Goal: Task Accomplishment & Management: Complete application form

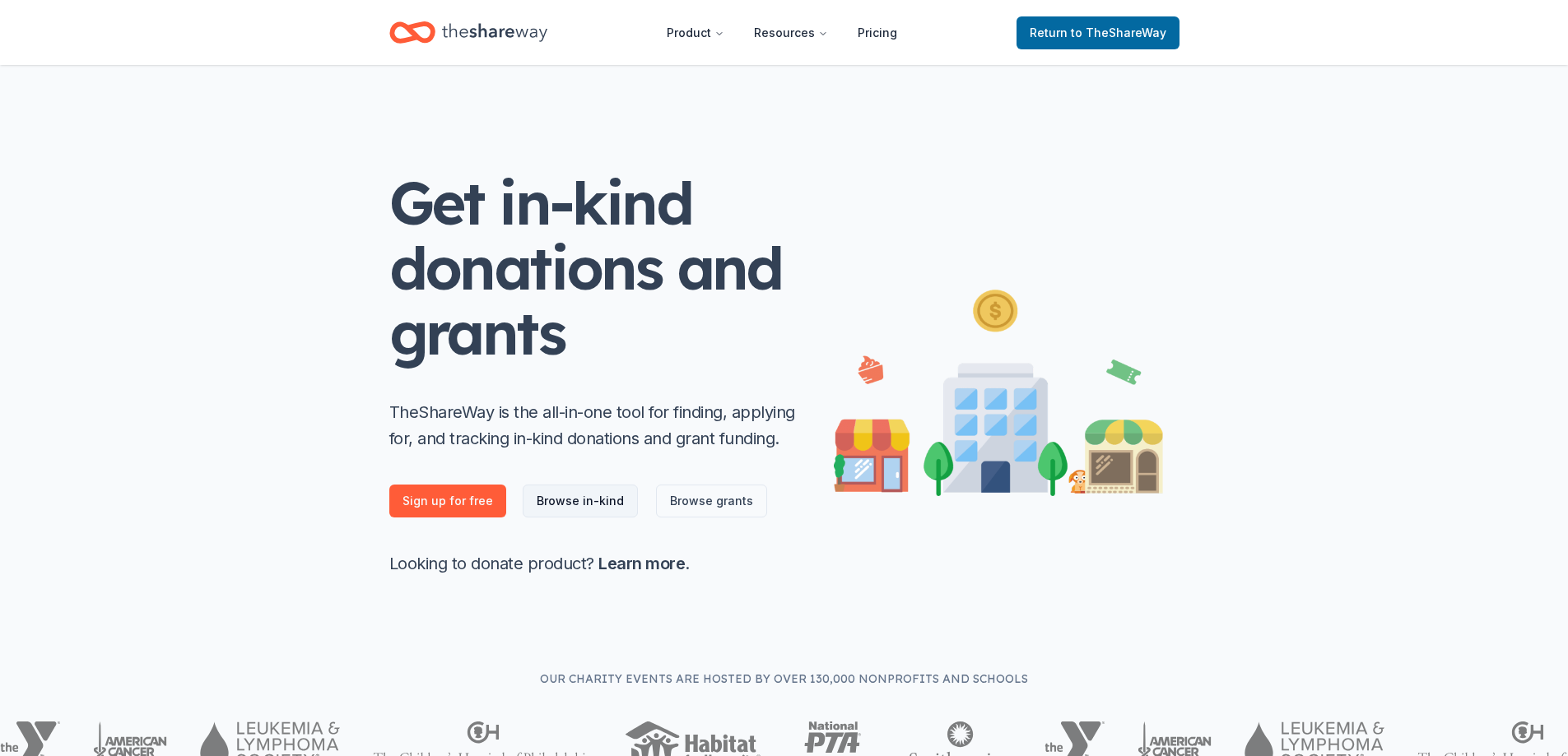
click at [575, 496] on link "Browse in-kind" at bounding box center [581, 501] width 115 height 33
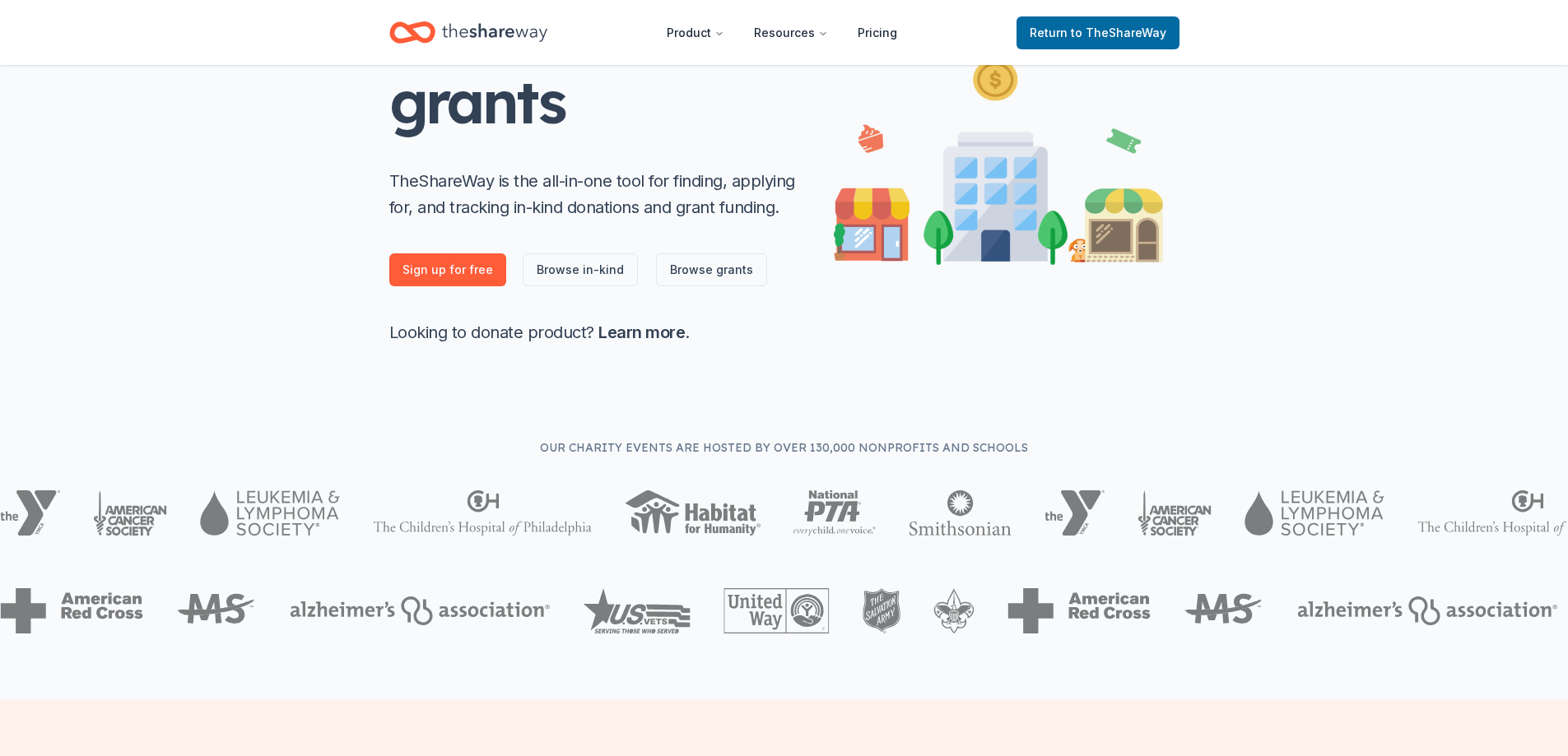
scroll to position [247, 0]
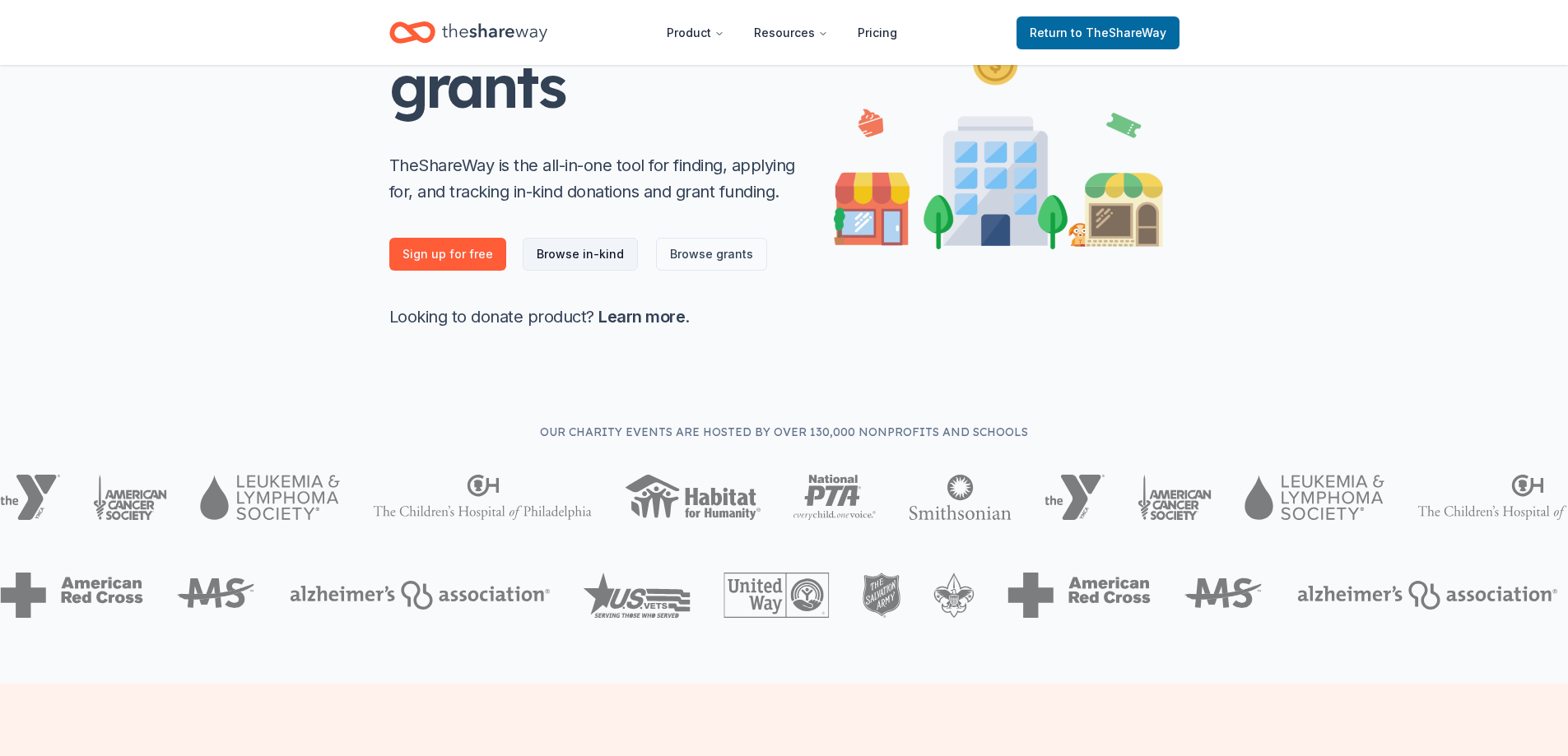
click at [547, 244] on link "Browse in-kind" at bounding box center [581, 254] width 115 height 33
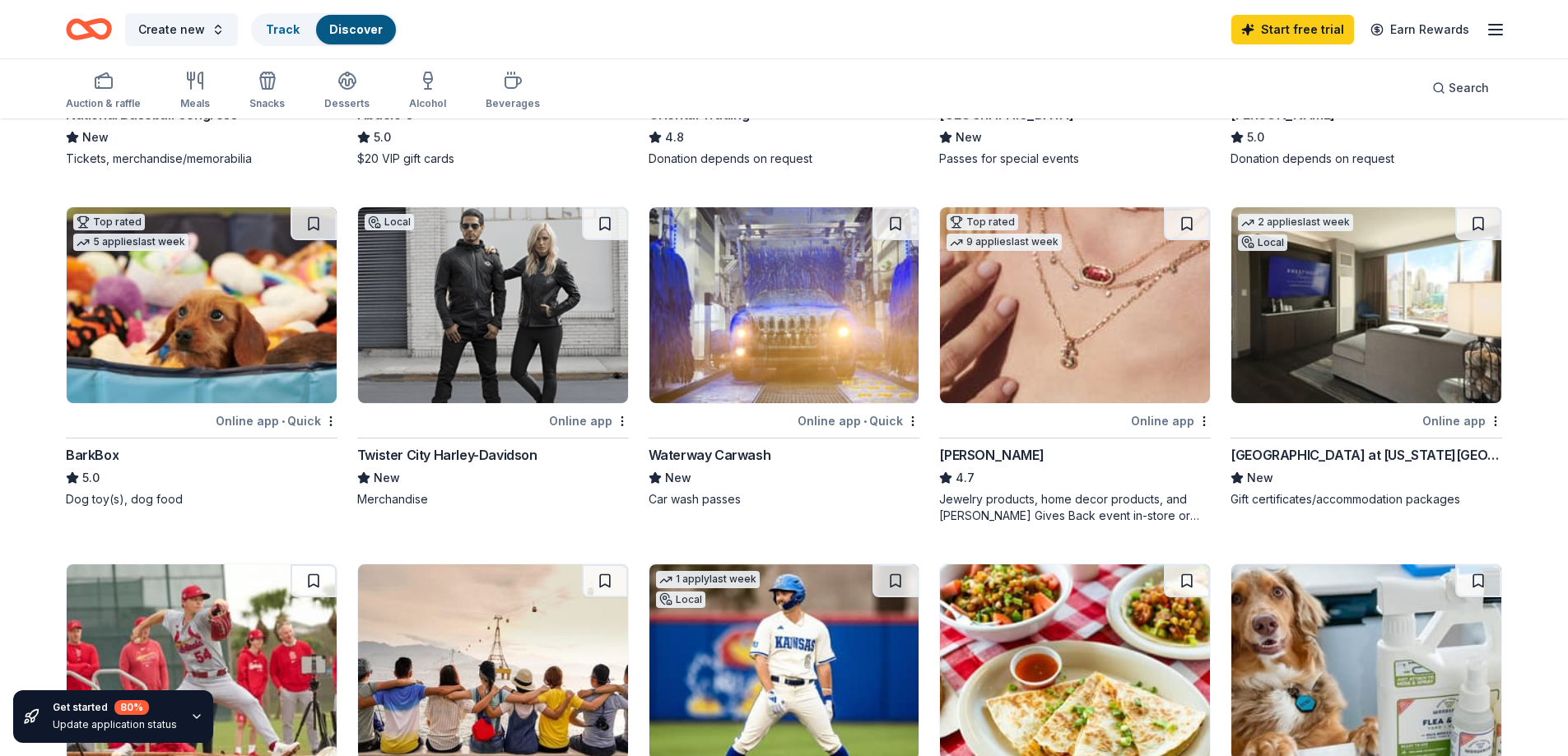
scroll to position [411, 0]
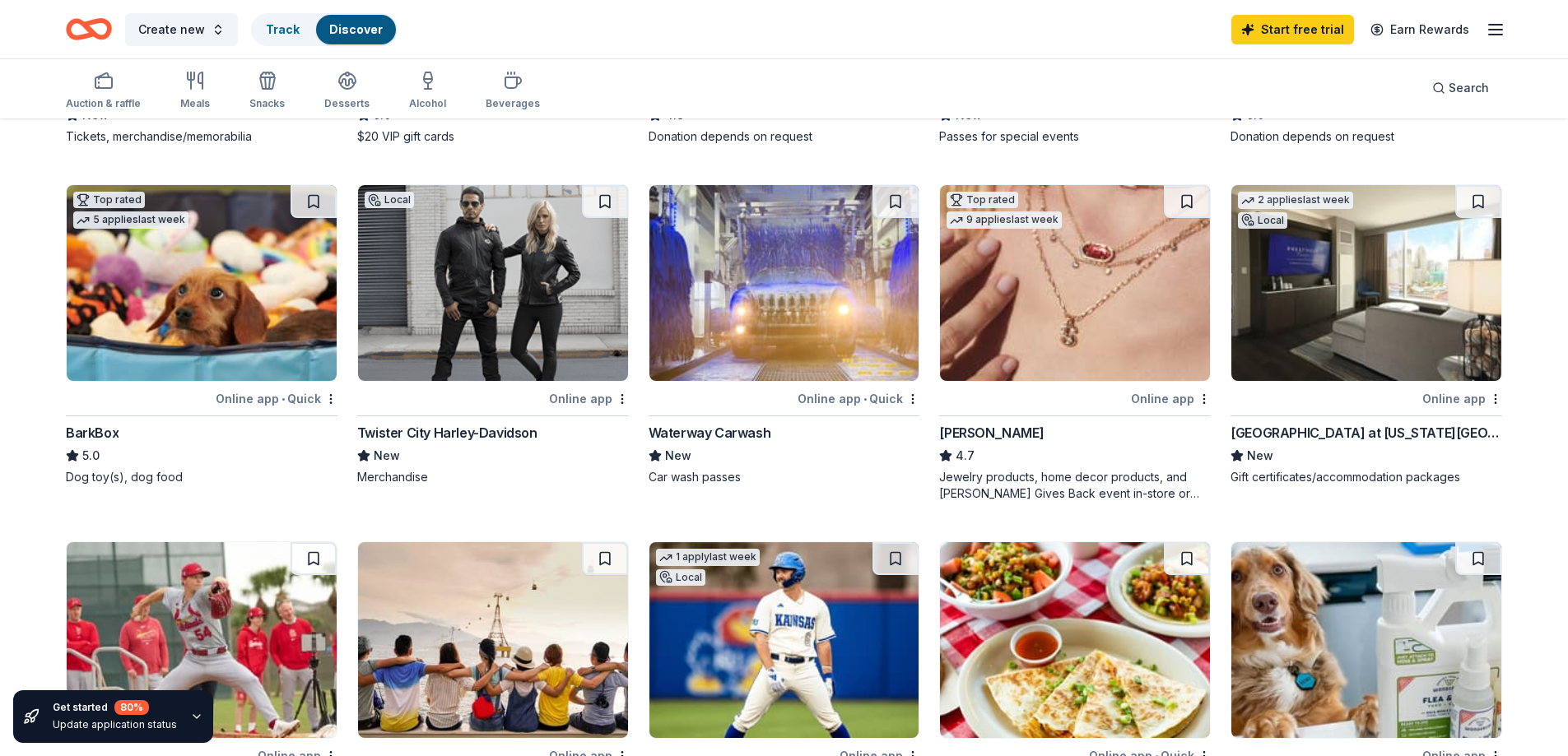
click at [1373, 432] on div "[GEOGRAPHIC_DATA] at [US_STATE][GEOGRAPHIC_DATA]" at bounding box center [1366, 432] width 271 height 19
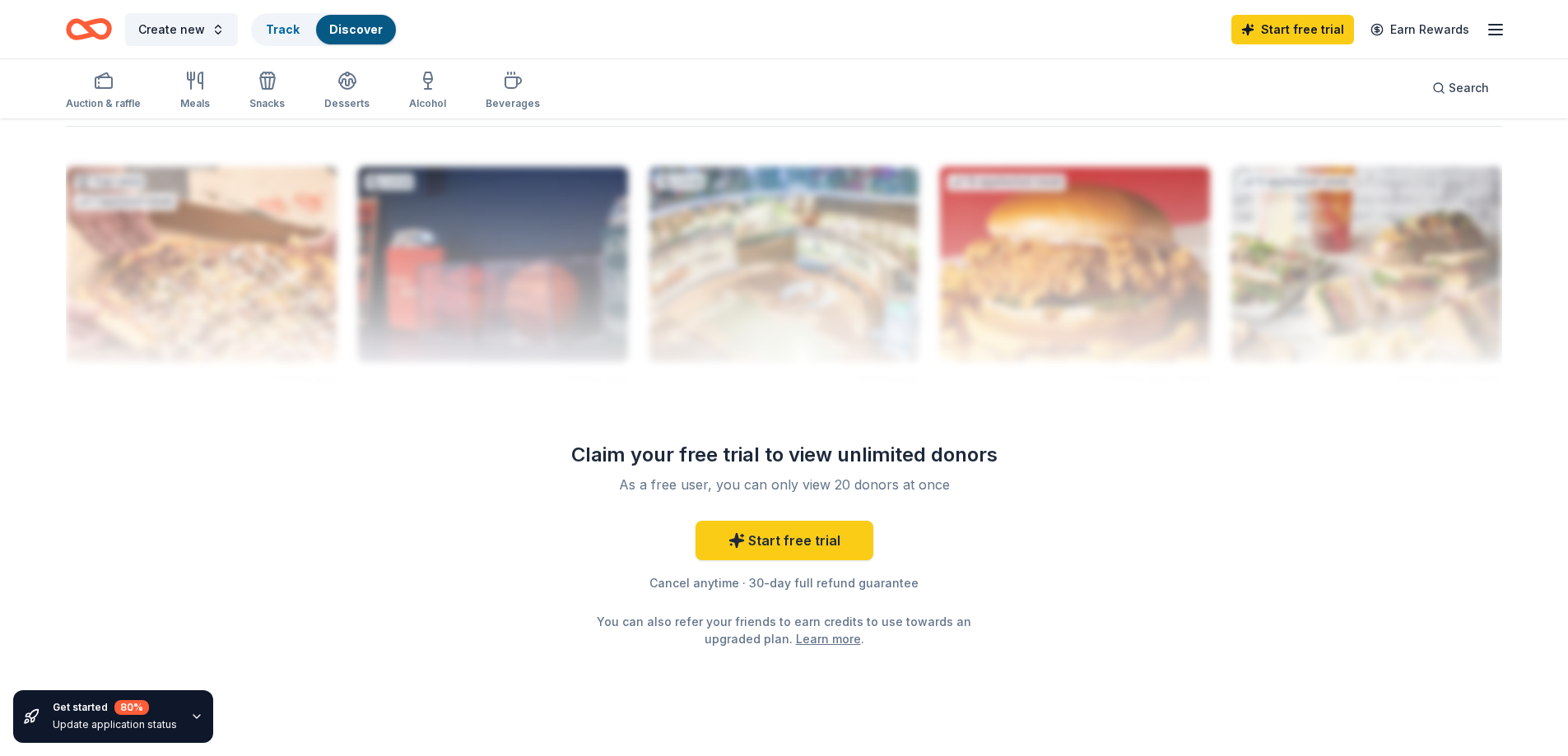
scroll to position [1564, 0]
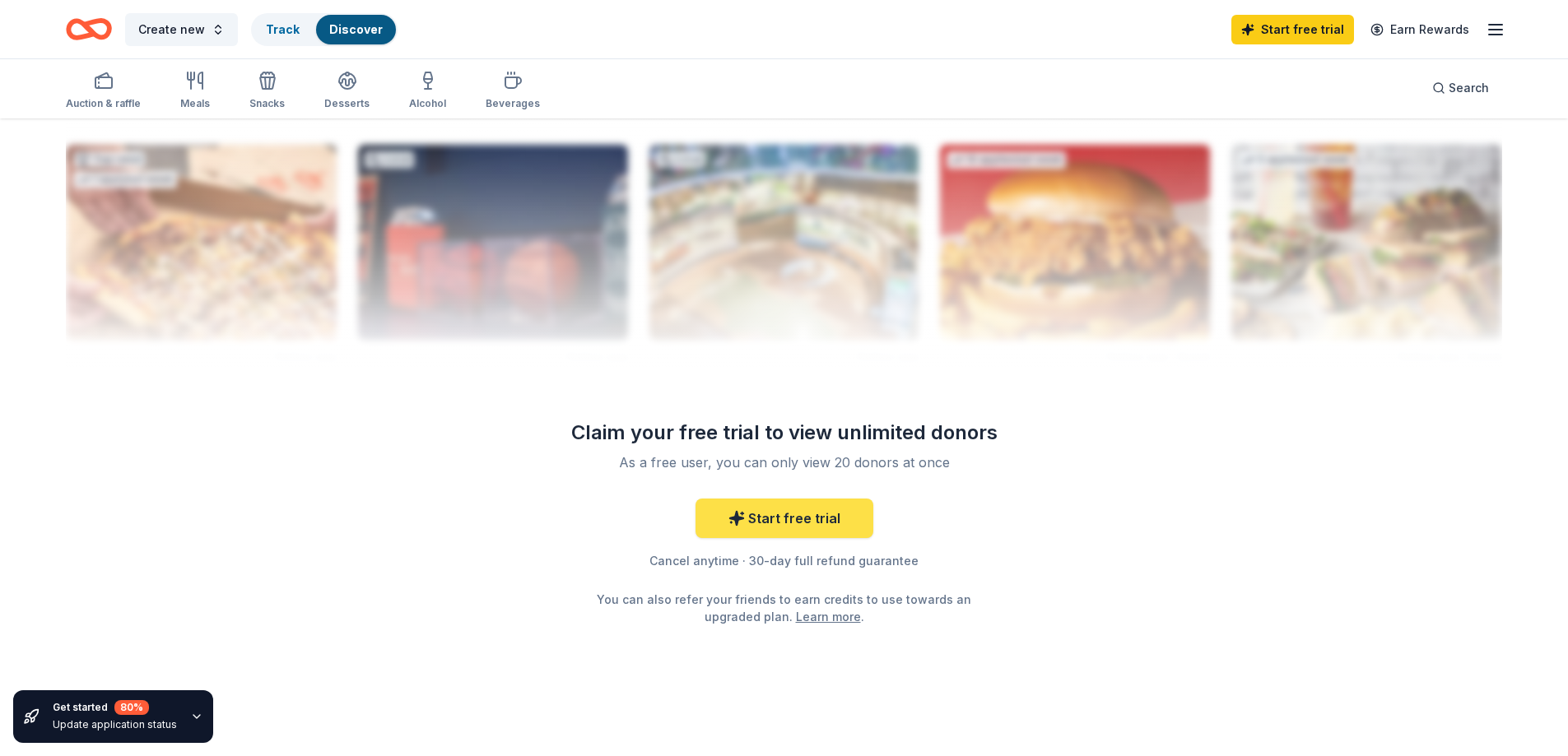
click at [803, 519] on link "Start free trial" at bounding box center [784, 518] width 178 height 40
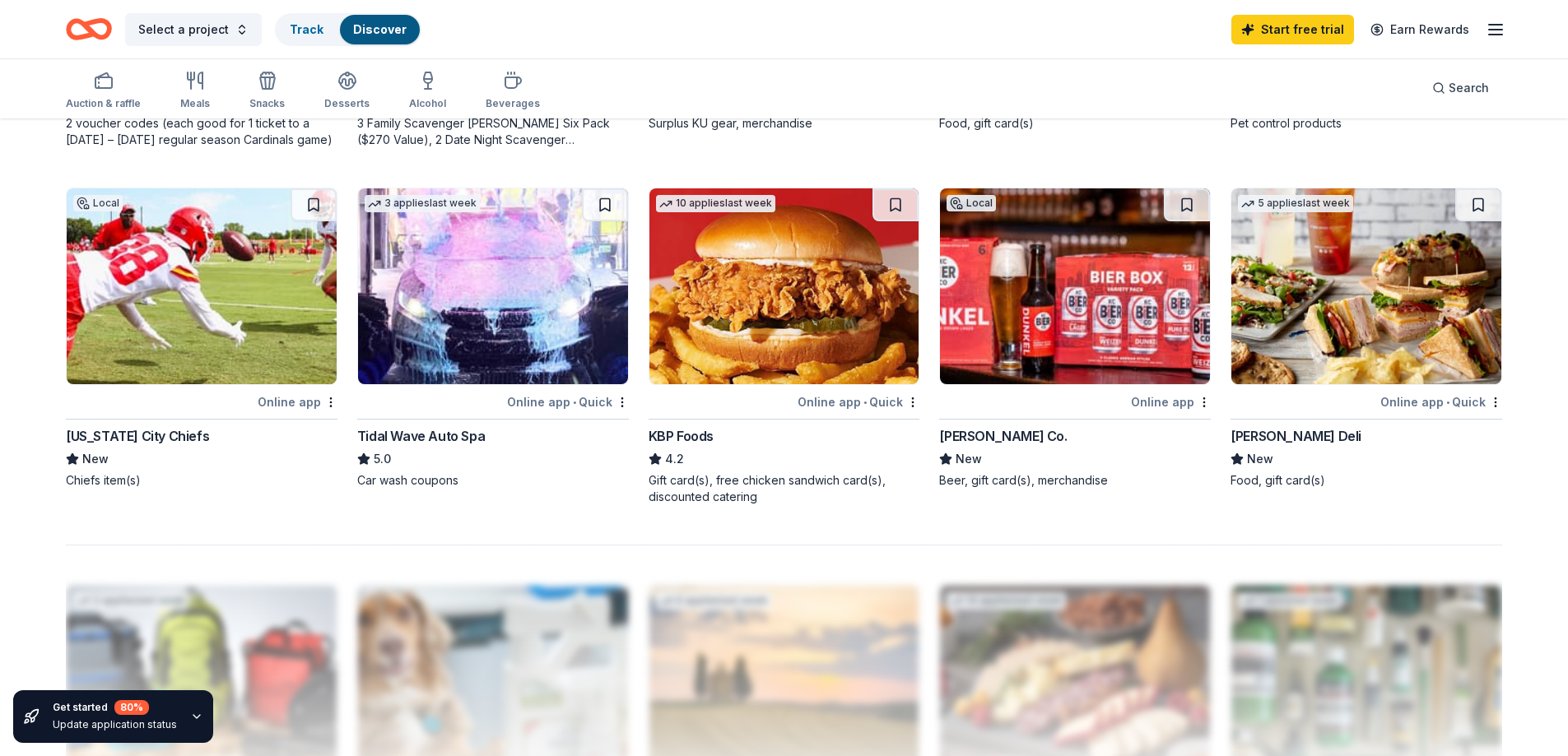
scroll to position [1242, 0]
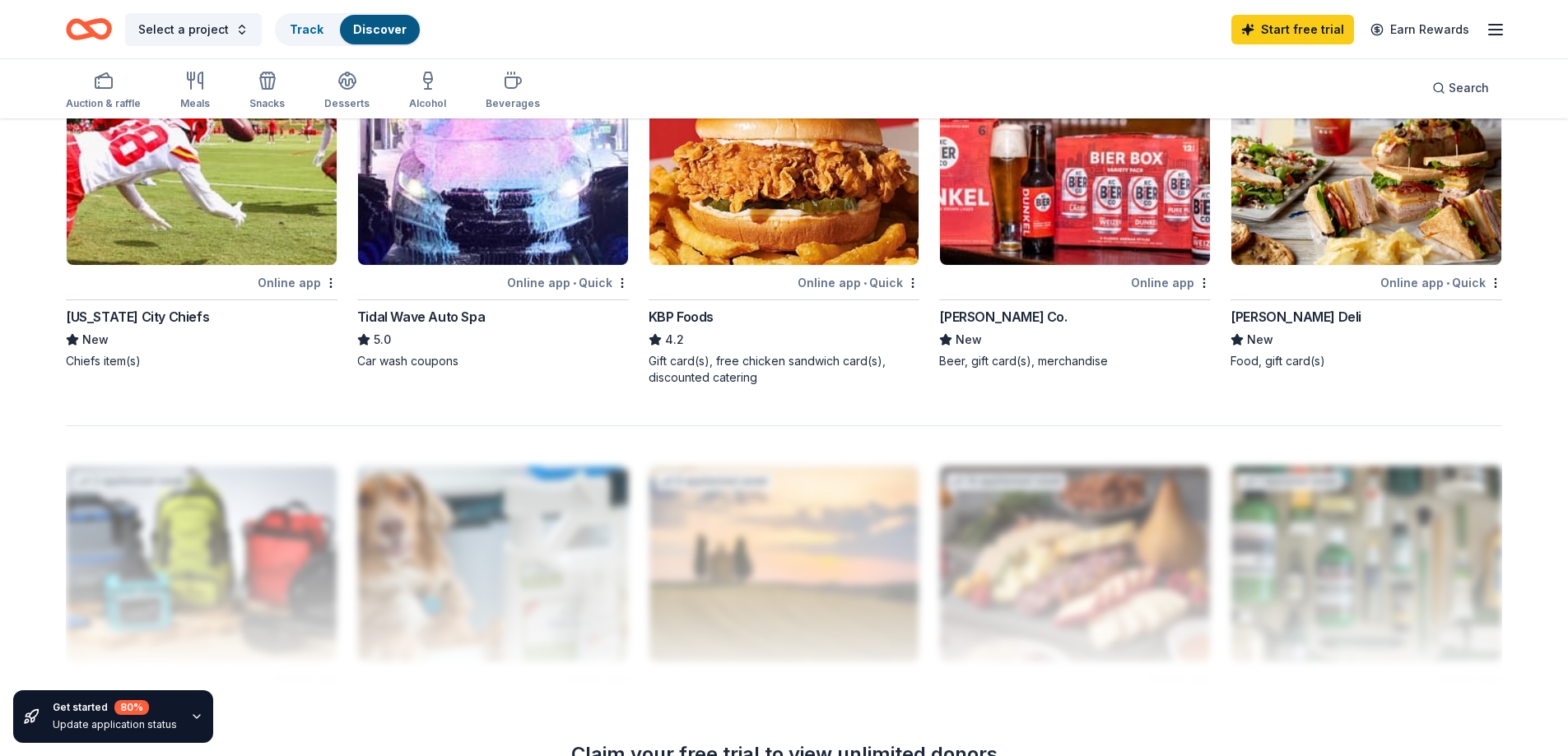
click at [287, 284] on div "Online app" at bounding box center [297, 282] width 80 height 20
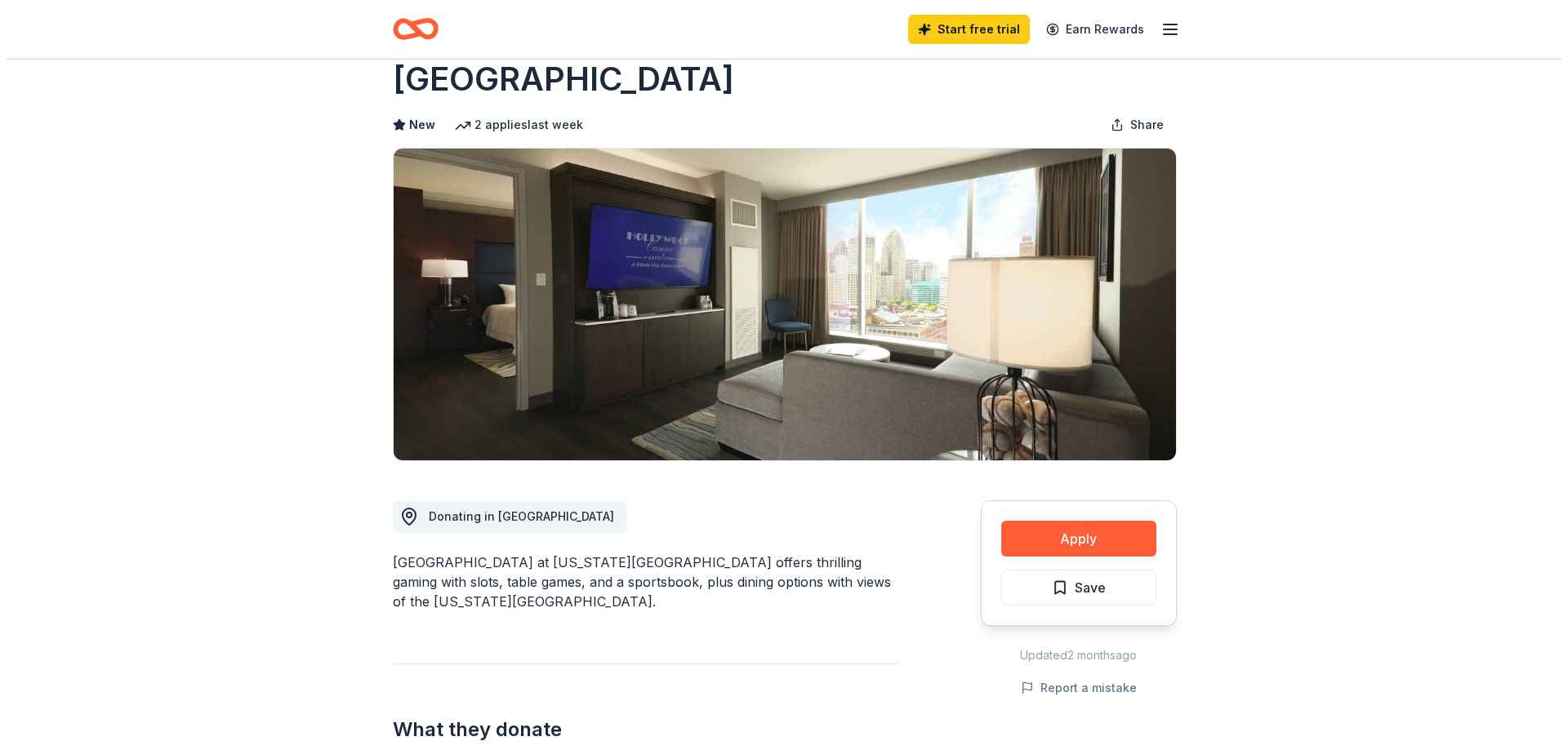
scroll to position [82, 0]
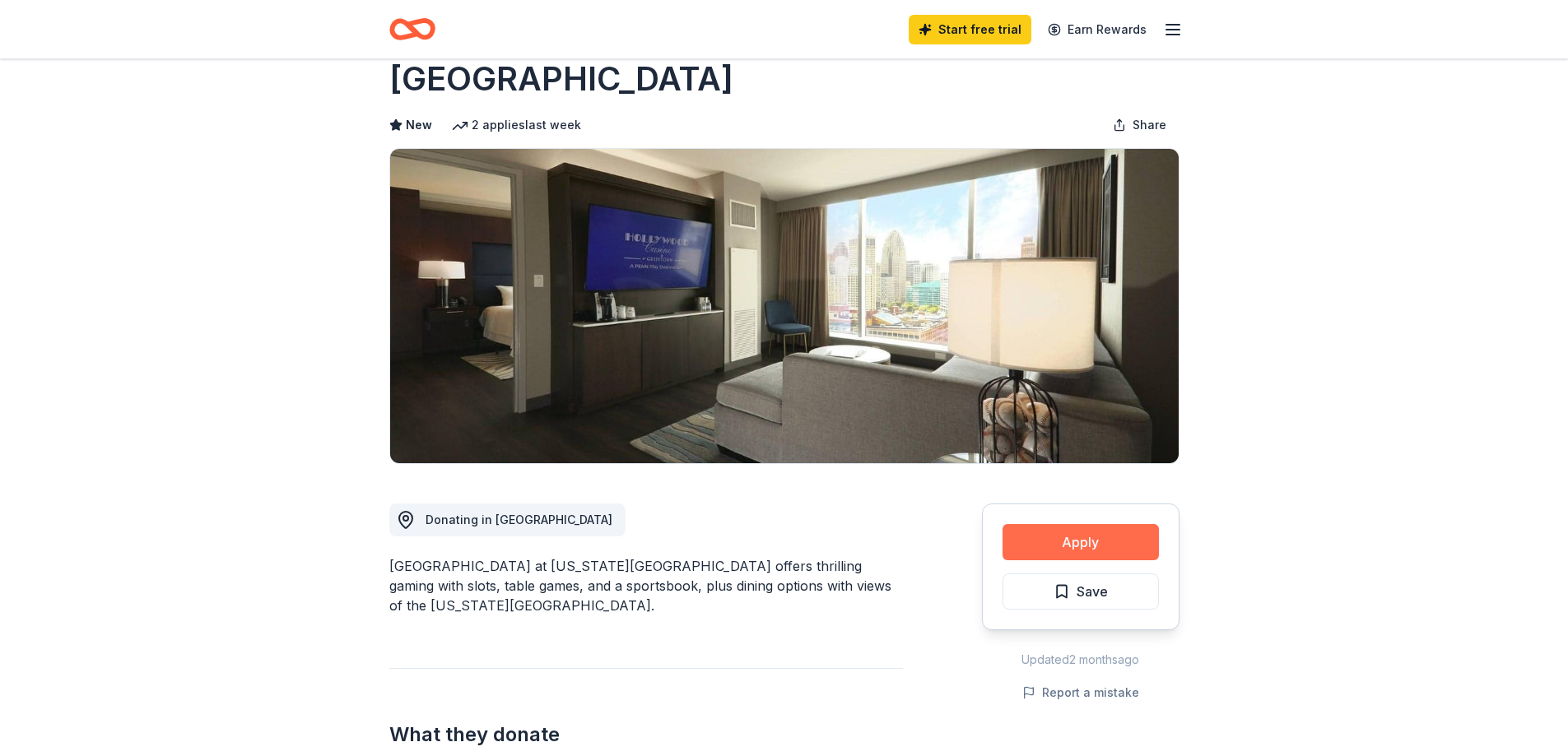
click at [1102, 524] on button "Apply" at bounding box center [1081, 542] width 156 height 36
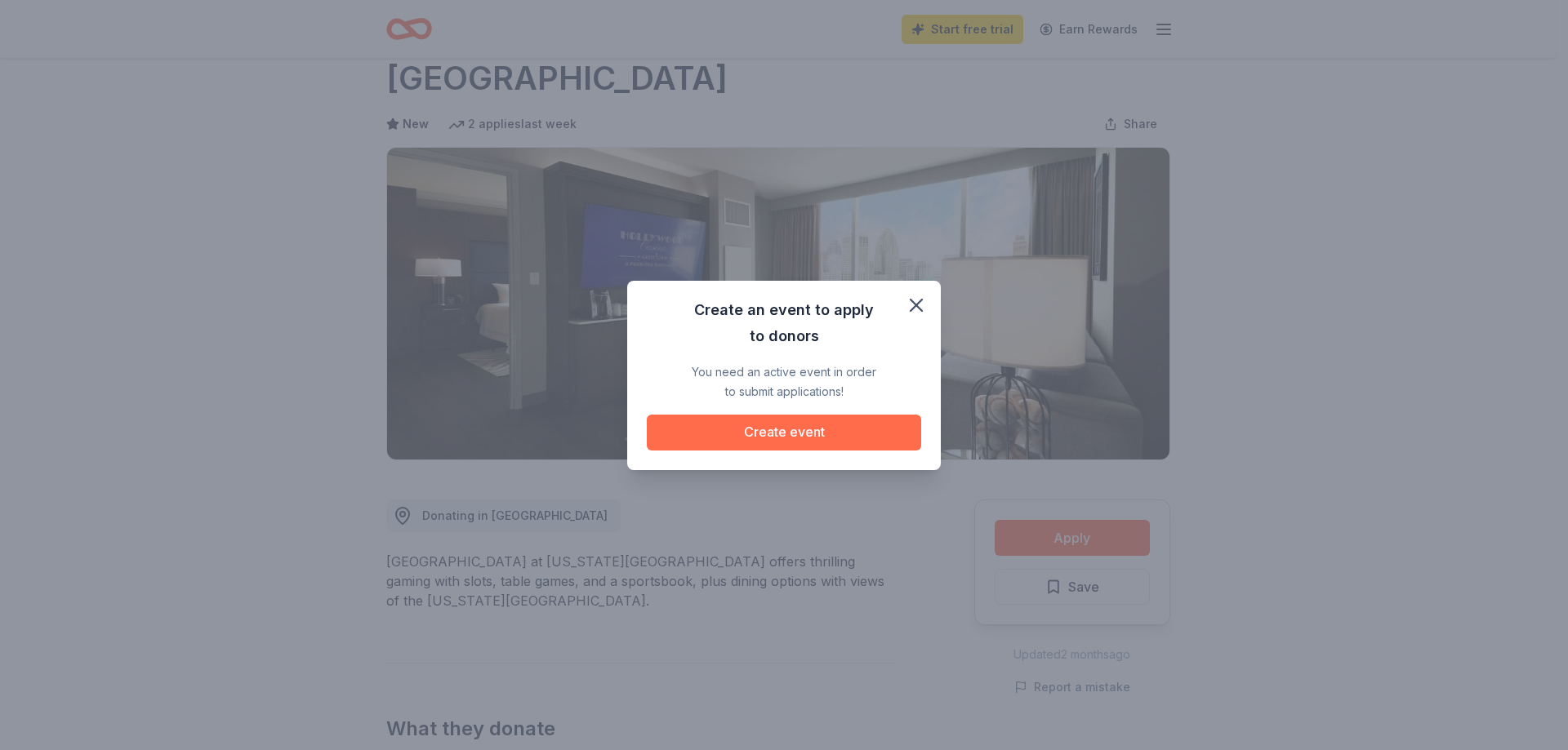
click at [795, 430] on button "Create event" at bounding box center [784, 432] width 274 height 36
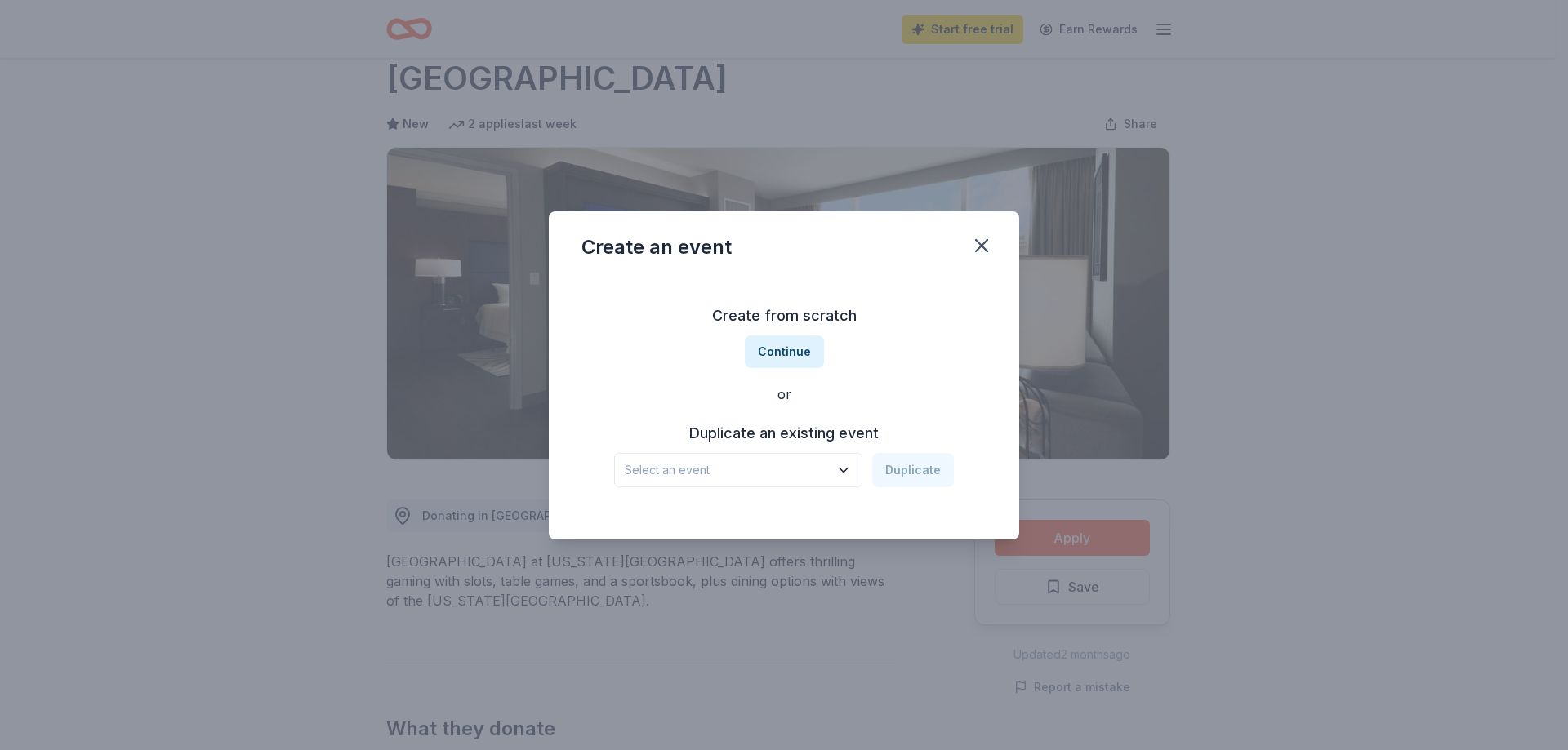
click at [711, 464] on span "Select an event" at bounding box center [727, 470] width 204 height 19
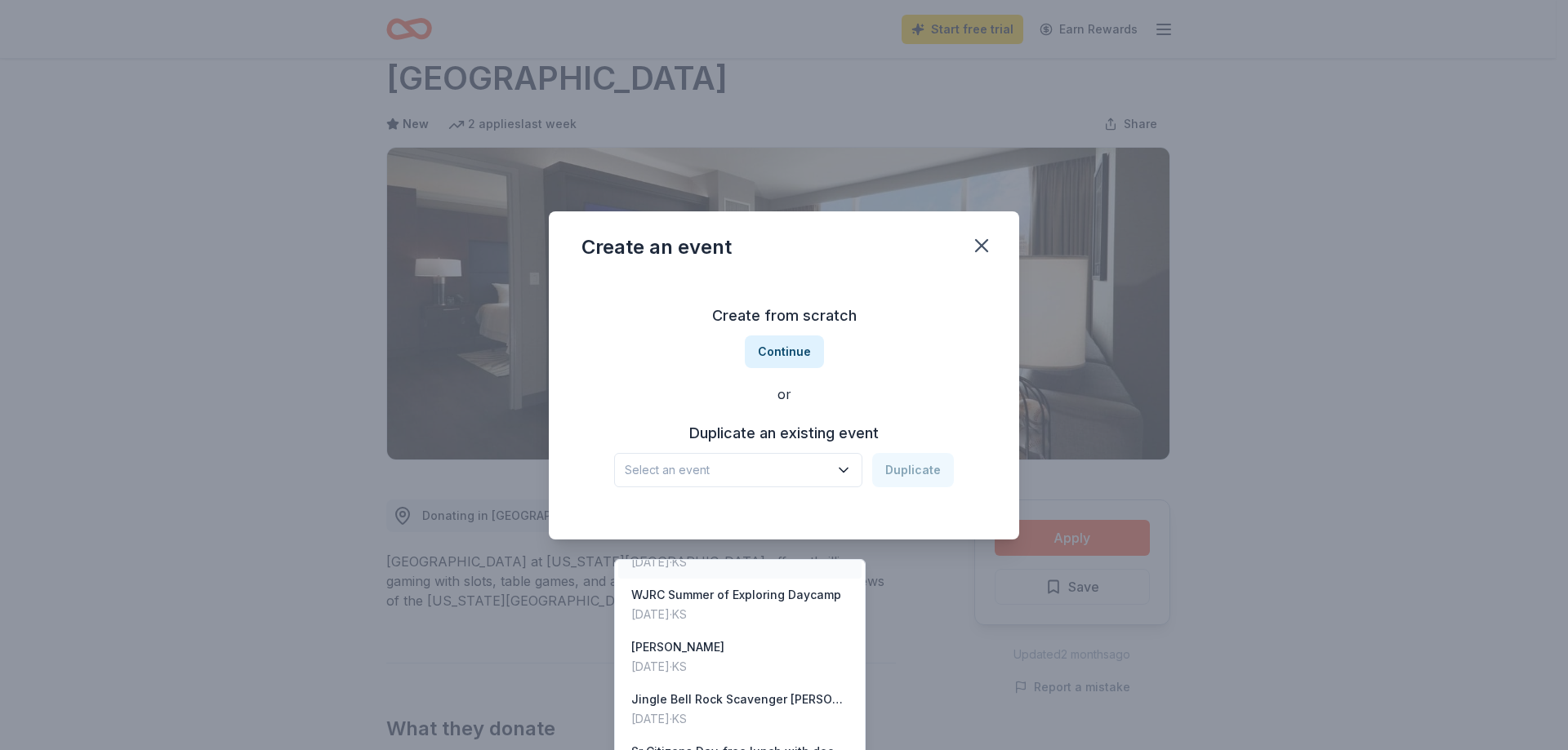
scroll to position [0, 0]
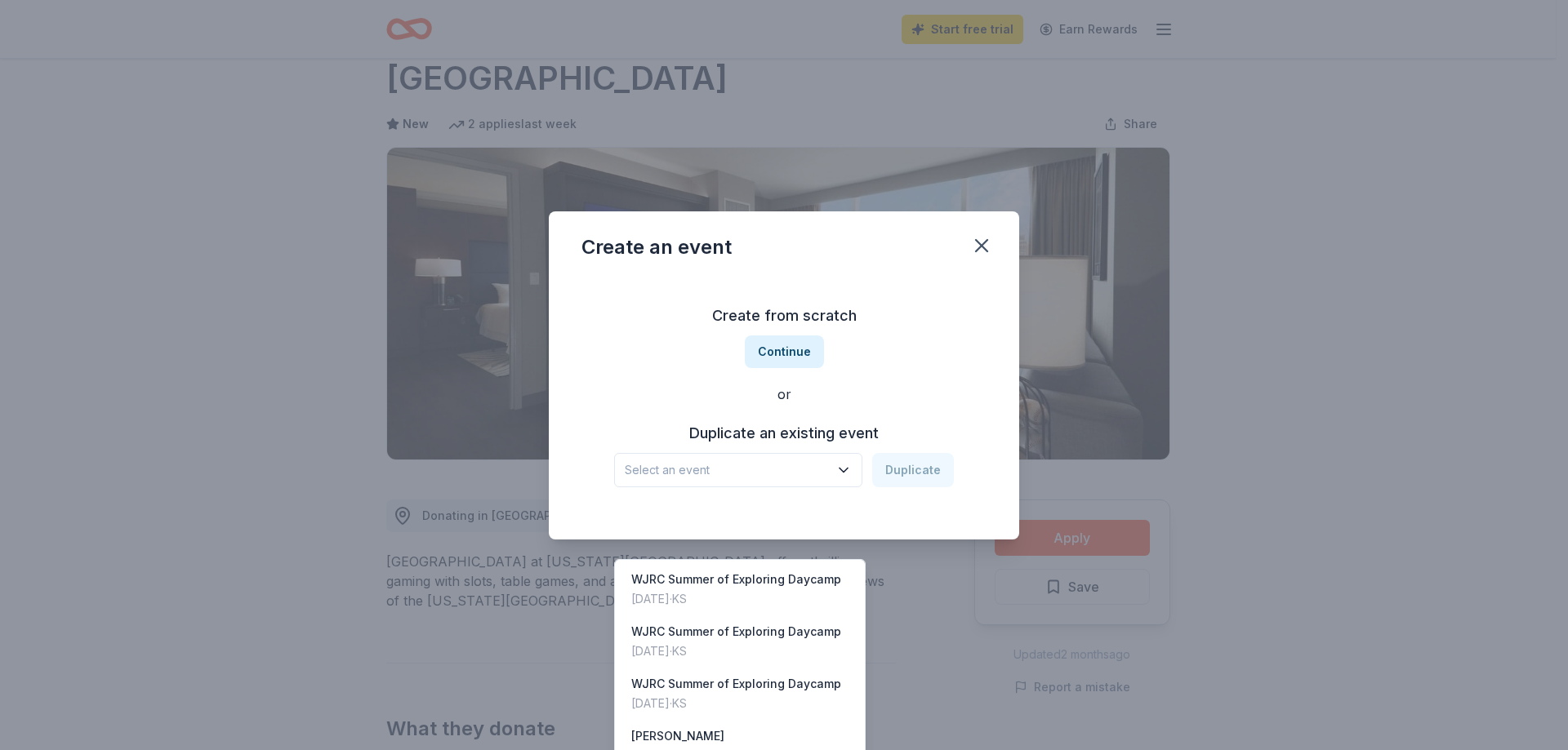
click at [807, 356] on div "Create from scratch Continue or Duplicate an existing event Select an event Dup…" at bounding box center [784, 395] width 405 height 237
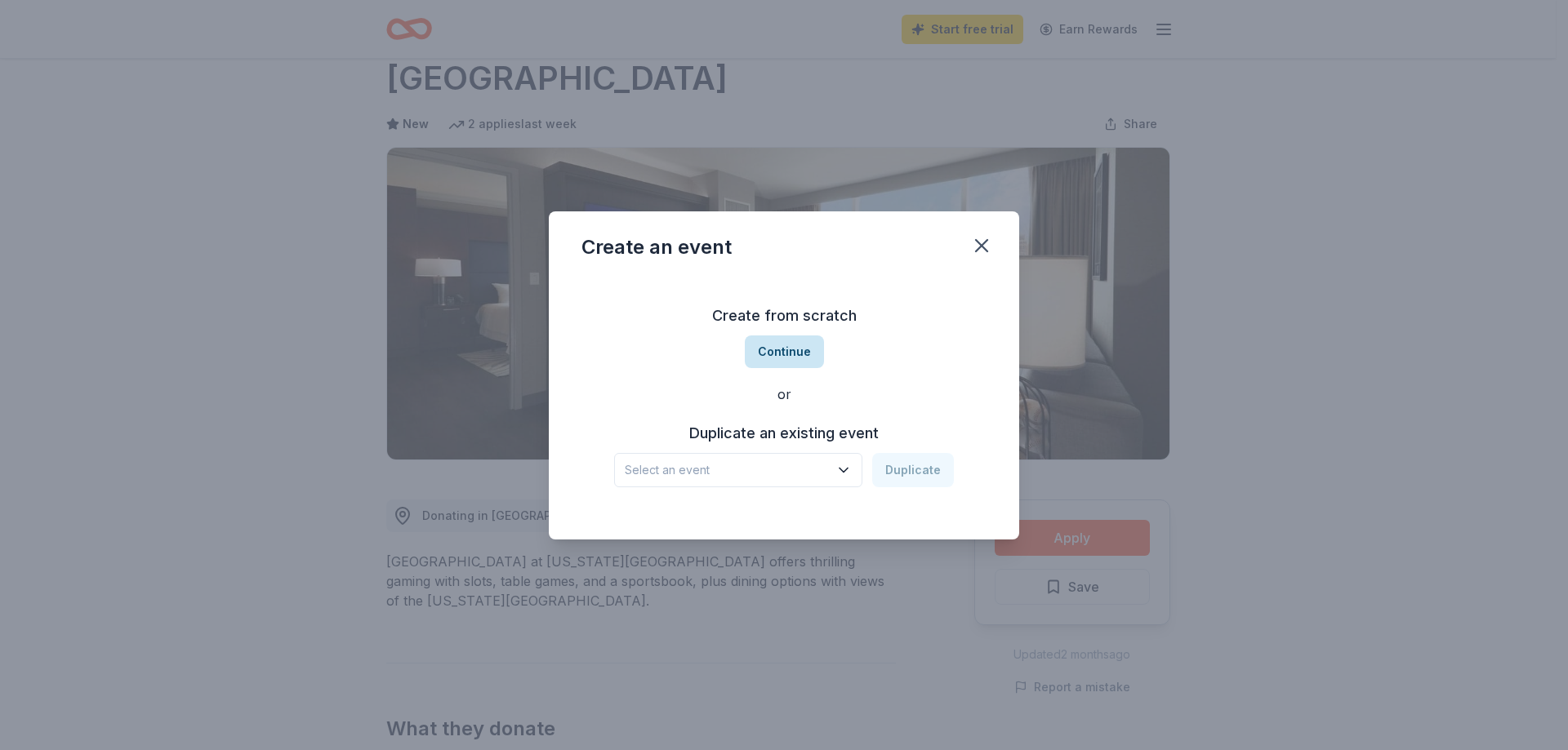
click at [774, 350] on button "Continue" at bounding box center [784, 351] width 79 height 33
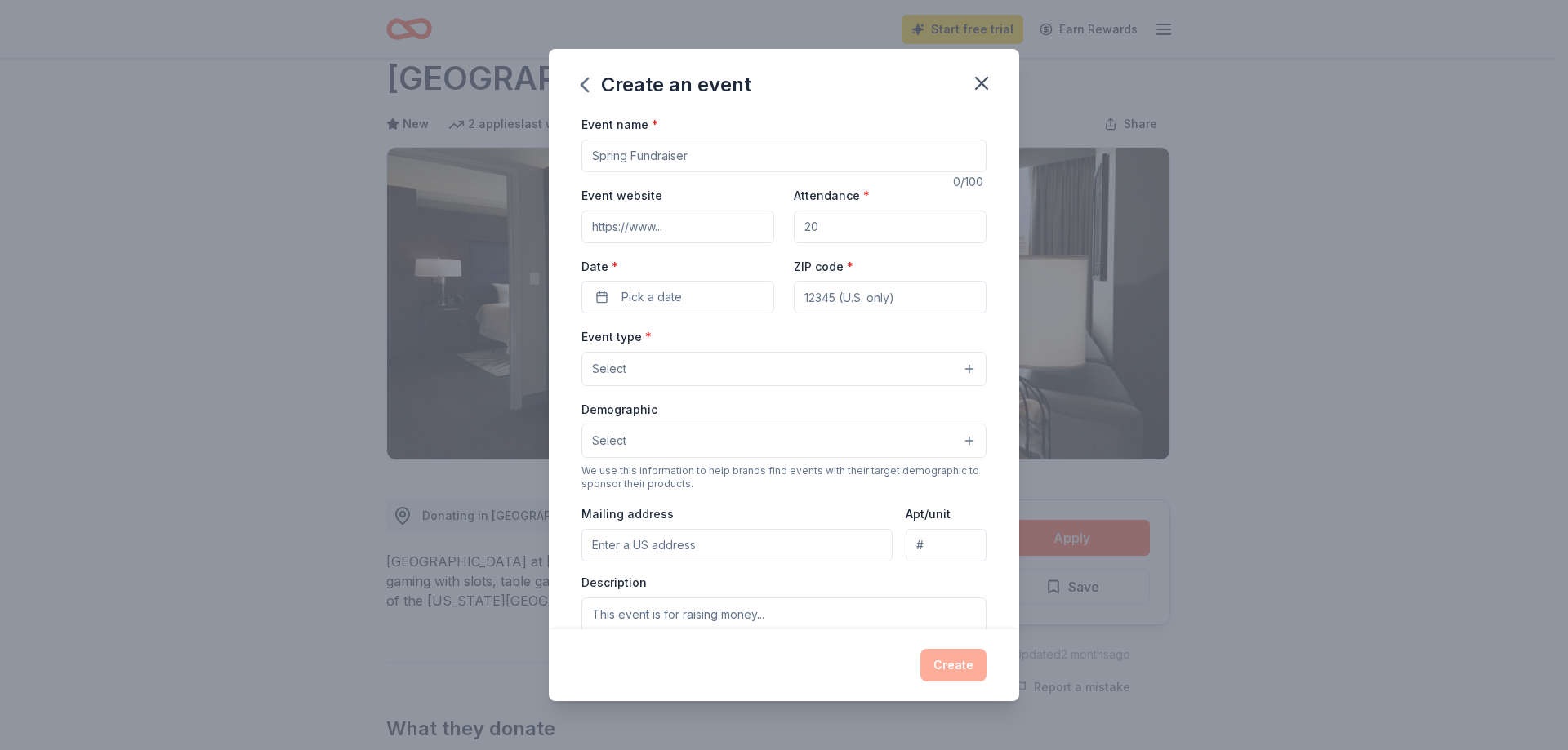
drag, startPoint x: 707, startPoint y: 162, endPoint x: 691, endPoint y: 161, distance: 16.0
click at [691, 161] on input "Event name *" at bounding box center [784, 156] width 405 height 33
drag, startPoint x: 592, startPoint y: 151, endPoint x: 752, endPoint y: 177, distance: 162.1
click at [752, 177] on div "Event name * 0 /100 Event website Attendance * Date * Pick a date ZIP code * Ev…" at bounding box center [784, 491] width 405 height 754
type input "1981 WHS Scholarship Fund Raffle"
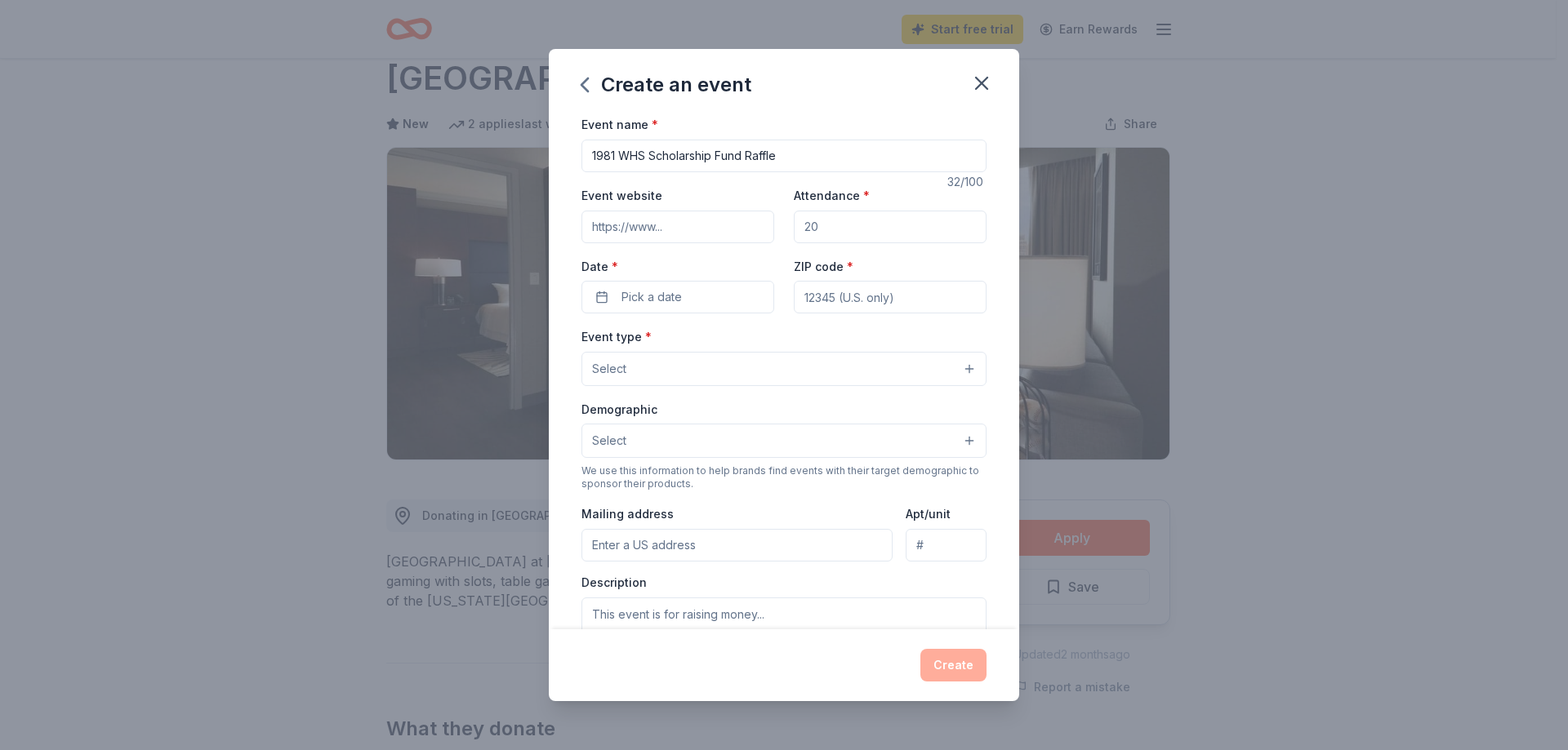
click at [816, 230] on input "Attendance *" at bounding box center [890, 226] width 193 height 33
type input "300"
click at [662, 290] on span "Pick a date" at bounding box center [652, 297] width 61 height 19
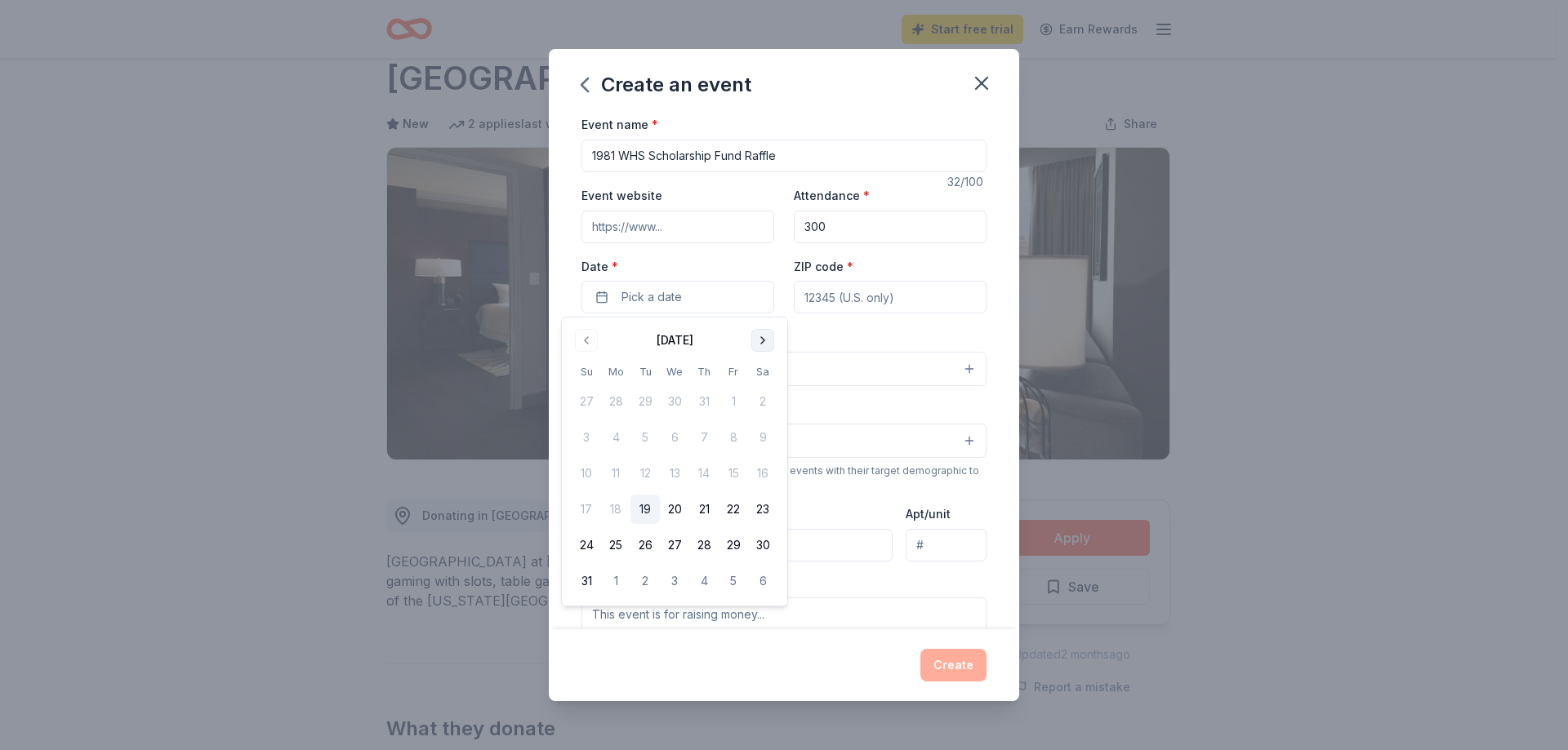
click at [754, 341] on button "Go to next month" at bounding box center [762, 340] width 23 height 23
click at [763, 502] on button "27" at bounding box center [762, 509] width 29 height 29
click at [817, 295] on input "ZIP code *" at bounding box center [890, 297] width 193 height 33
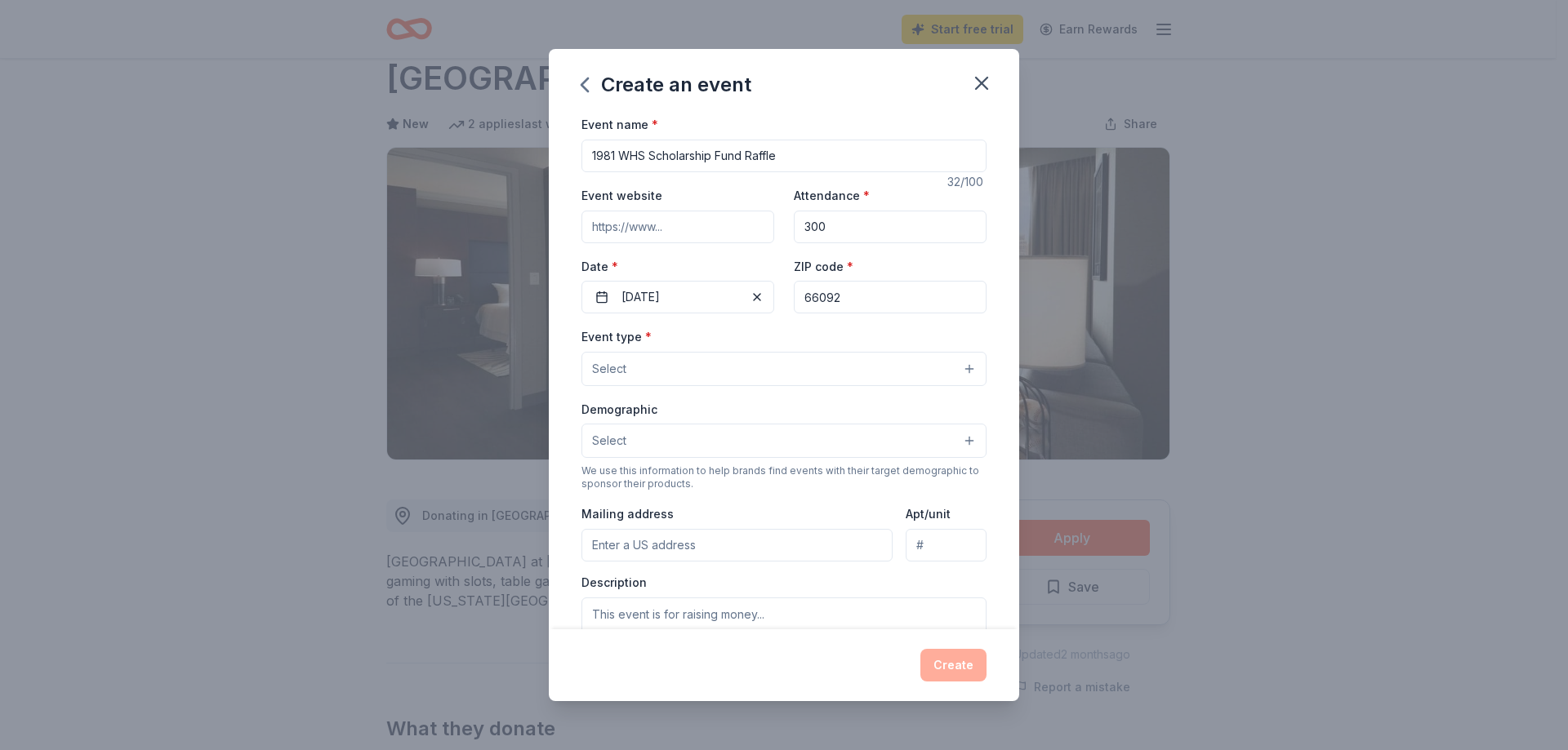
type input "66092"
click at [652, 368] on button "Select" at bounding box center [784, 368] width 405 height 34
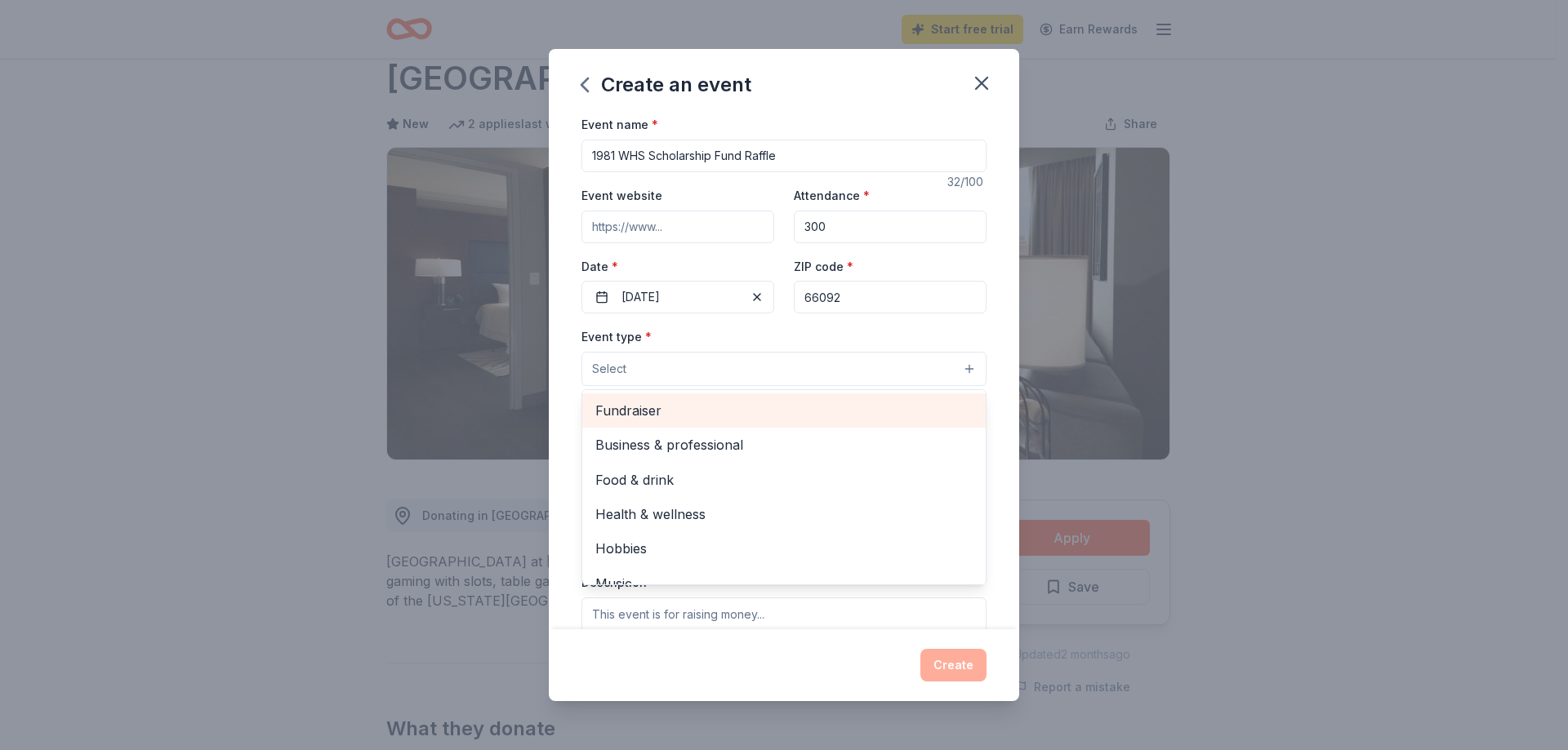
click at [636, 414] on span "Fundraiser" at bounding box center [784, 410] width 378 height 21
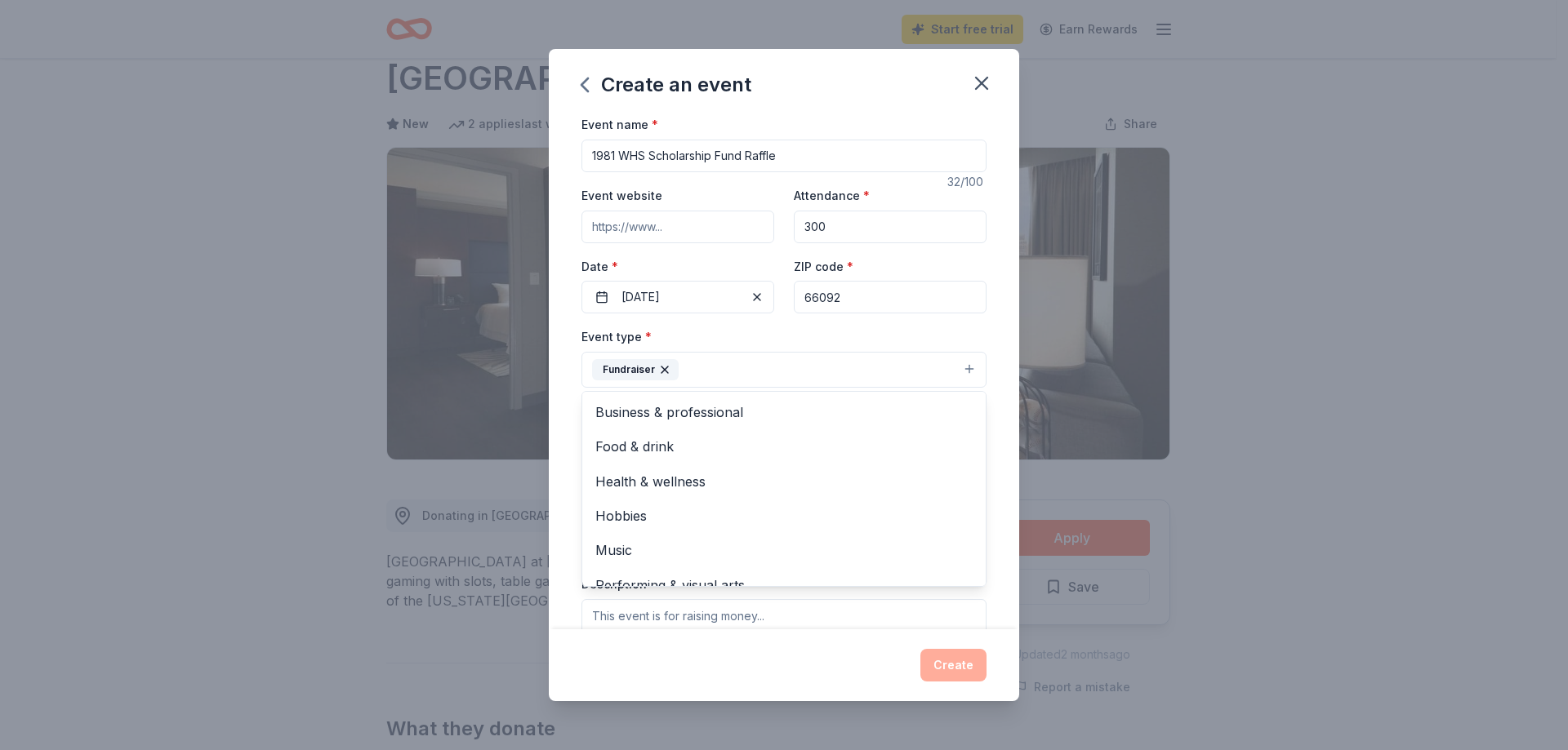
click at [564, 435] on div "Event name * 1981 WHS Scholarship Fund Raffle 32 /100 Event website Attendance …" at bounding box center [783, 372] width 470 height 515
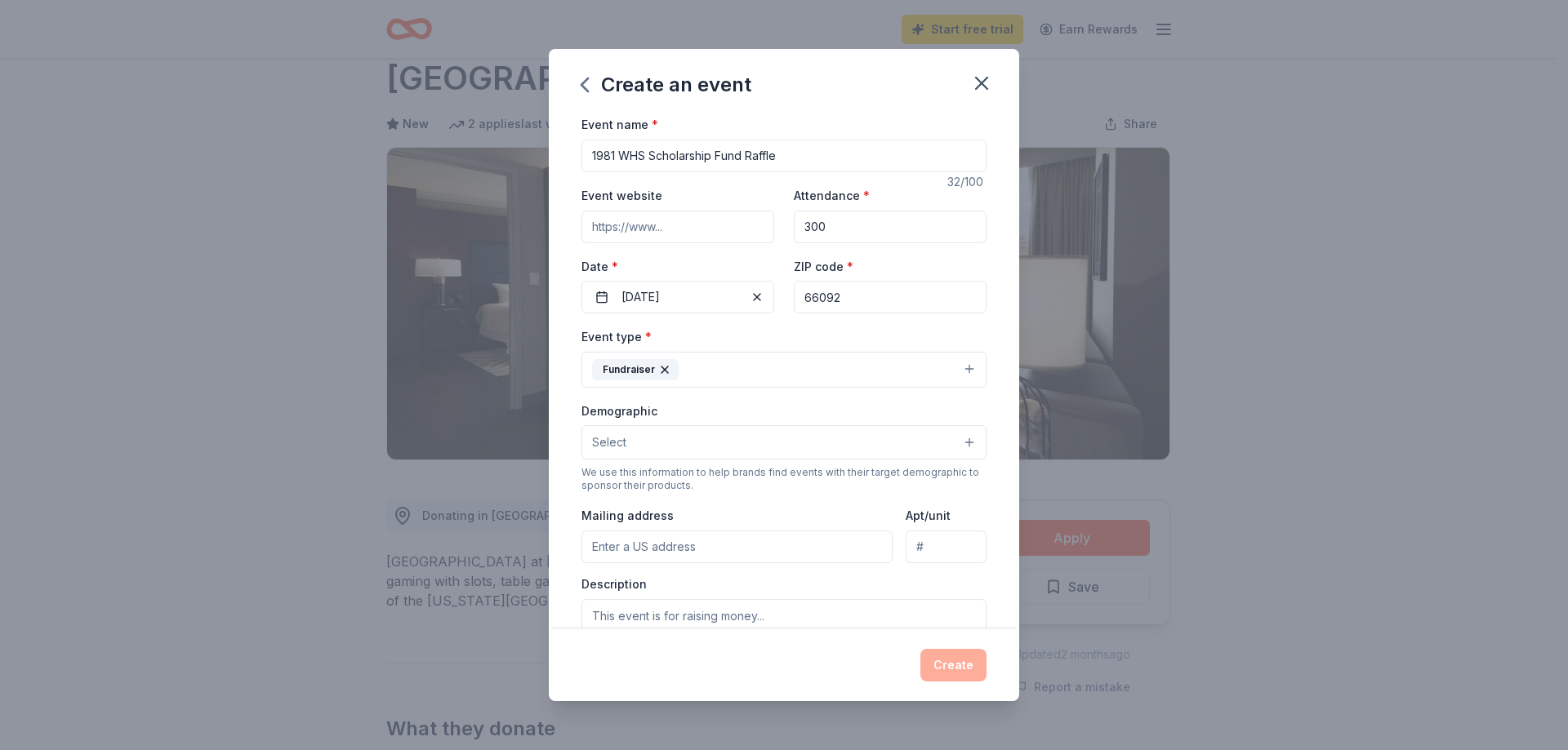
click at [943, 441] on button "Select" at bounding box center [784, 442] width 405 height 34
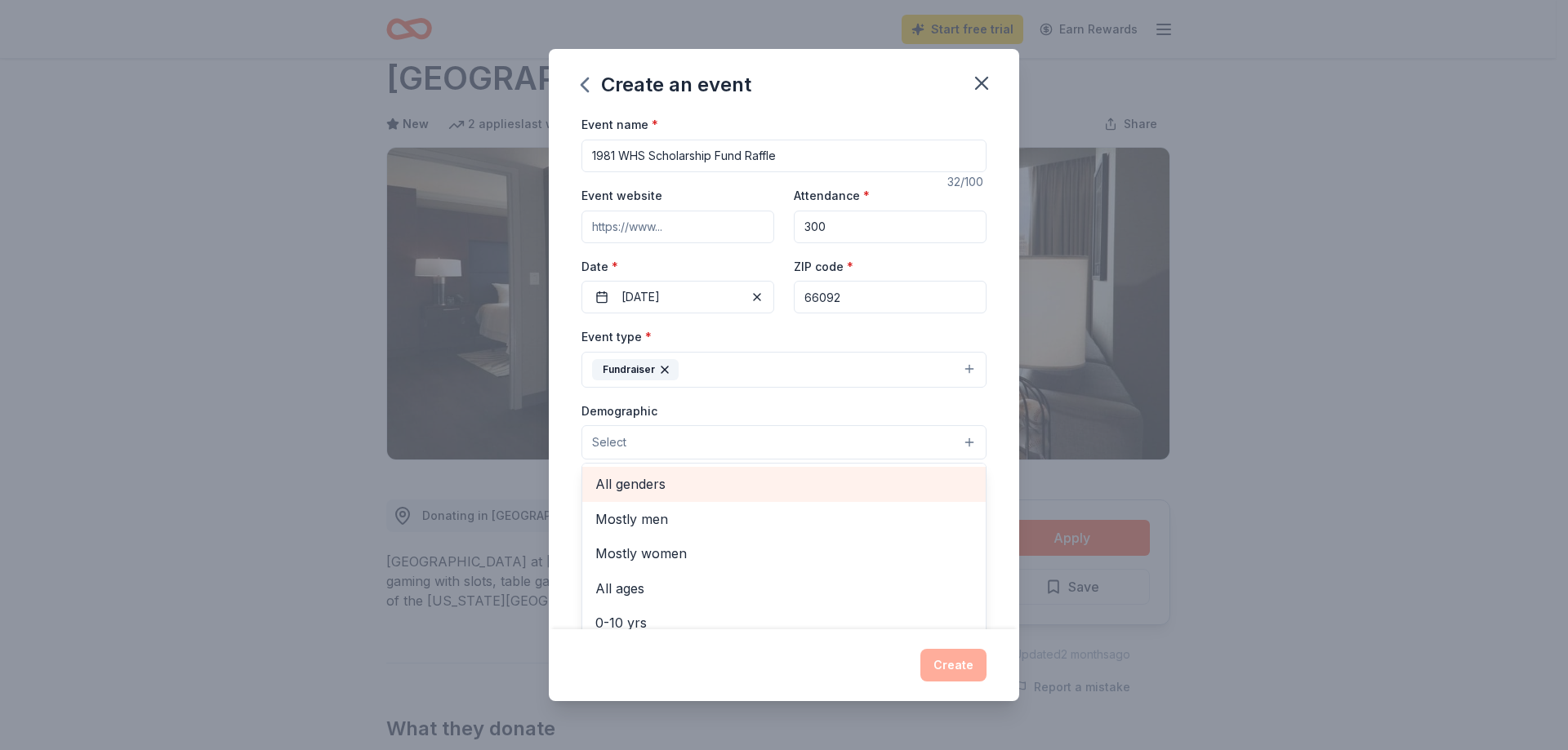
click at [668, 487] on span "All genders" at bounding box center [784, 483] width 378 height 21
click at [990, 439] on div "Event name * 1981 WHS Scholarship Fund Raffle 32 /100 Event website Attendance …" at bounding box center [783, 372] width 470 height 515
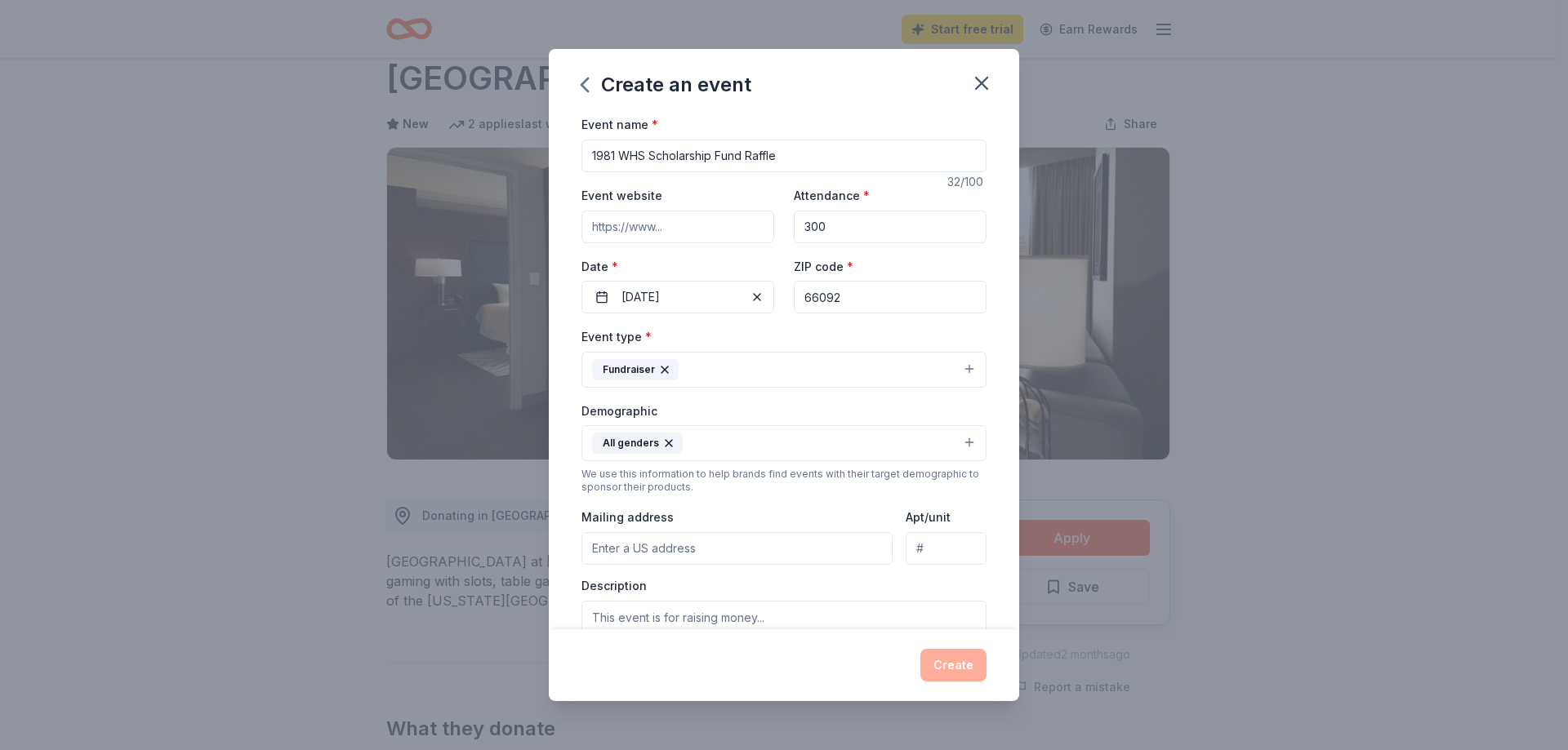
click at [619, 547] on input "Mailing address" at bounding box center [737, 548] width 311 height 33
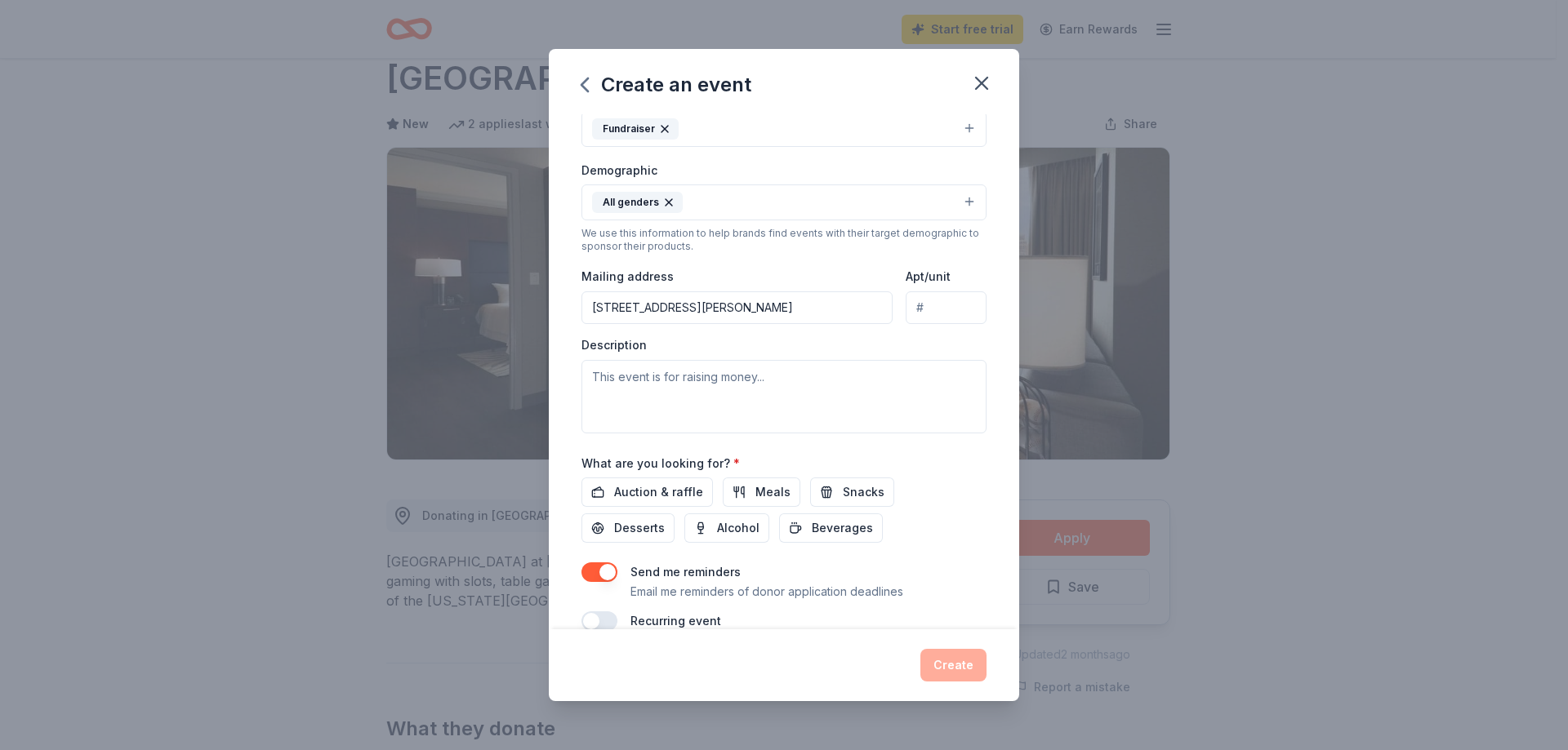
scroll to position [245, 0]
type input "4470 Thomas Road, Wellsville, KS, 66092"
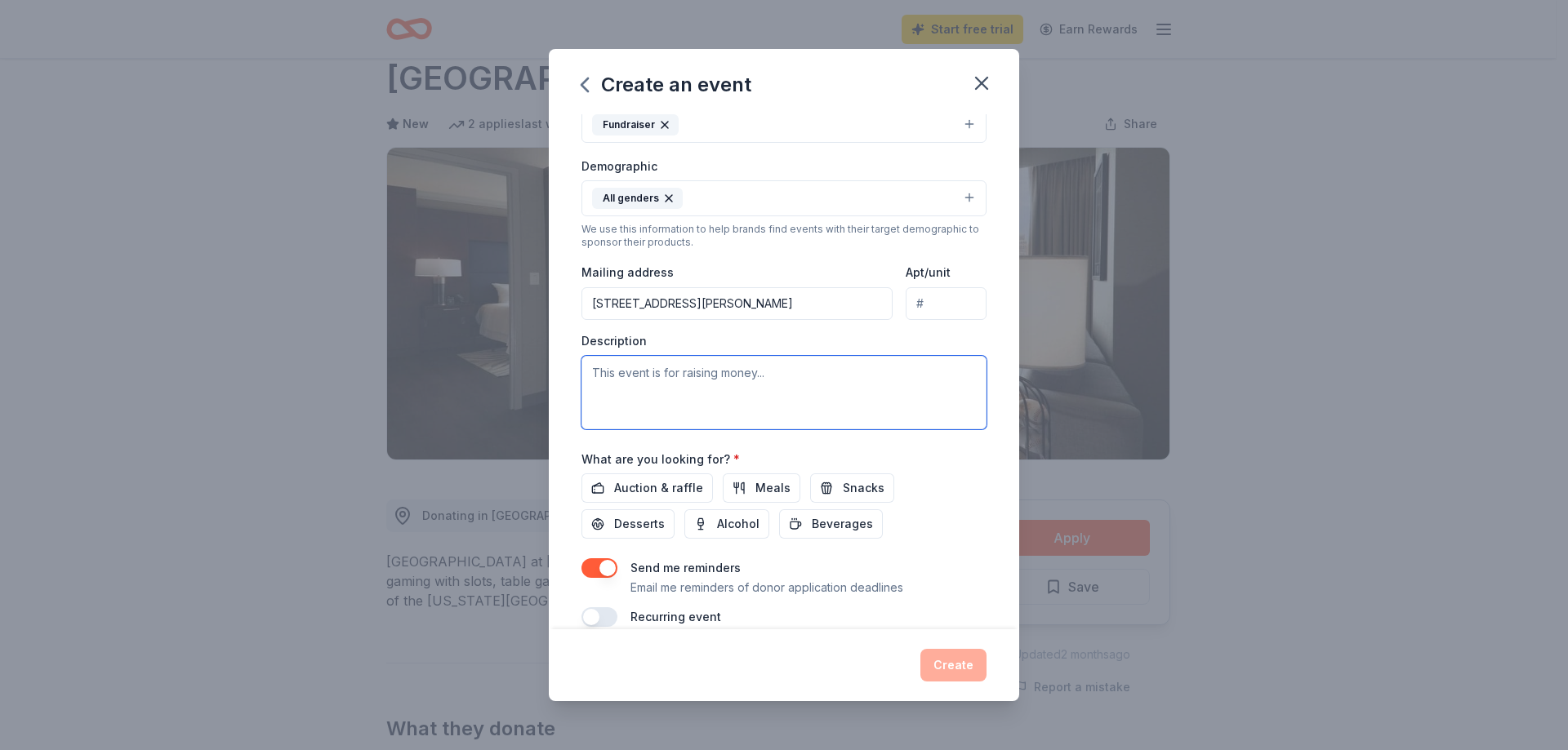
click at [597, 374] on textarea at bounding box center [784, 392] width 405 height 73
paste textarea "1981 WHS Scholarship Committee is gearing up for the Wellsville Days raffle to …"
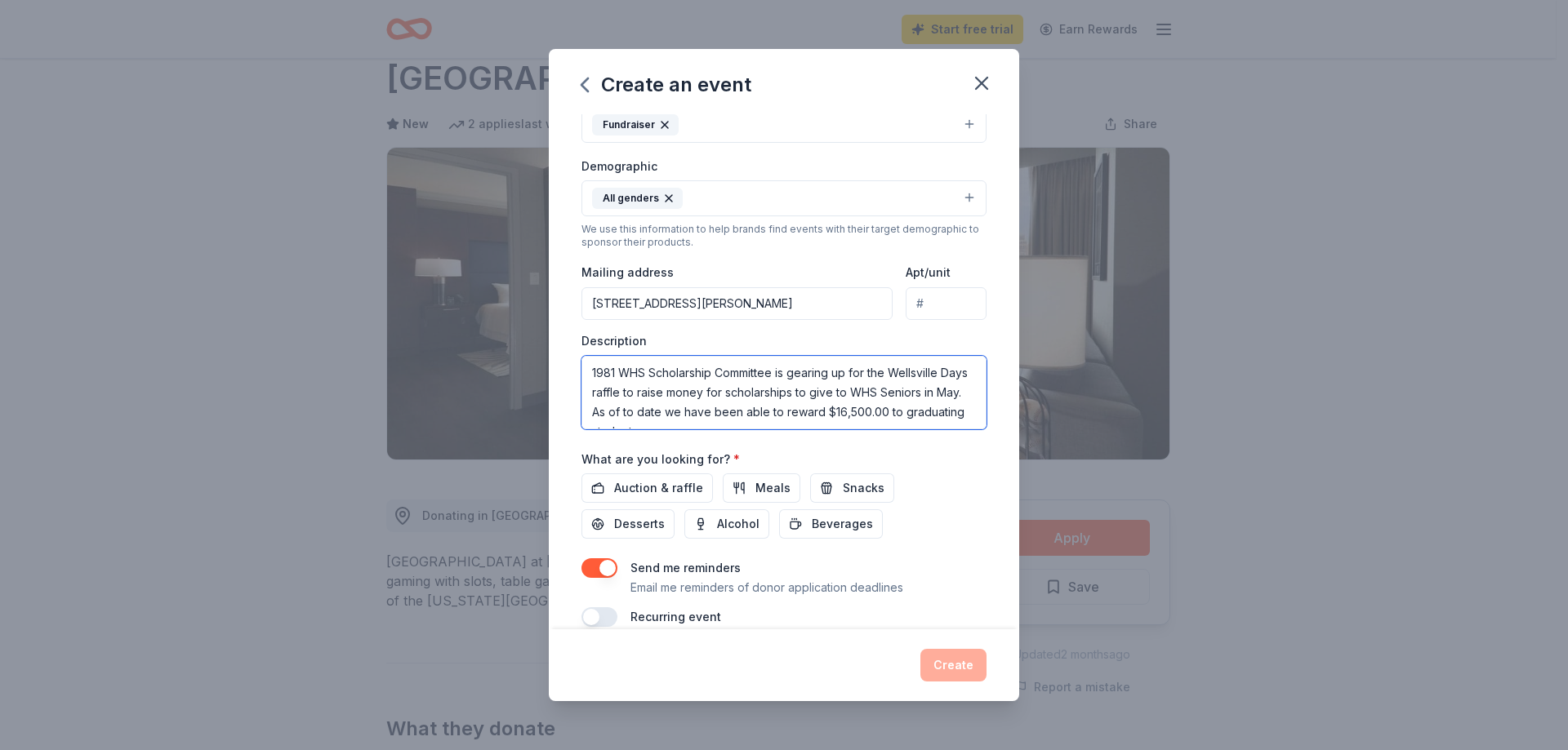
scroll to position [29, 0]
click at [966, 351] on div "Description 1981 WHS Scholarship Committee is gearing up for the Wellsville Day…" at bounding box center [784, 381] width 405 height 97
click at [728, 392] on textarea "1981 WHS Scholarship Committee is gearing up for the Wellsville Days raffle to …" at bounding box center [784, 392] width 405 height 73
type textarea "1981 WHS Scholarship Committee is gearing up for the Wellsville Days raffle to …"
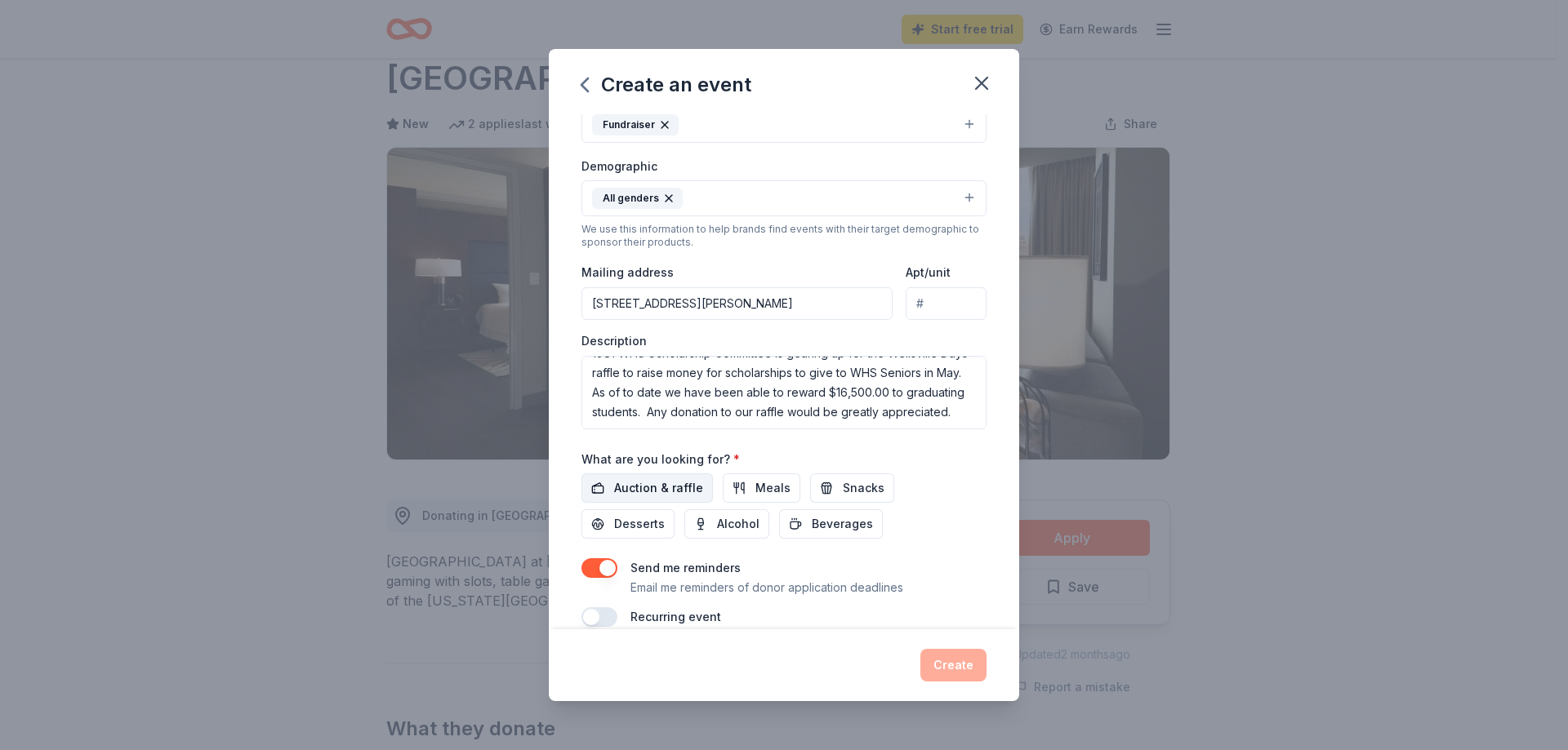
click at [676, 484] on span "Auction & raffle" at bounding box center [659, 488] width 89 height 19
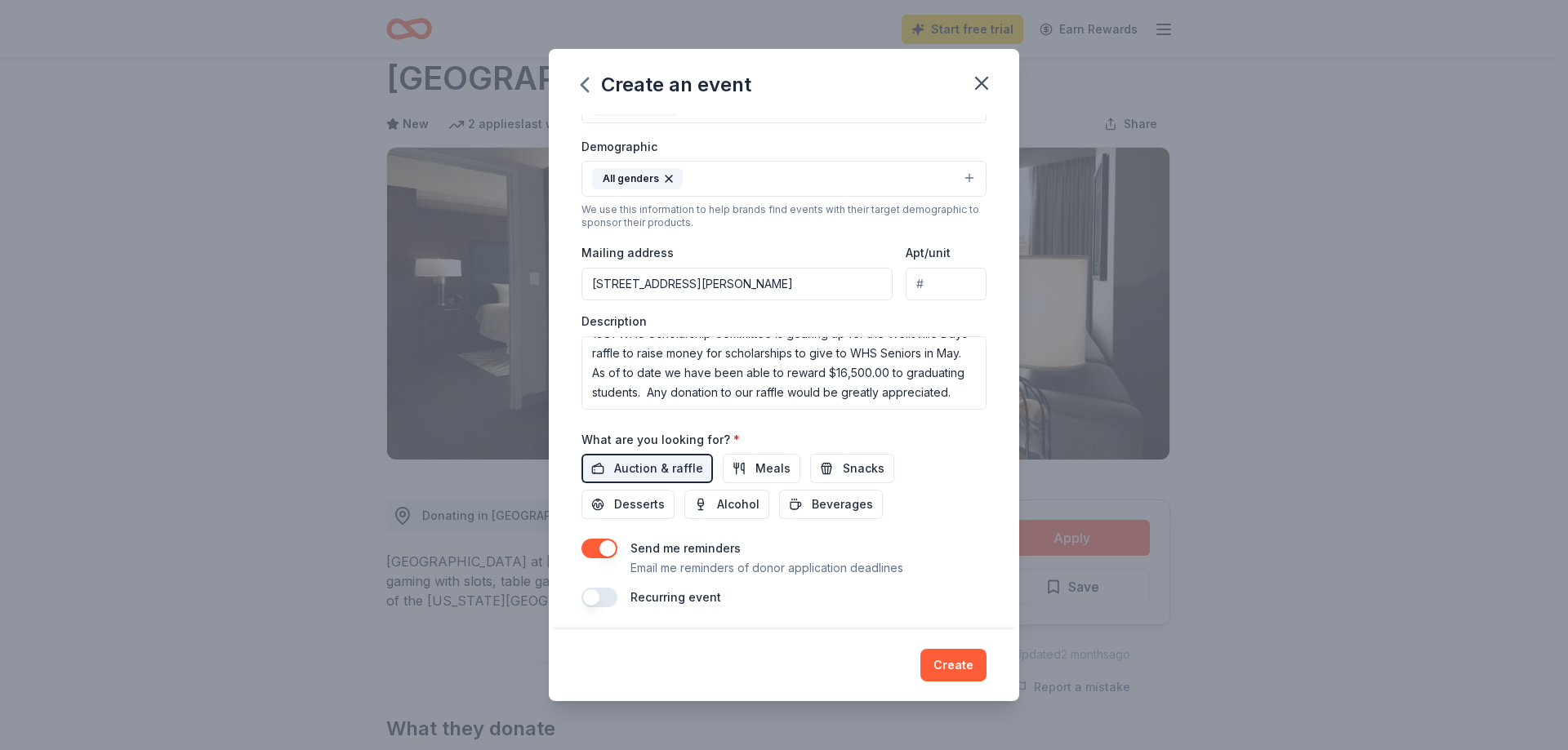
scroll to position [268, 0]
click at [607, 589] on button "button" at bounding box center [599, 593] width 36 height 19
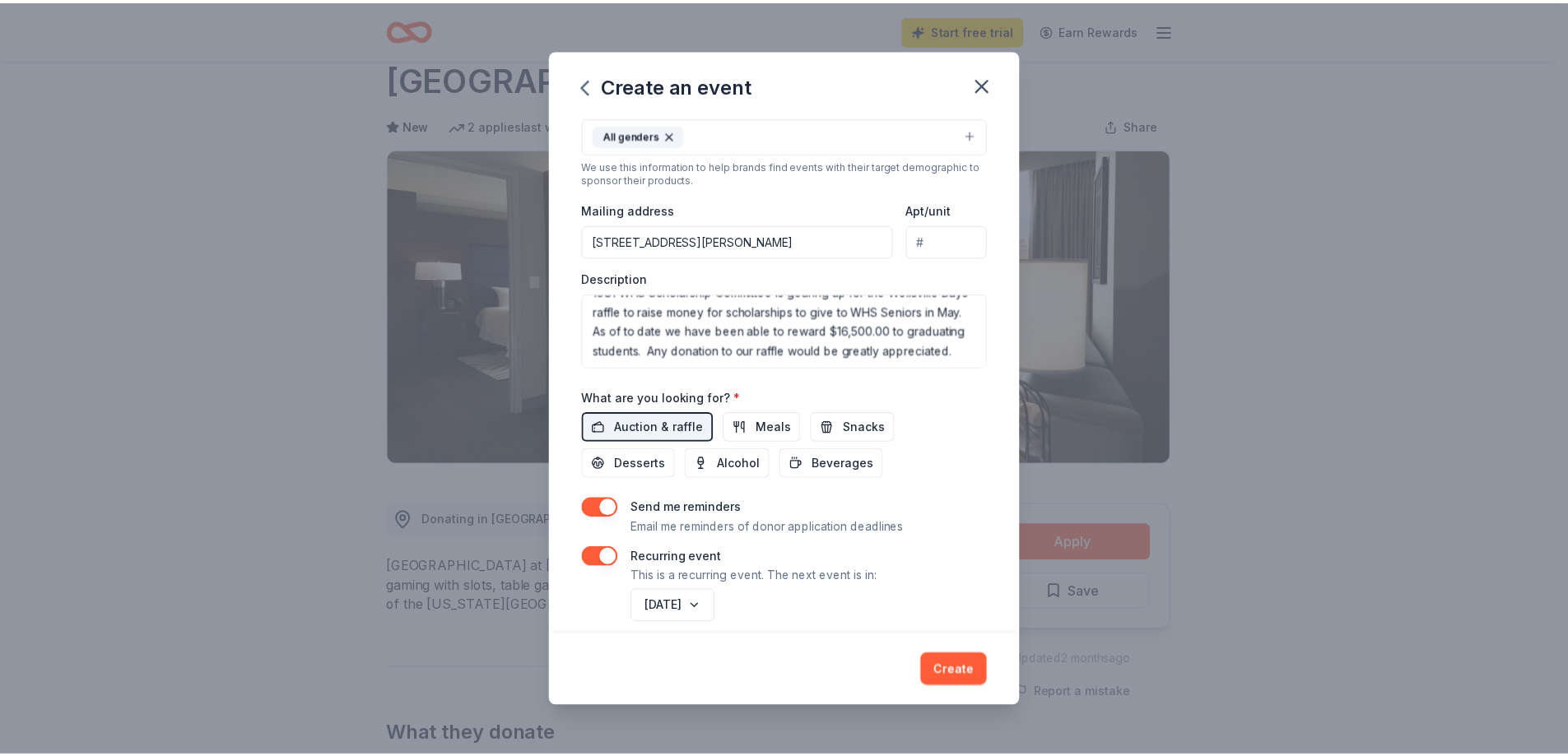
scroll to position [330, 0]
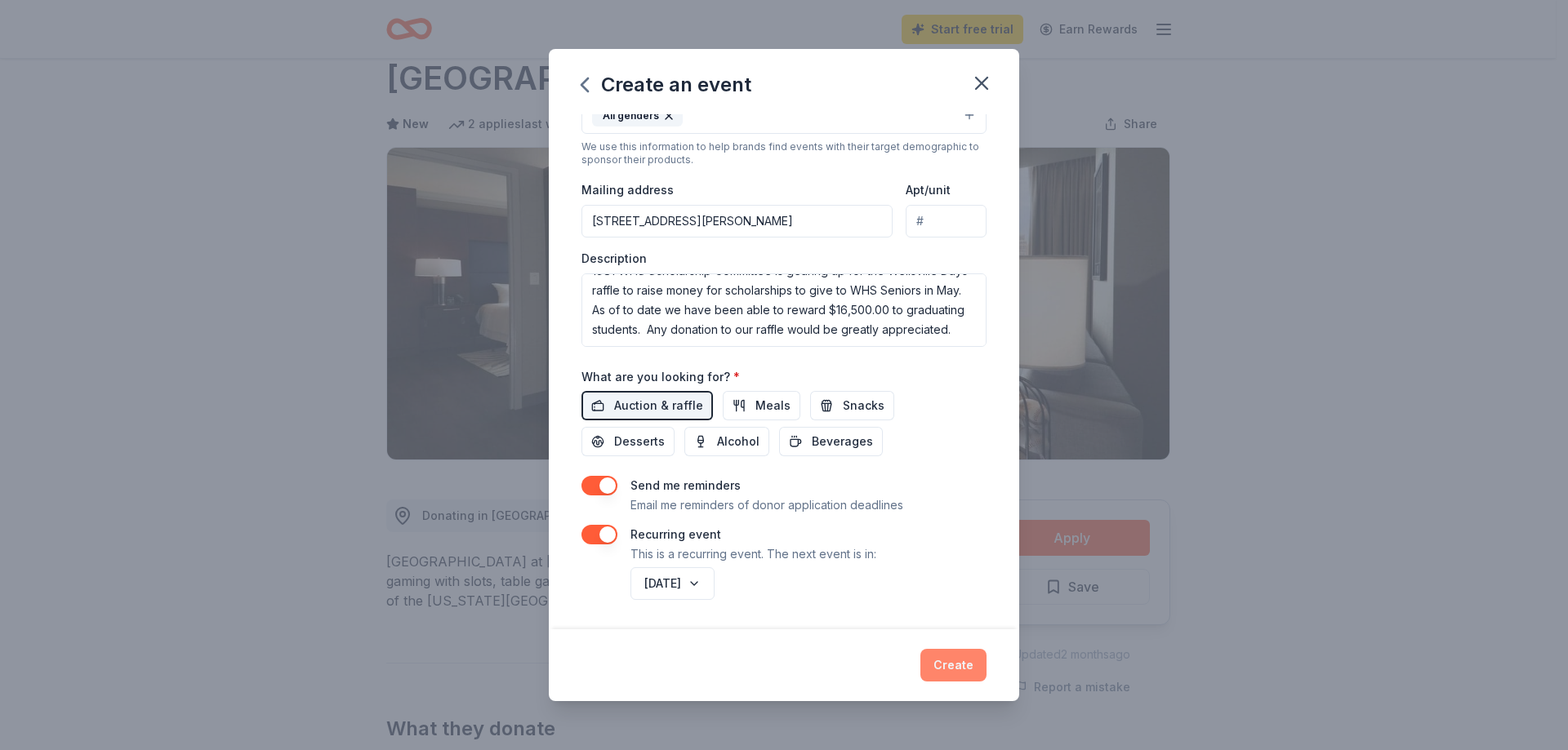
click at [964, 662] on button "Create" at bounding box center [953, 665] width 66 height 33
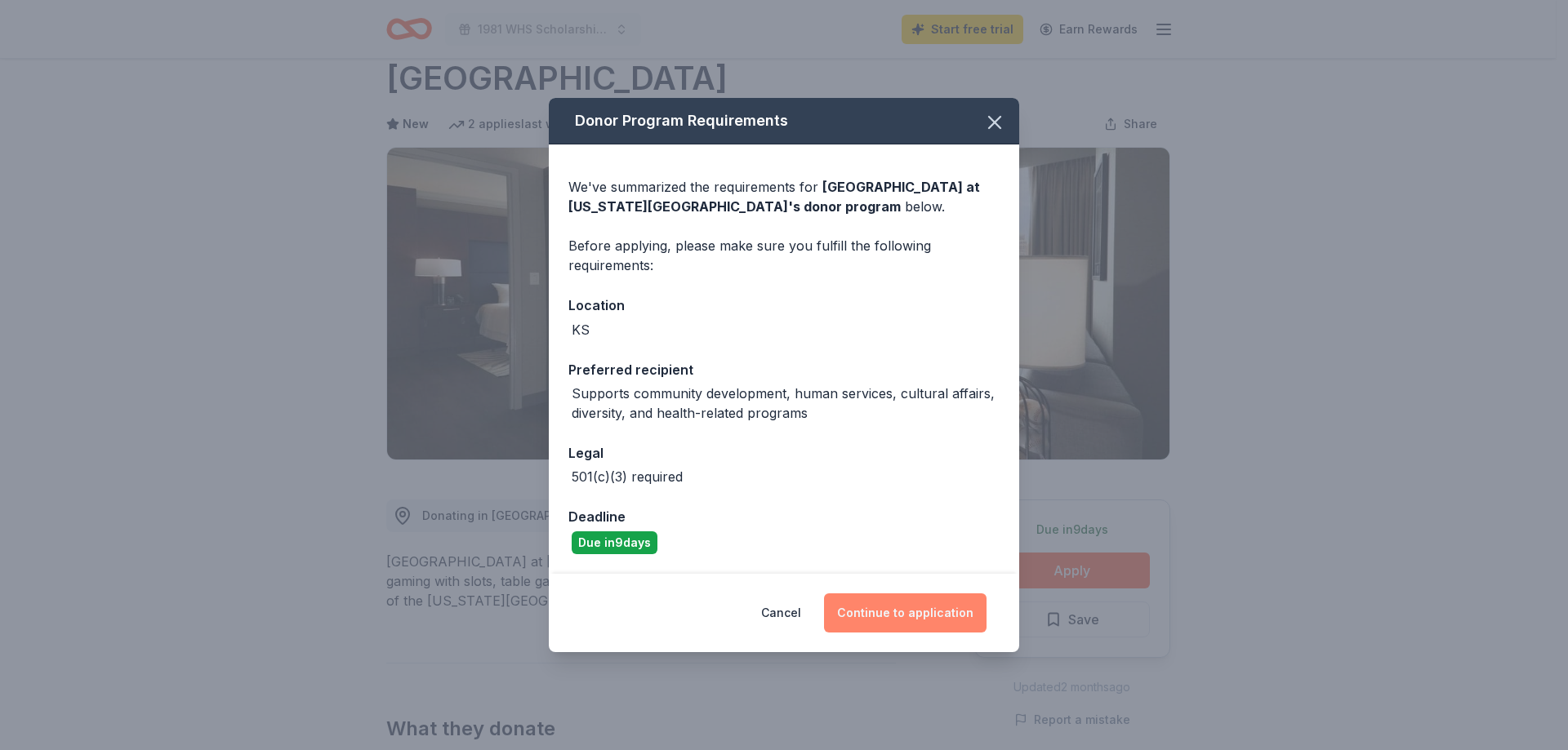
click at [928, 608] on button "Continue to application" at bounding box center [905, 613] width 162 height 40
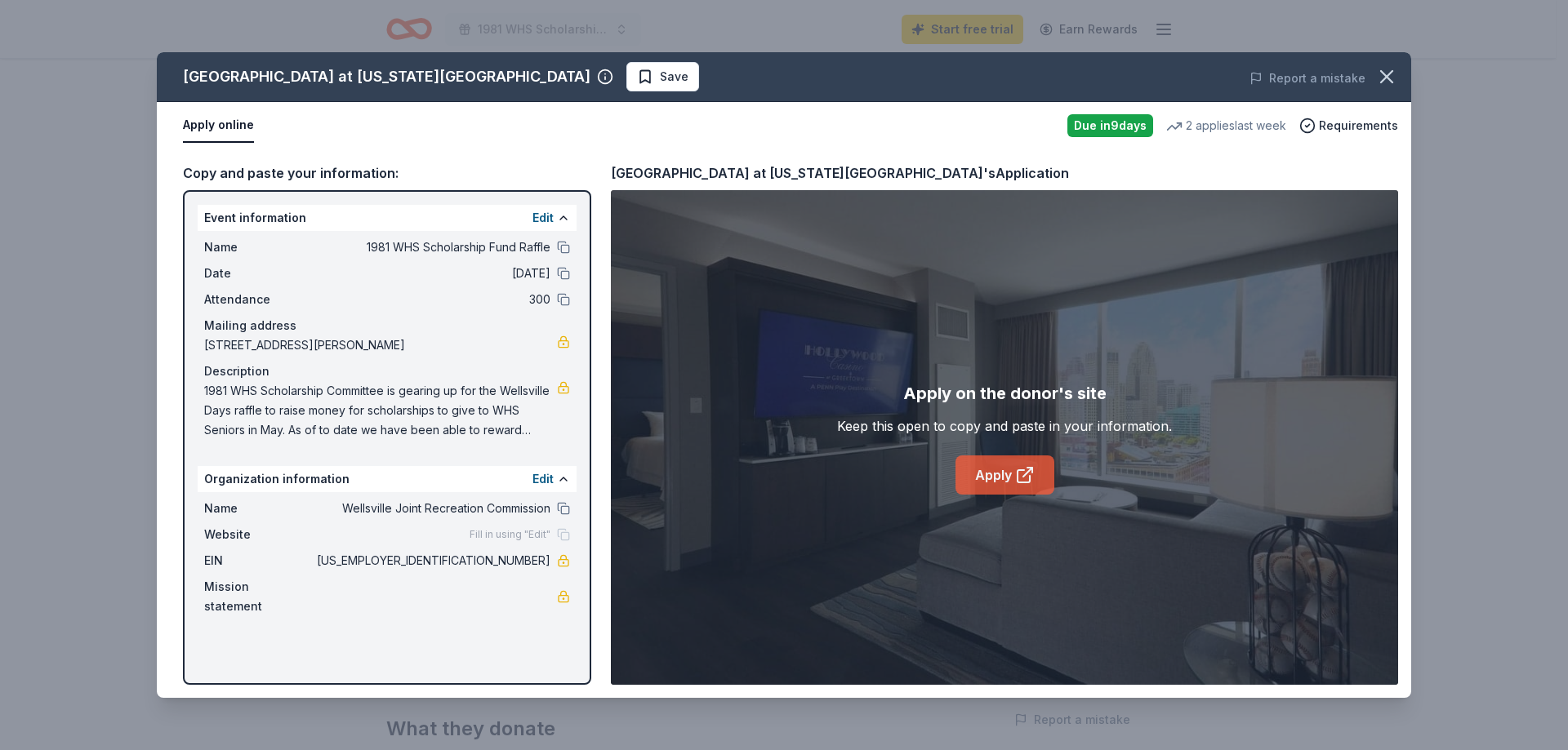
click at [1014, 471] on link "Apply" at bounding box center [1004, 475] width 98 height 40
click at [1383, 71] on icon "button" at bounding box center [1387, 77] width 12 height 12
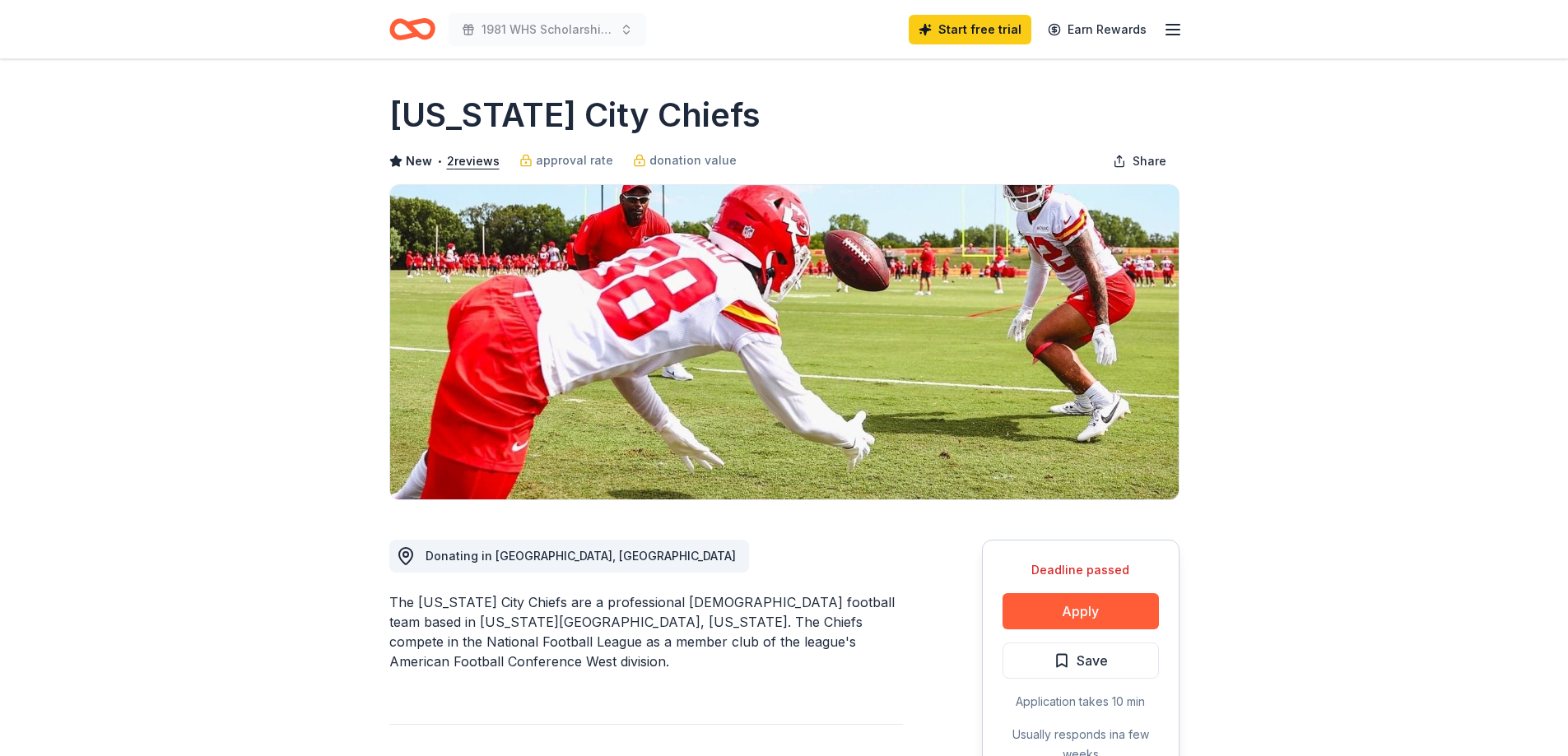
click at [411, 29] on icon "Home" at bounding box center [420, 28] width 25 height 16
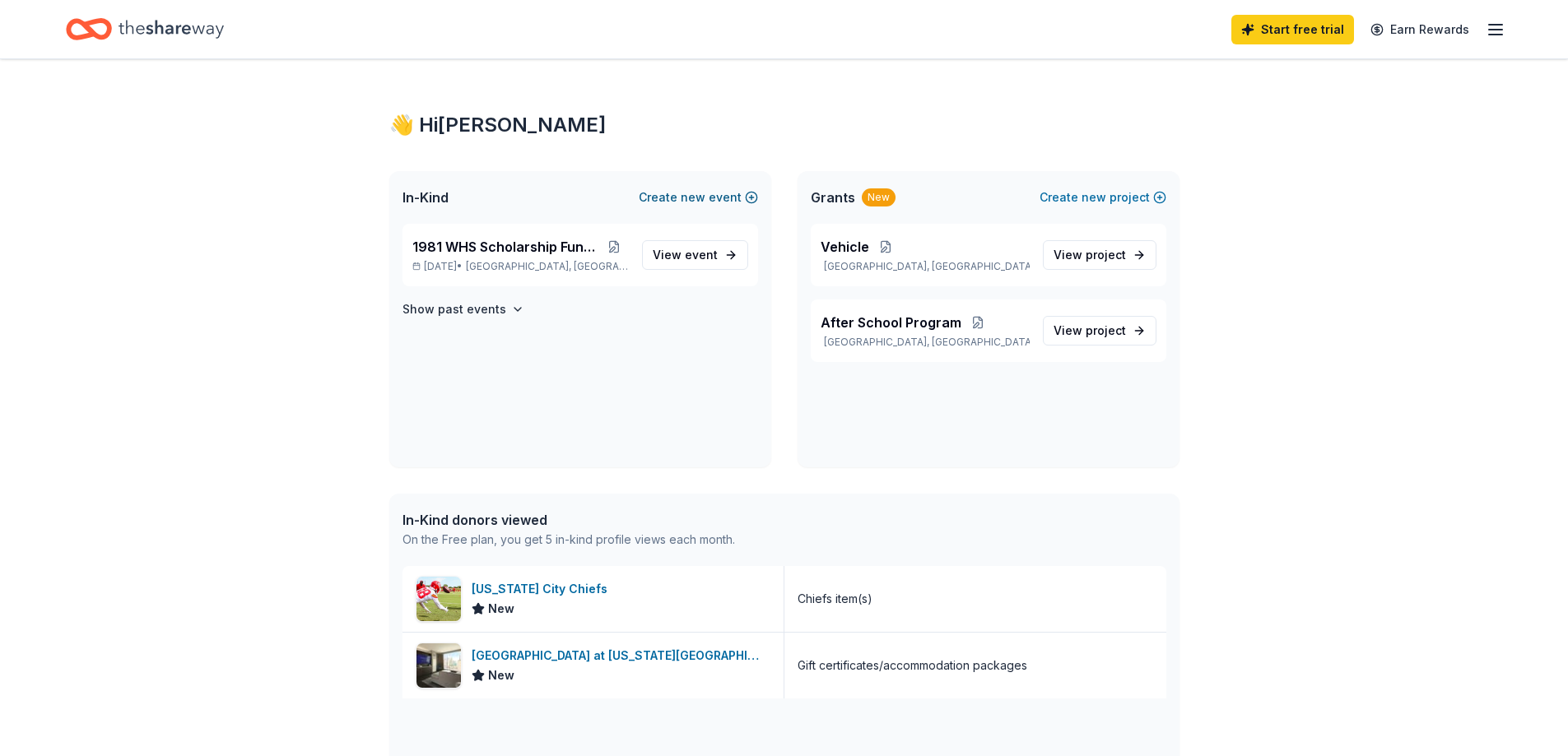
click at [714, 194] on button "Create new event" at bounding box center [698, 197] width 120 height 19
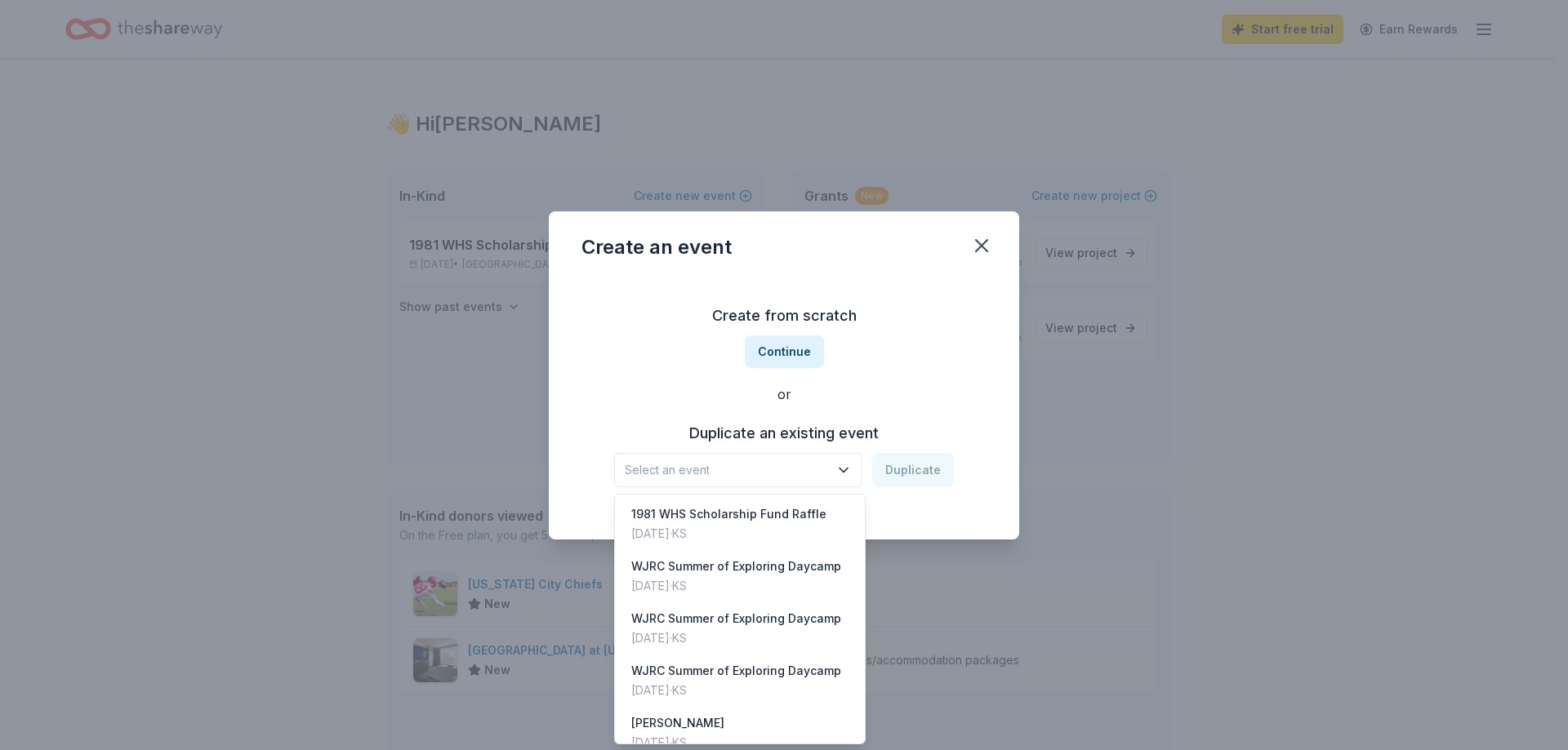
click at [835, 464] on button "Select an event" at bounding box center [738, 470] width 248 height 34
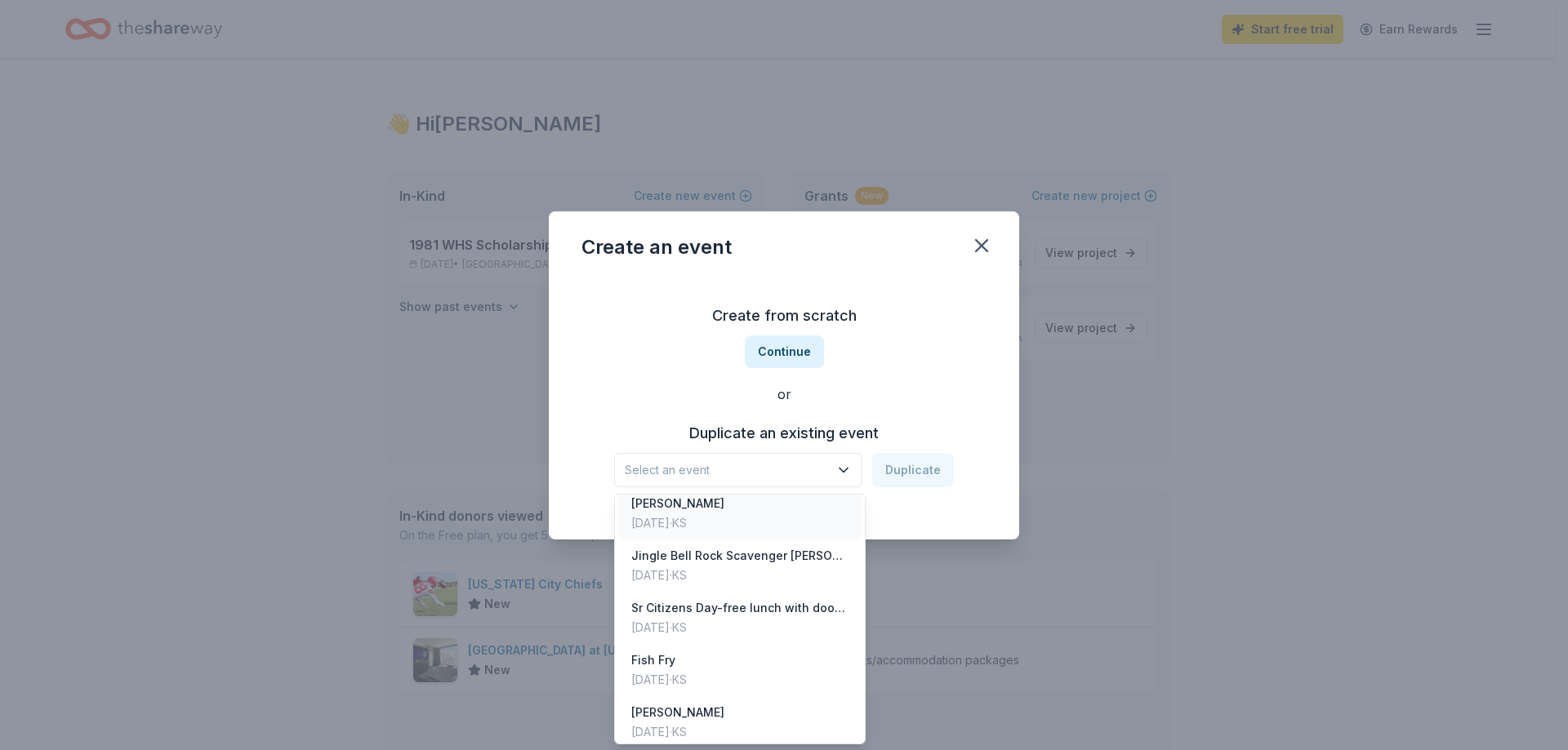
scroll to position [245, 0]
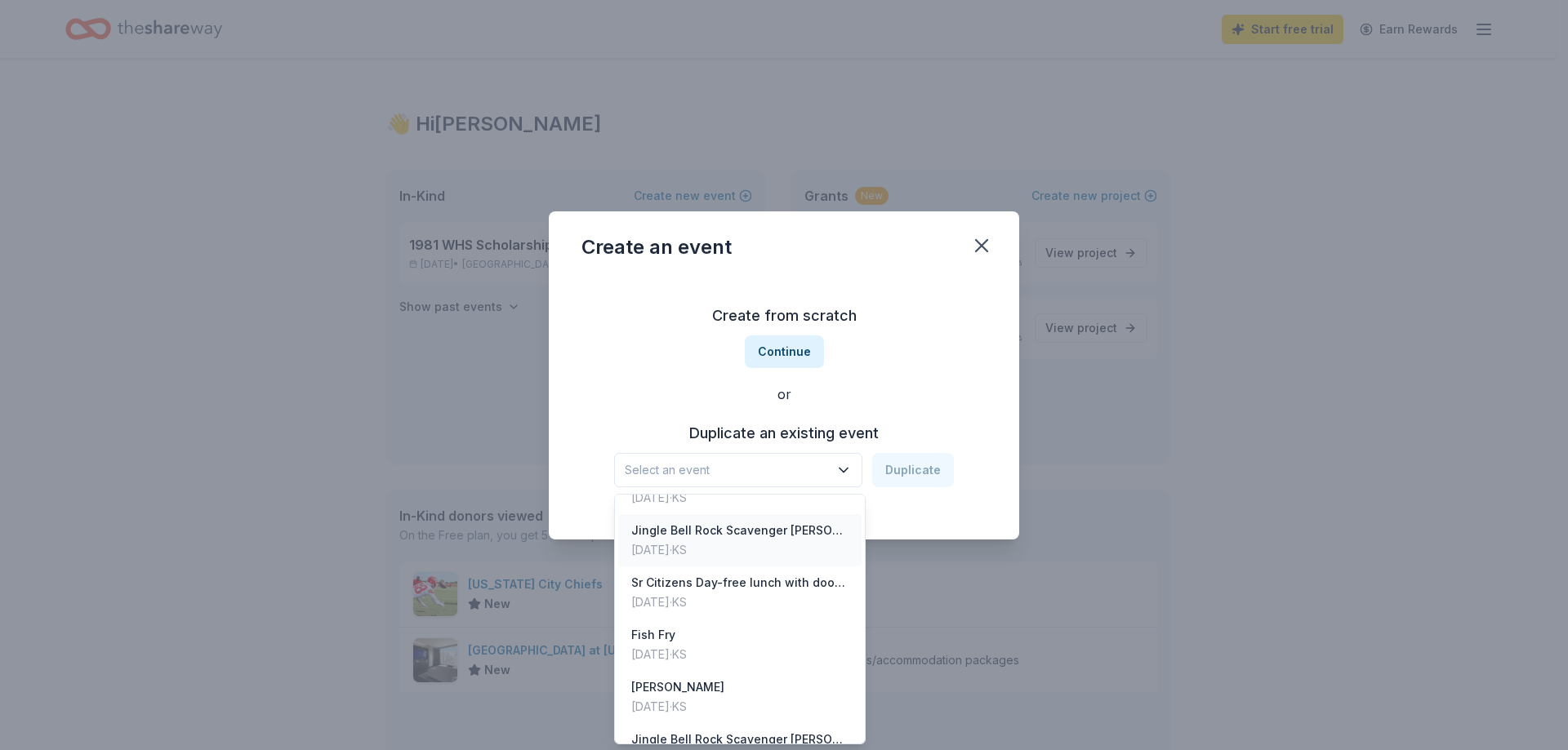
click at [701, 533] on div "Jingle Bell Rock Scavenger [PERSON_NAME]" at bounding box center [740, 530] width 217 height 19
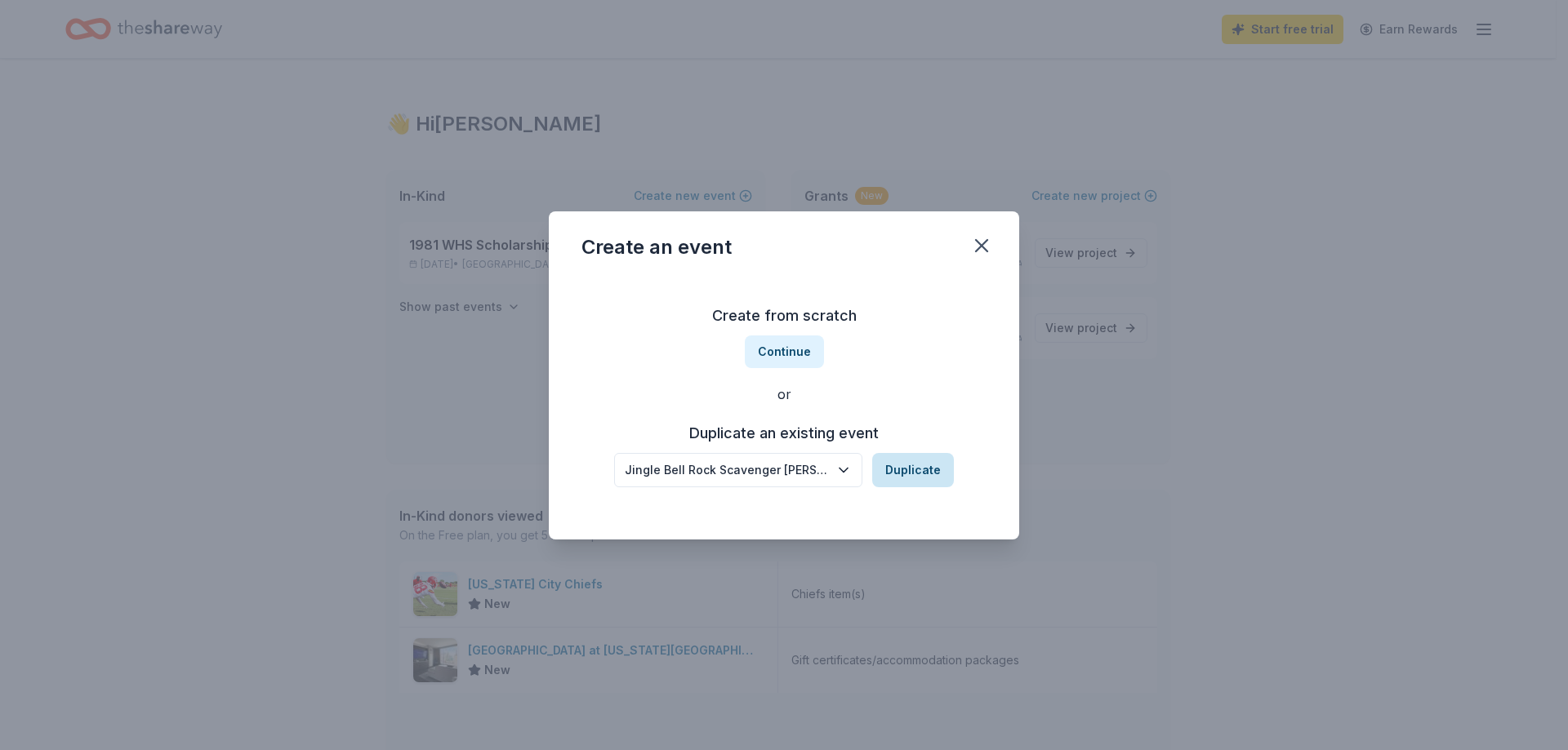
click at [905, 458] on button "Duplicate" at bounding box center [913, 470] width 82 height 34
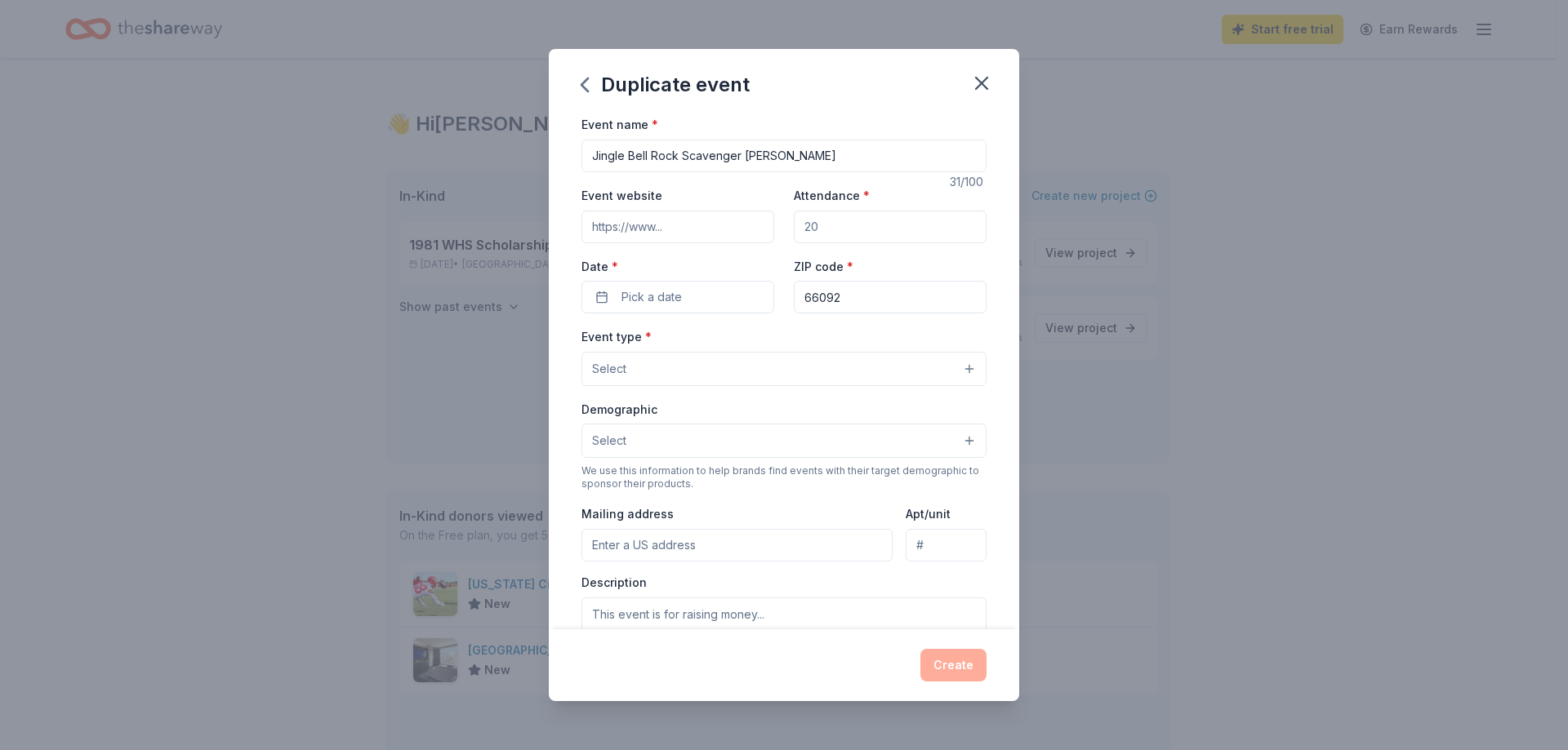
drag, startPoint x: 797, startPoint y: 227, endPoint x: 893, endPoint y: 243, distance: 97.3
click at [893, 243] on div "Event website Attendance * Date * Pick a date ZIP code * 66092" at bounding box center [784, 249] width 405 height 128
type input "100"
click at [640, 298] on span "Pick a date" at bounding box center [652, 297] width 61 height 19
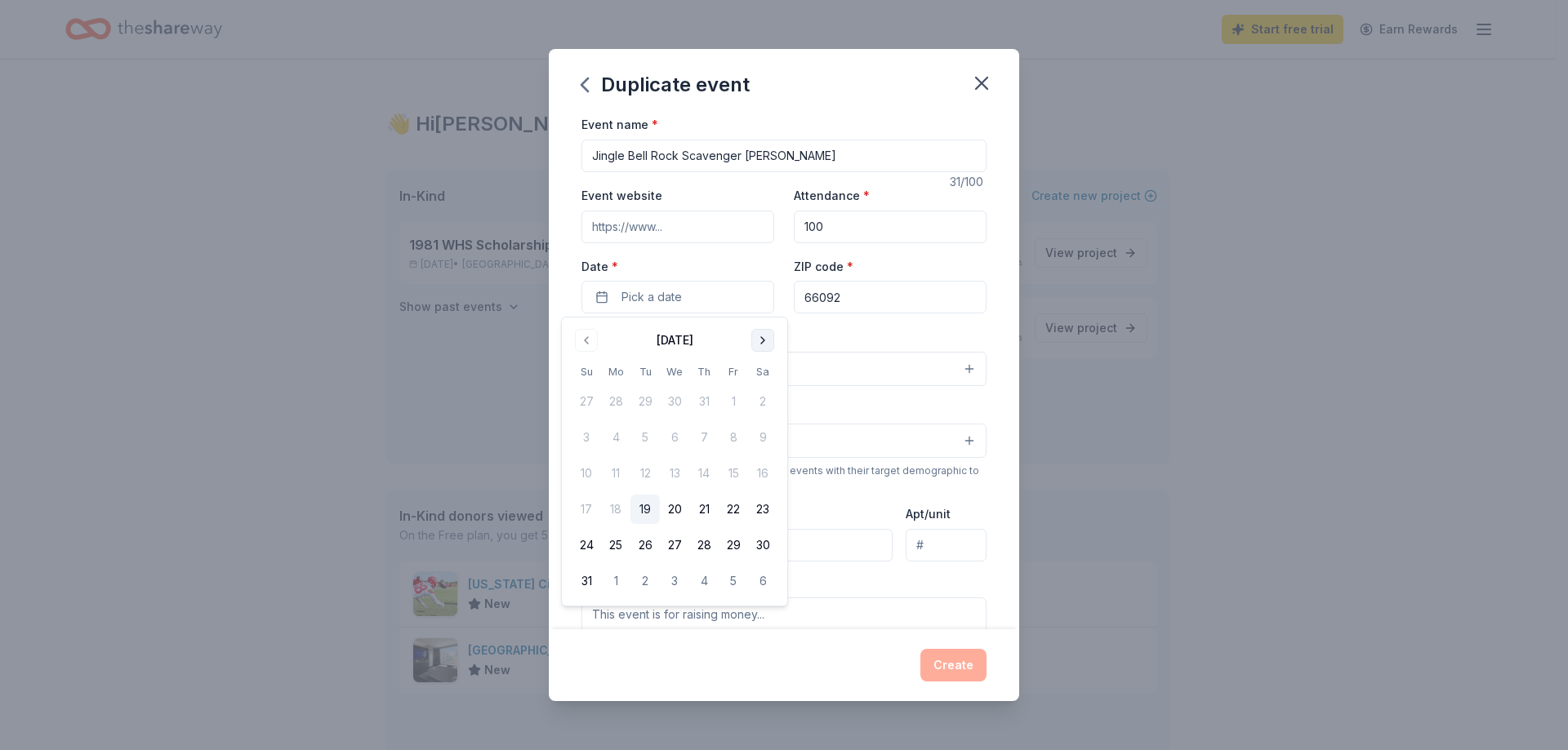
click at [763, 335] on button "Go to next month" at bounding box center [762, 340] width 23 height 23
click at [763, 335] on button "Go to next month" at bounding box center [762, 340] width 23 height 23
click at [619, 471] on button "15" at bounding box center [616, 473] width 29 height 29
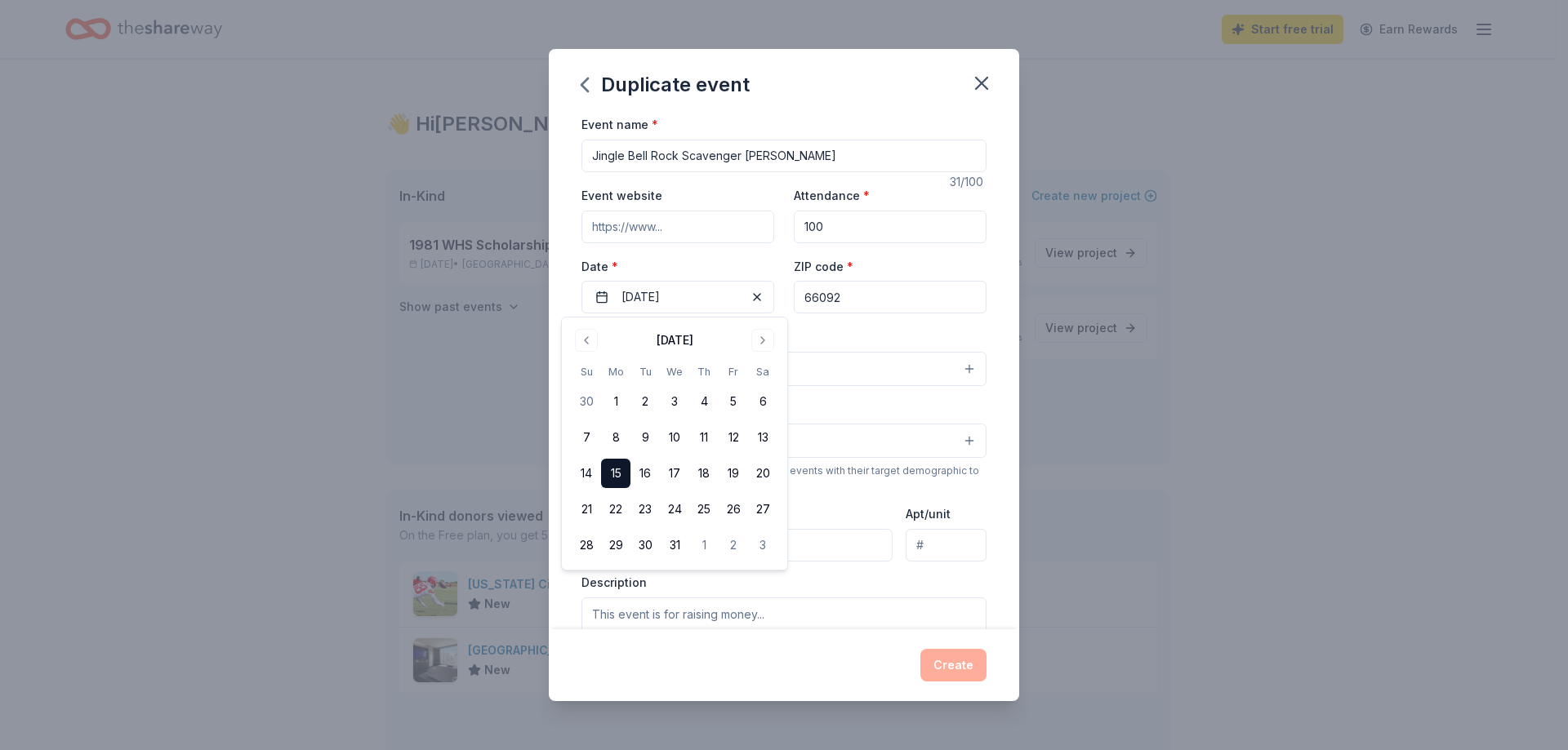
click at [1119, 383] on div "Duplicate event Event name * Jingle Bell Rock Scavenger Hunt 31 /100 Event webs…" at bounding box center [784, 375] width 1568 height 750
click at [635, 365] on button "Select" at bounding box center [784, 368] width 405 height 34
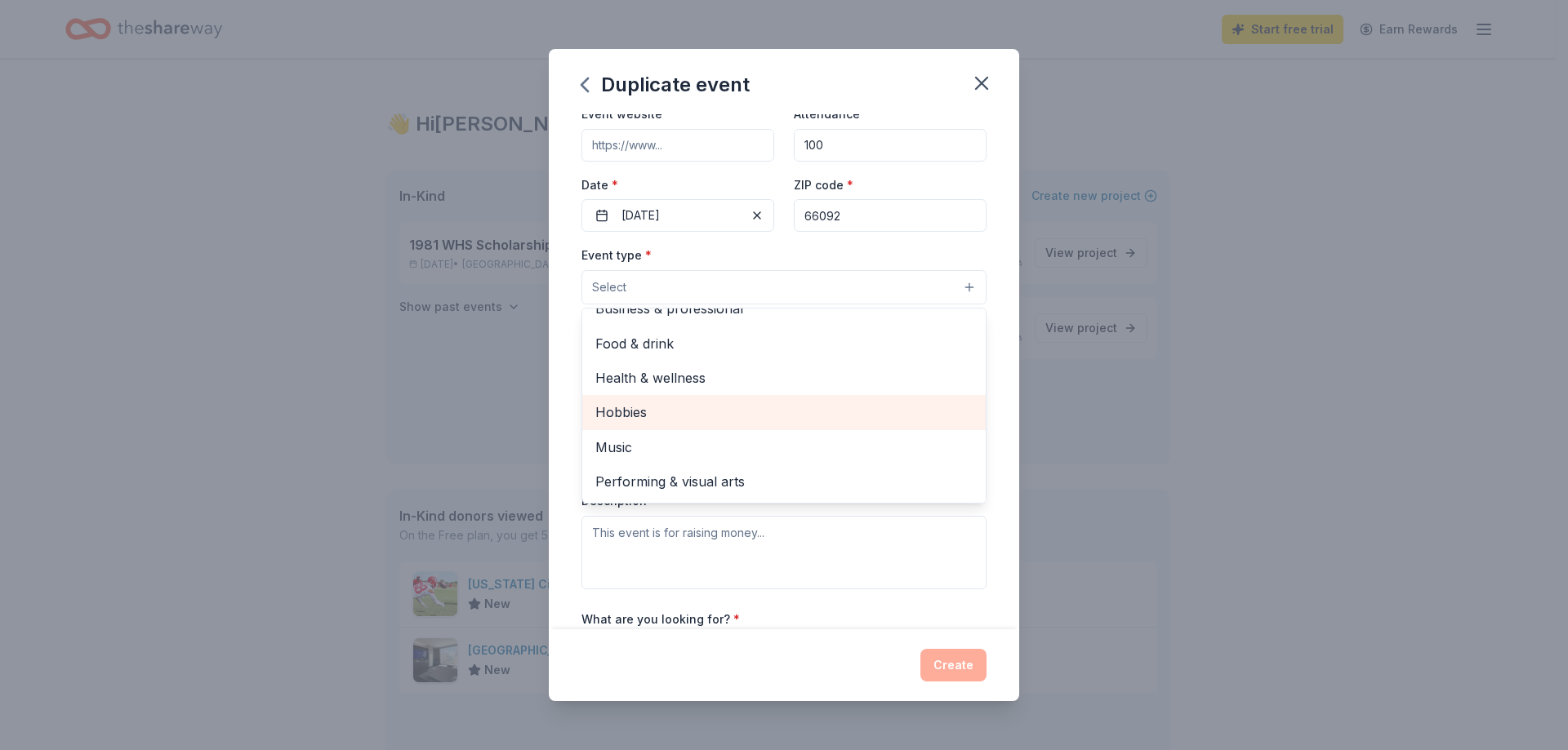
scroll to position [0, 0]
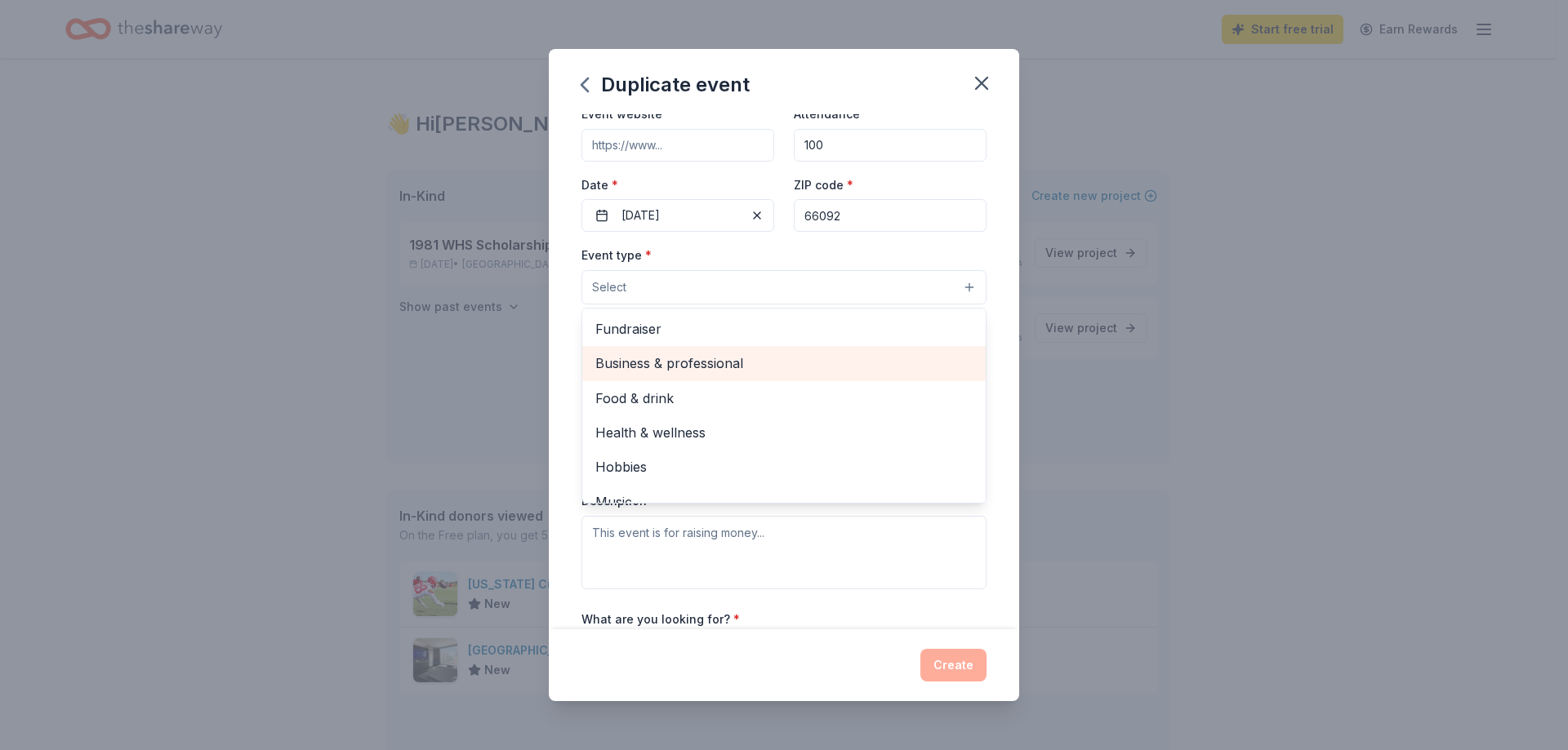
click at [718, 362] on span "Business & professional" at bounding box center [784, 362] width 378 height 21
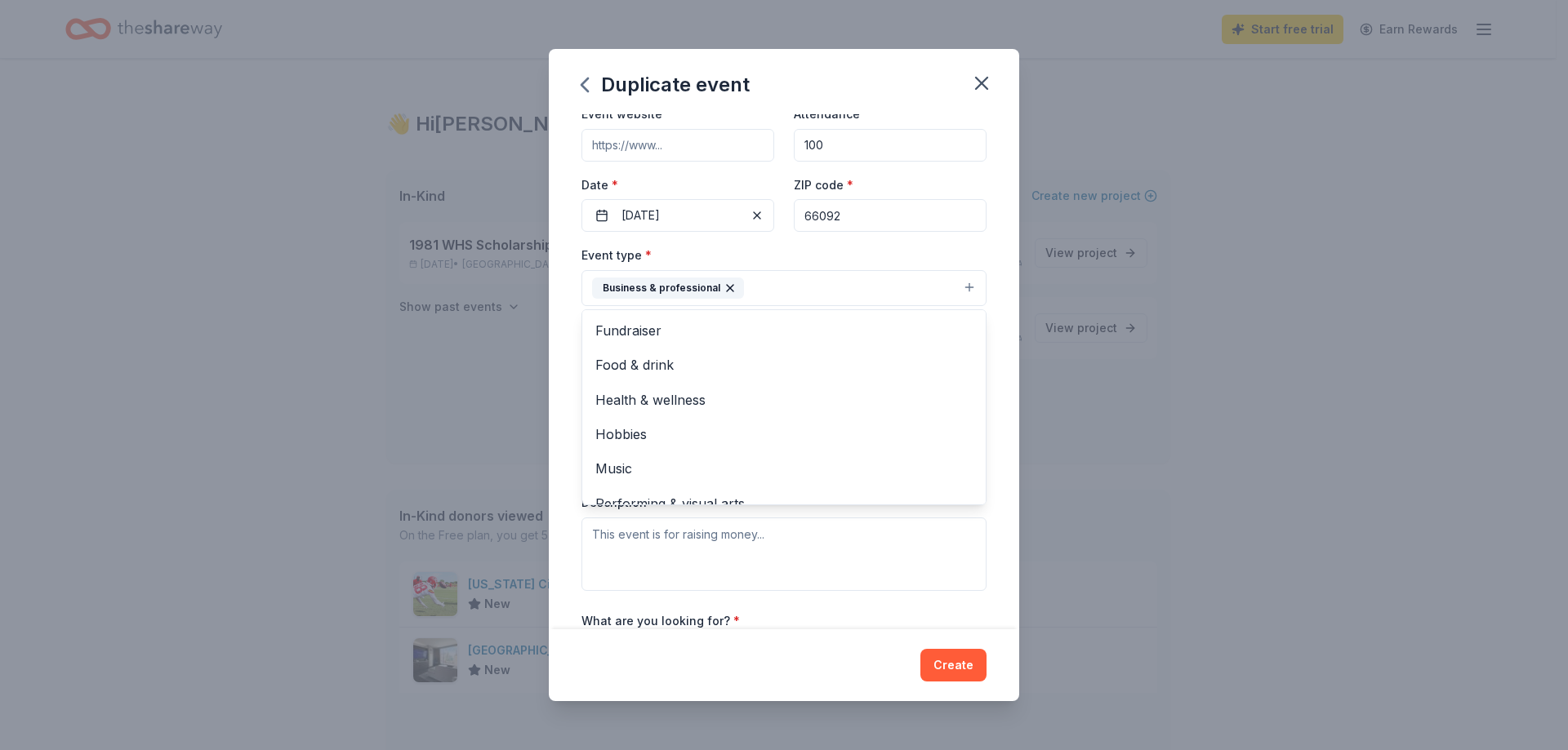
click at [981, 345] on div "Event name * Jingle Bell Rock Scavenger Hunt 31 /100 Event website Attendance *…" at bounding box center [783, 372] width 470 height 515
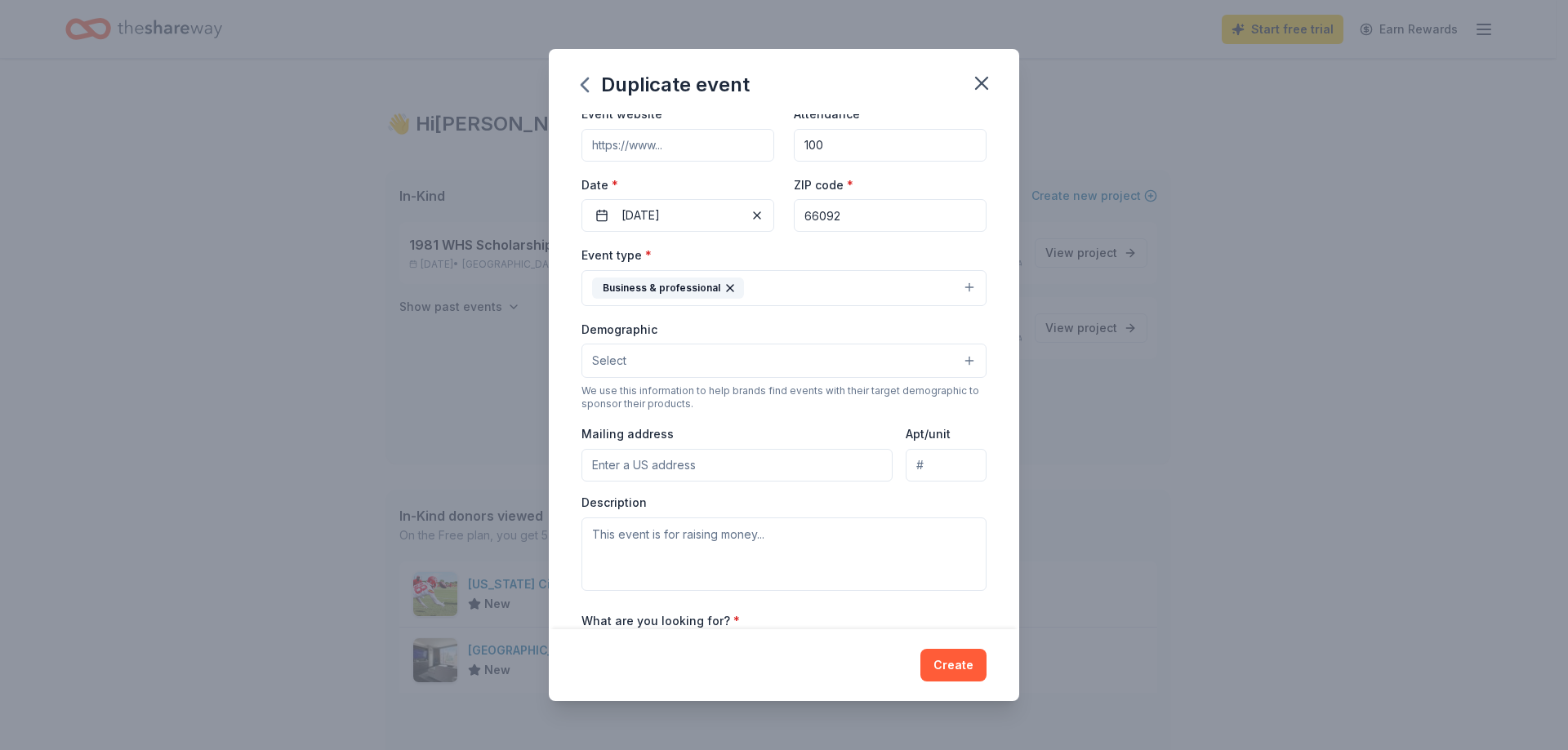
click at [955, 357] on button "Select" at bounding box center [784, 361] width 405 height 34
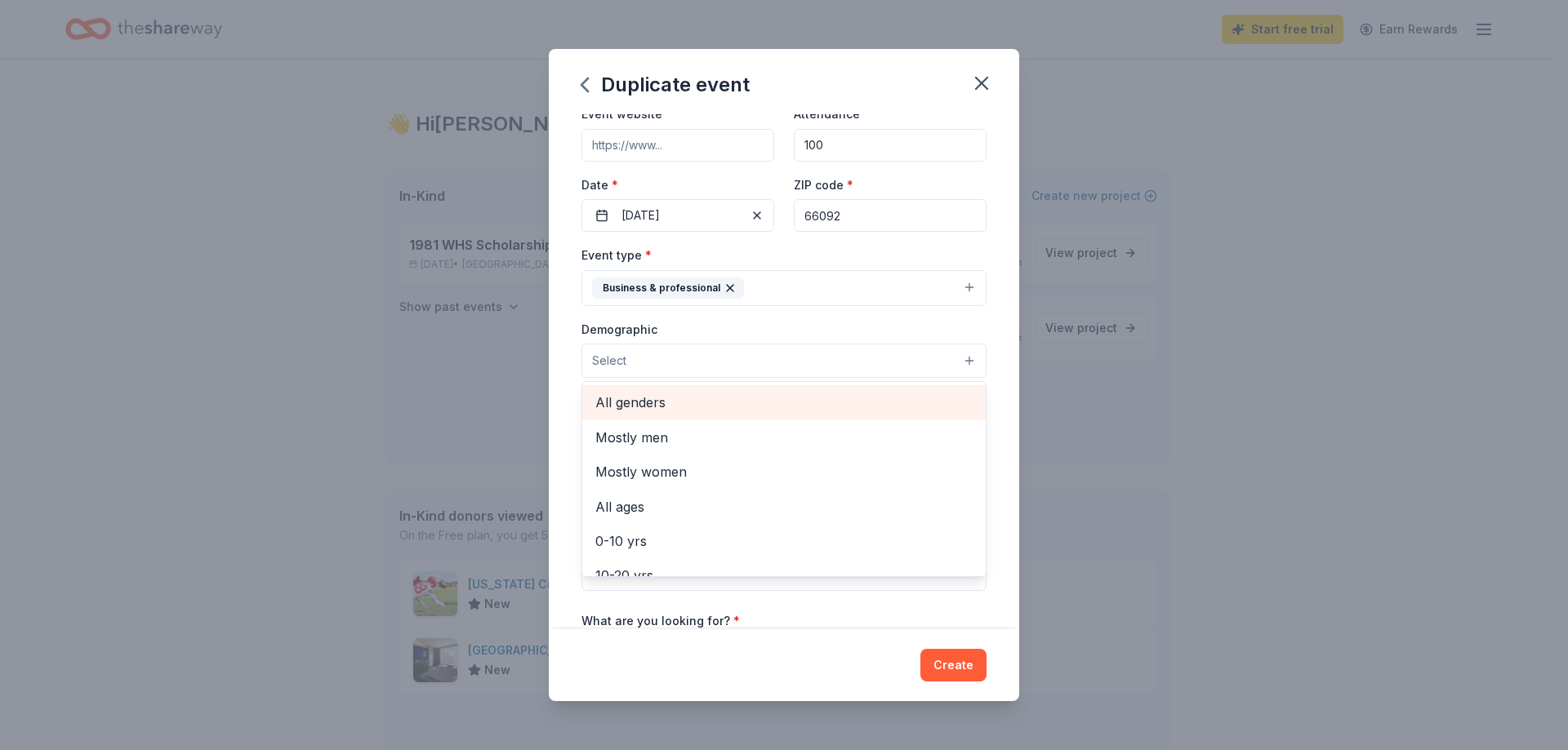
click at [642, 403] on span "All genders" at bounding box center [784, 402] width 378 height 21
click at [985, 527] on div "Event name * Jingle Bell Rock Scavenger Hunt 31 /100 Event website Attendance *…" at bounding box center [783, 372] width 470 height 515
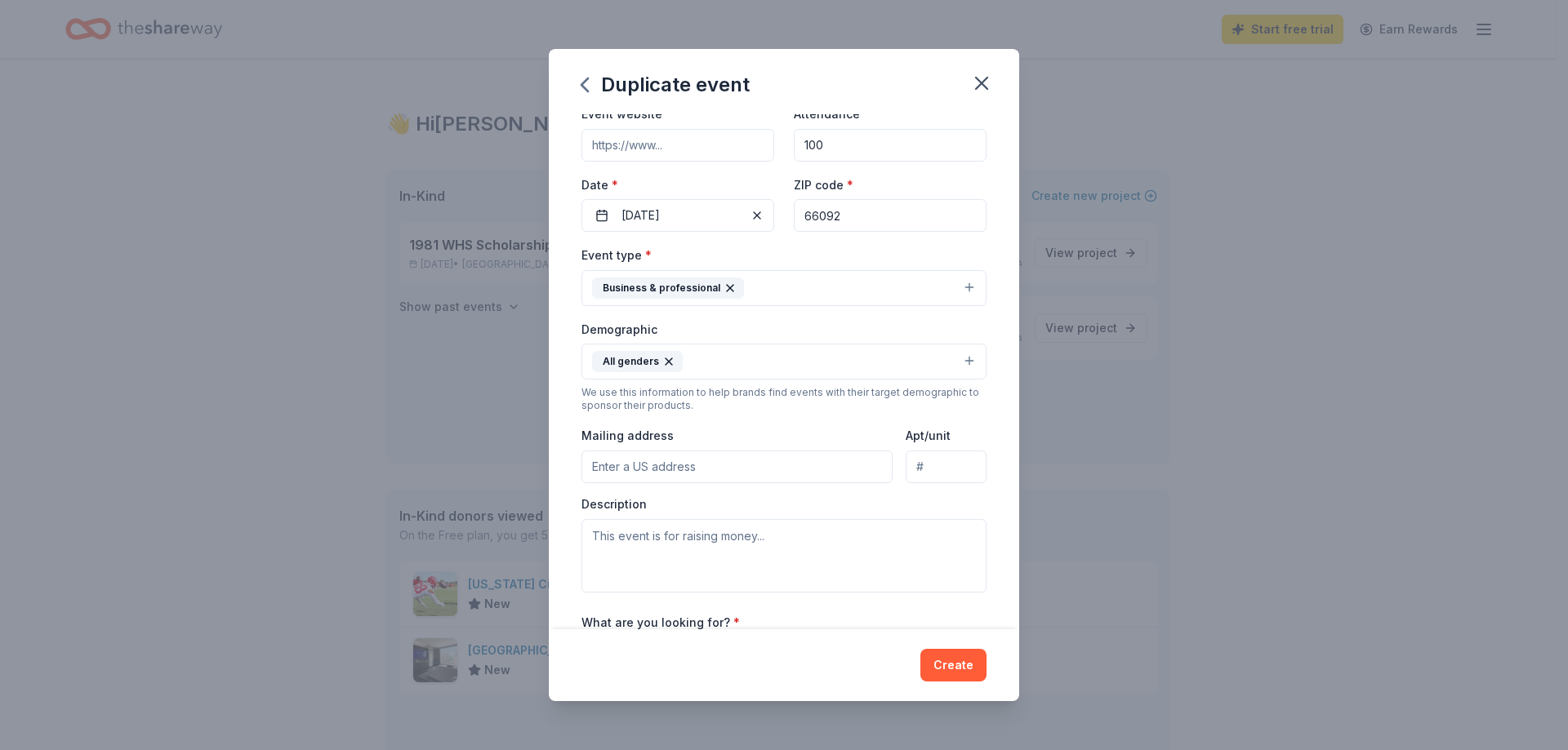
click at [624, 469] on input "Mailing address" at bounding box center [737, 467] width 311 height 33
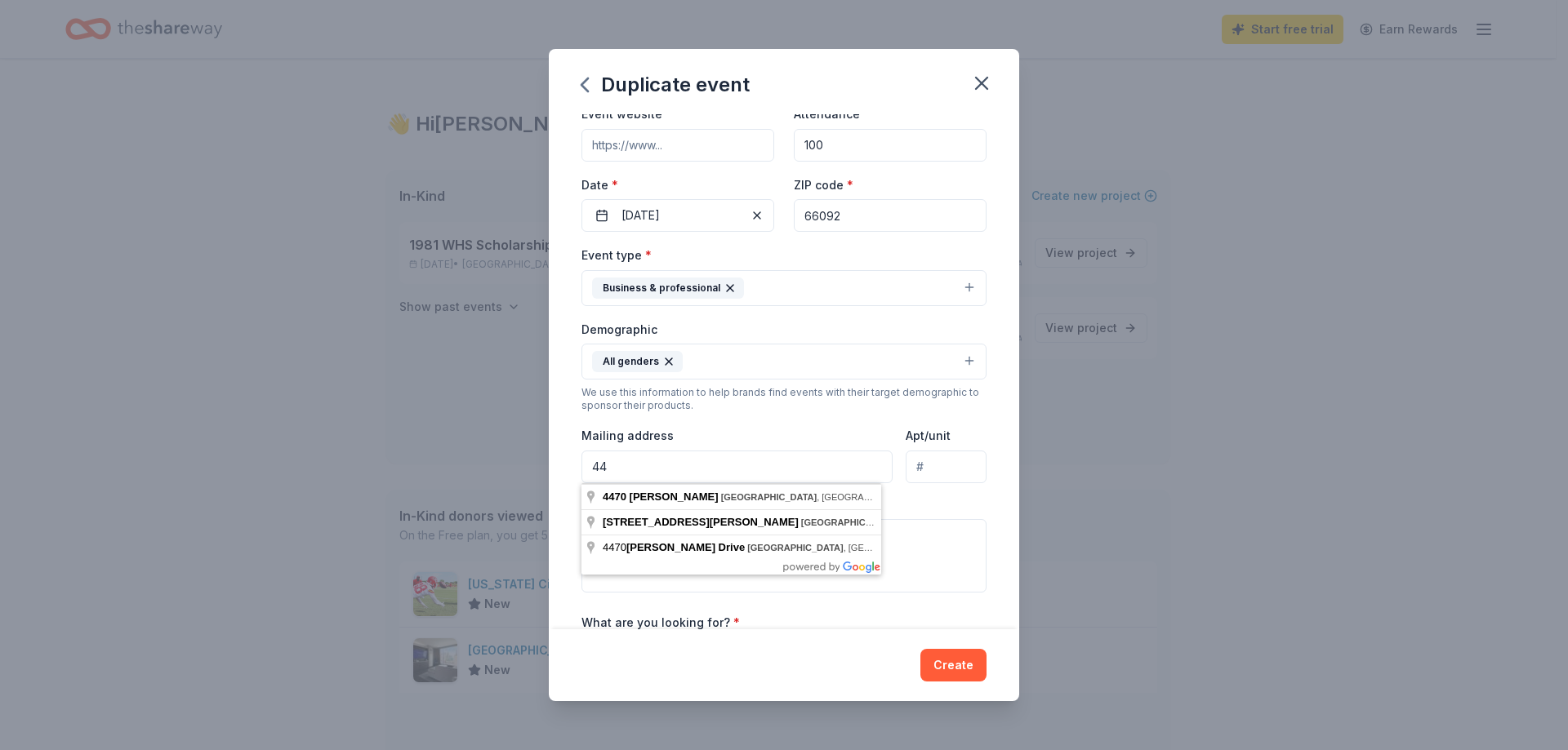
type input "4"
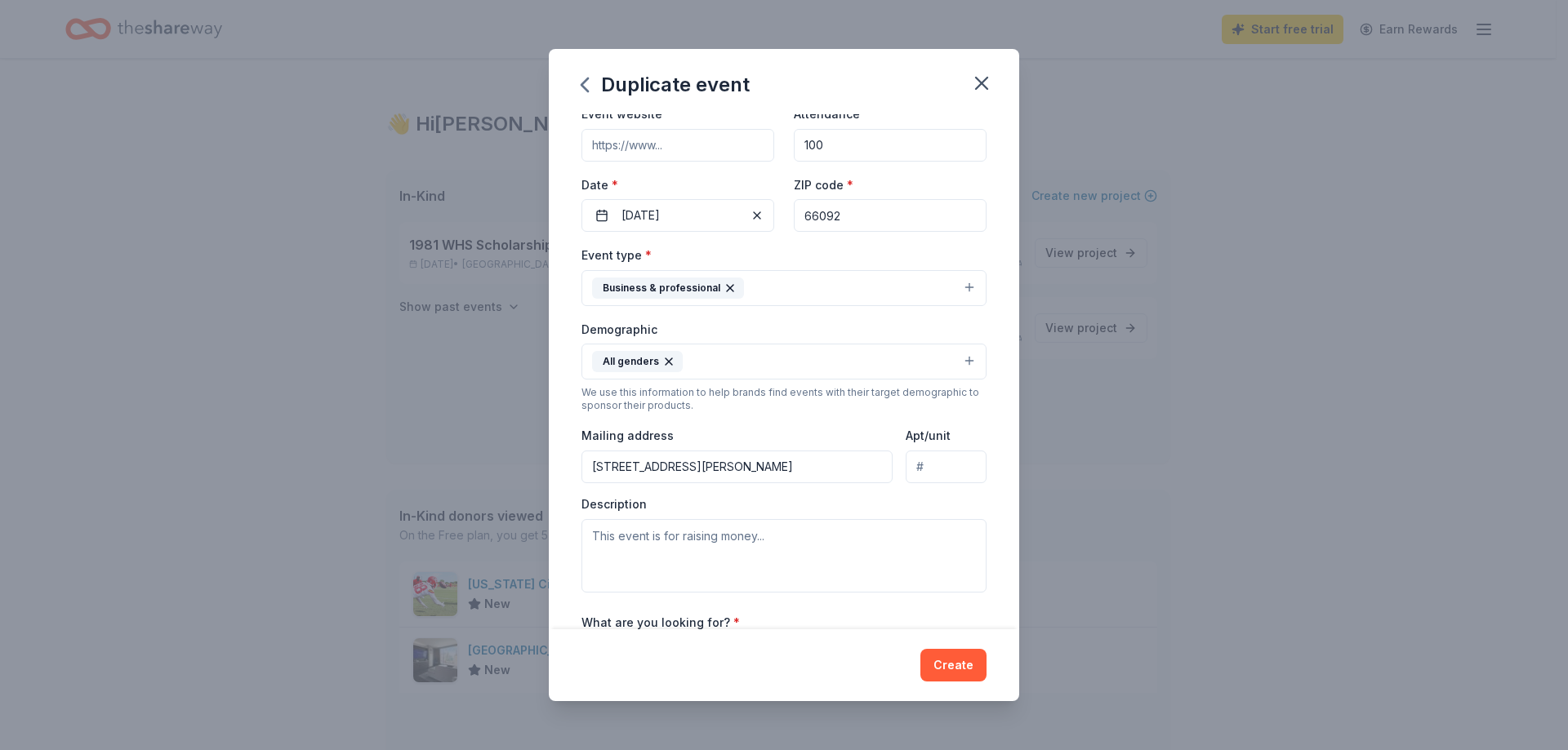
type input "320 Pendleton Avenue, Wellsville, KS, 66092"
click at [646, 535] on textarea at bounding box center [784, 556] width 405 height 73
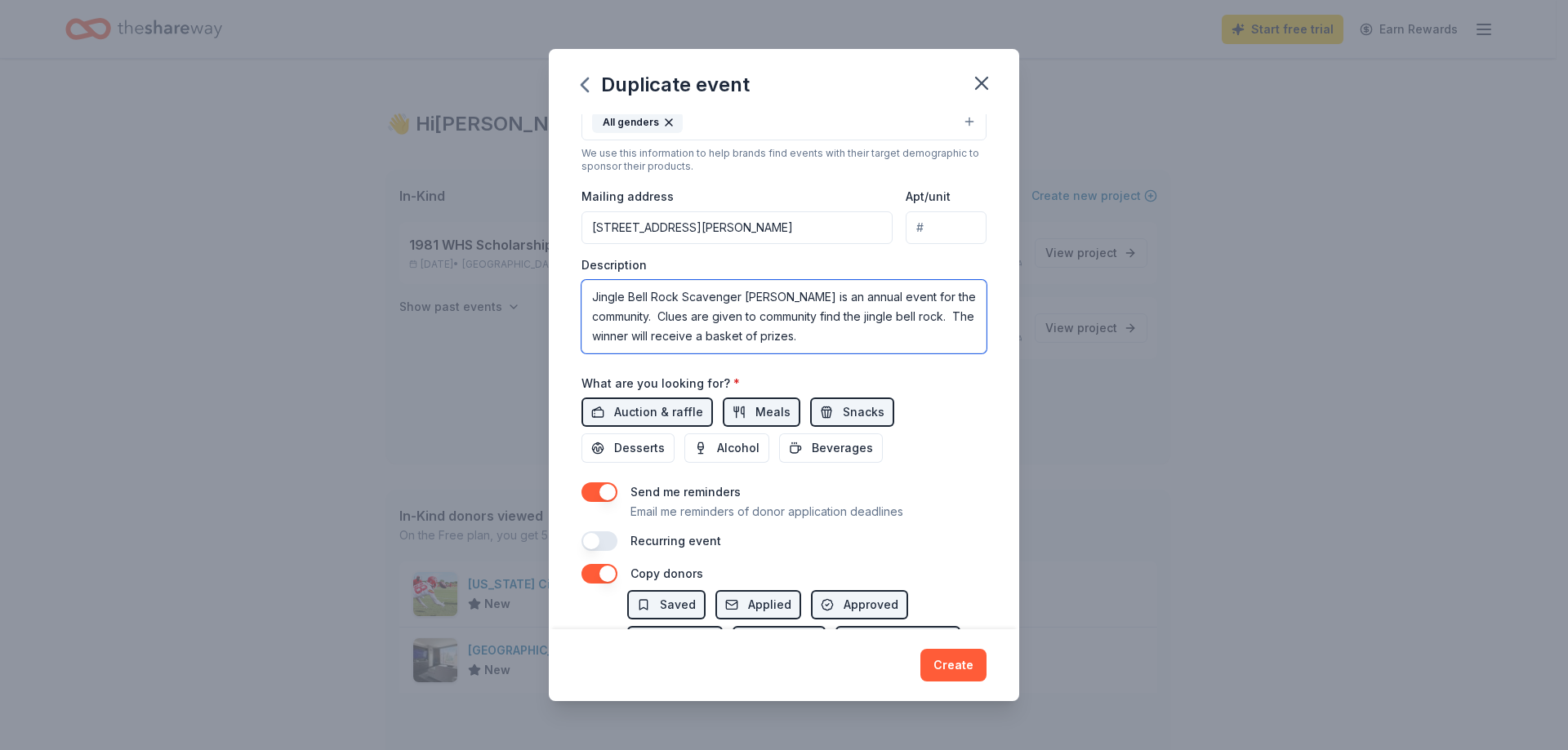
scroll to position [326, 0]
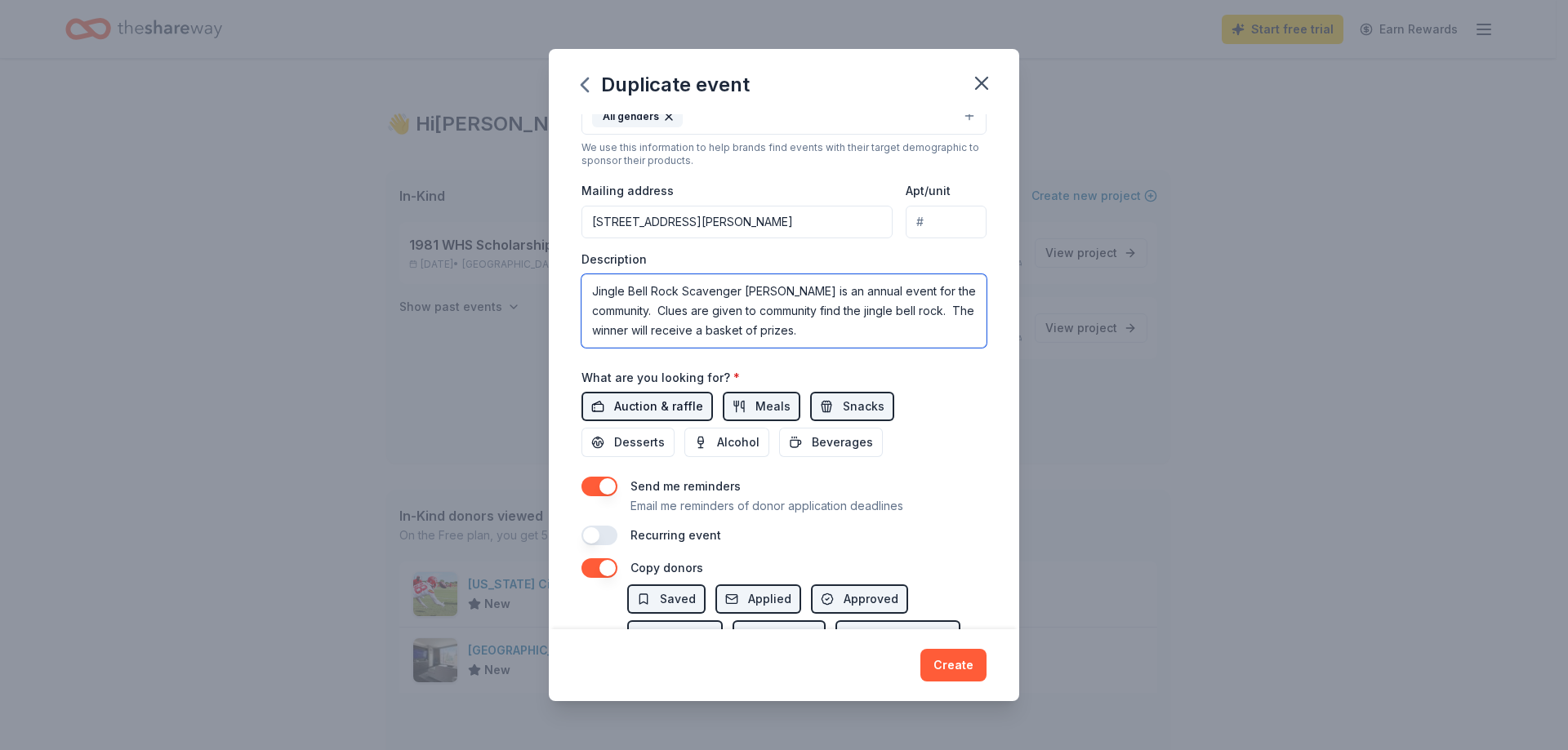
type textarea "Jingle Bell Rock Scavenger Hunt is an annual event for the community. Clues are…"
click at [686, 400] on span "Auction & raffle" at bounding box center [659, 406] width 89 height 19
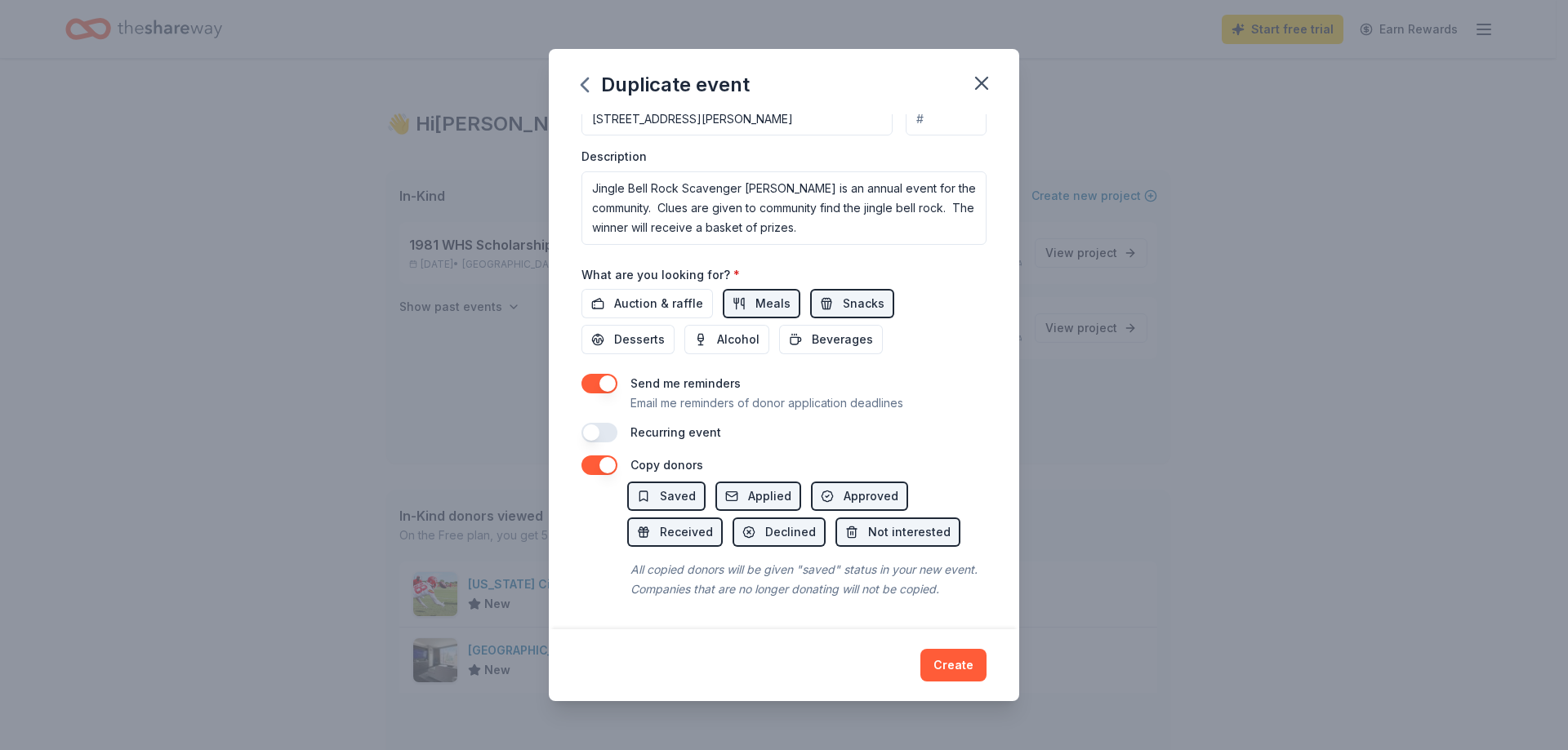
scroll to position [448, 0]
click at [617, 423] on button "button" at bounding box center [599, 432] width 36 height 19
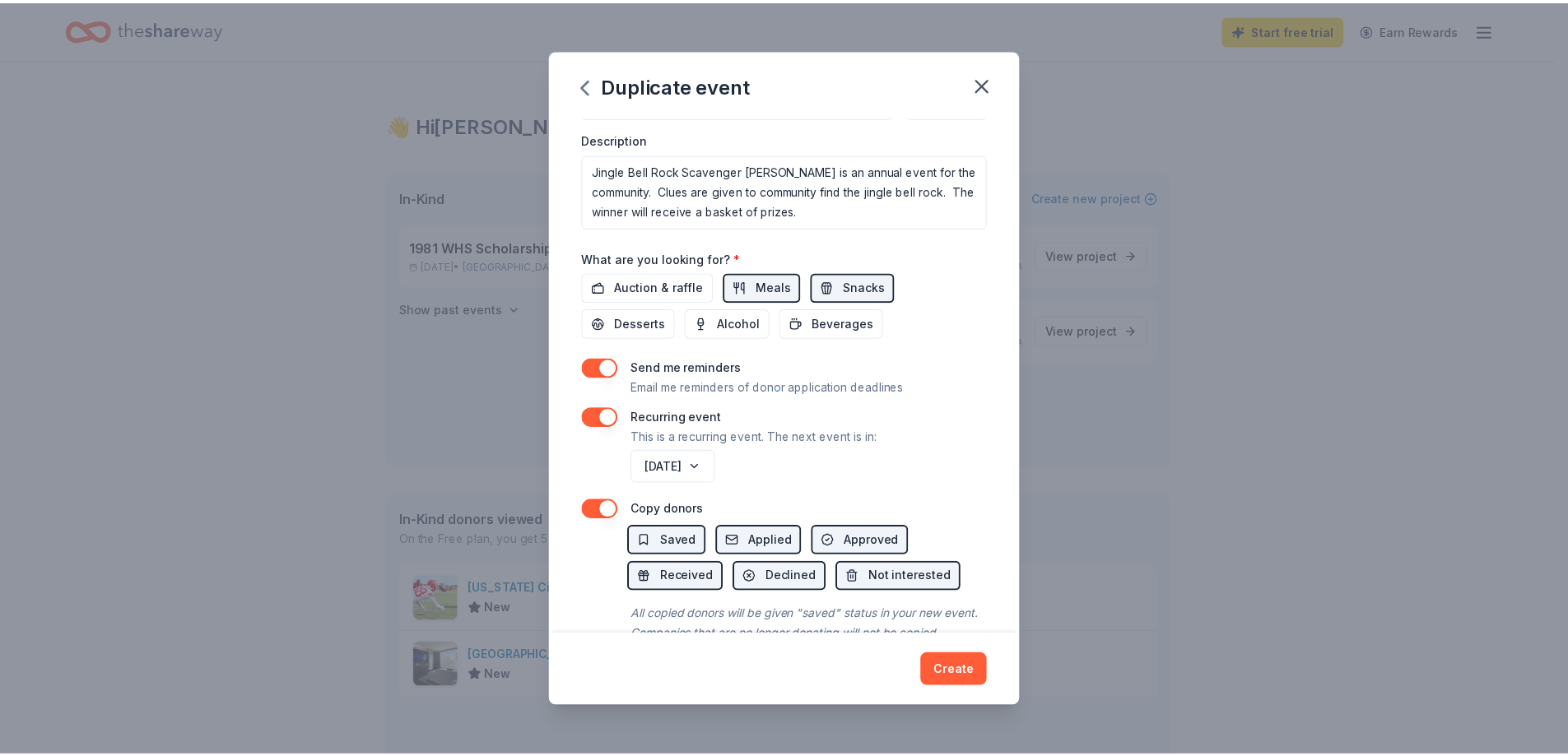
scroll to position [511, 0]
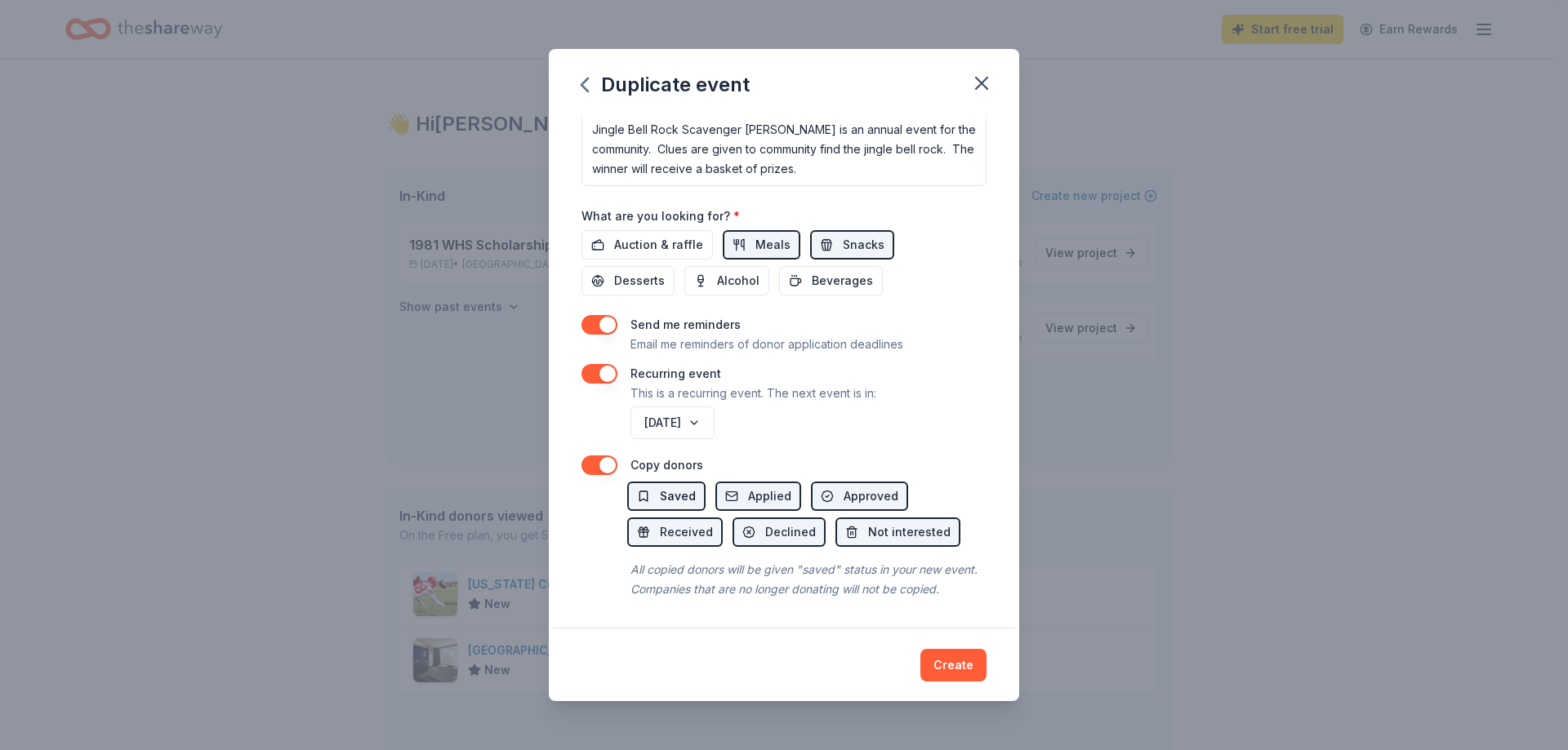
click at [660, 483] on button "Saved" at bounding box center [666, 496] width 78 height 29
click at [946, 663] on button "Create" at bounding box center [953, 665] width 66 height 33
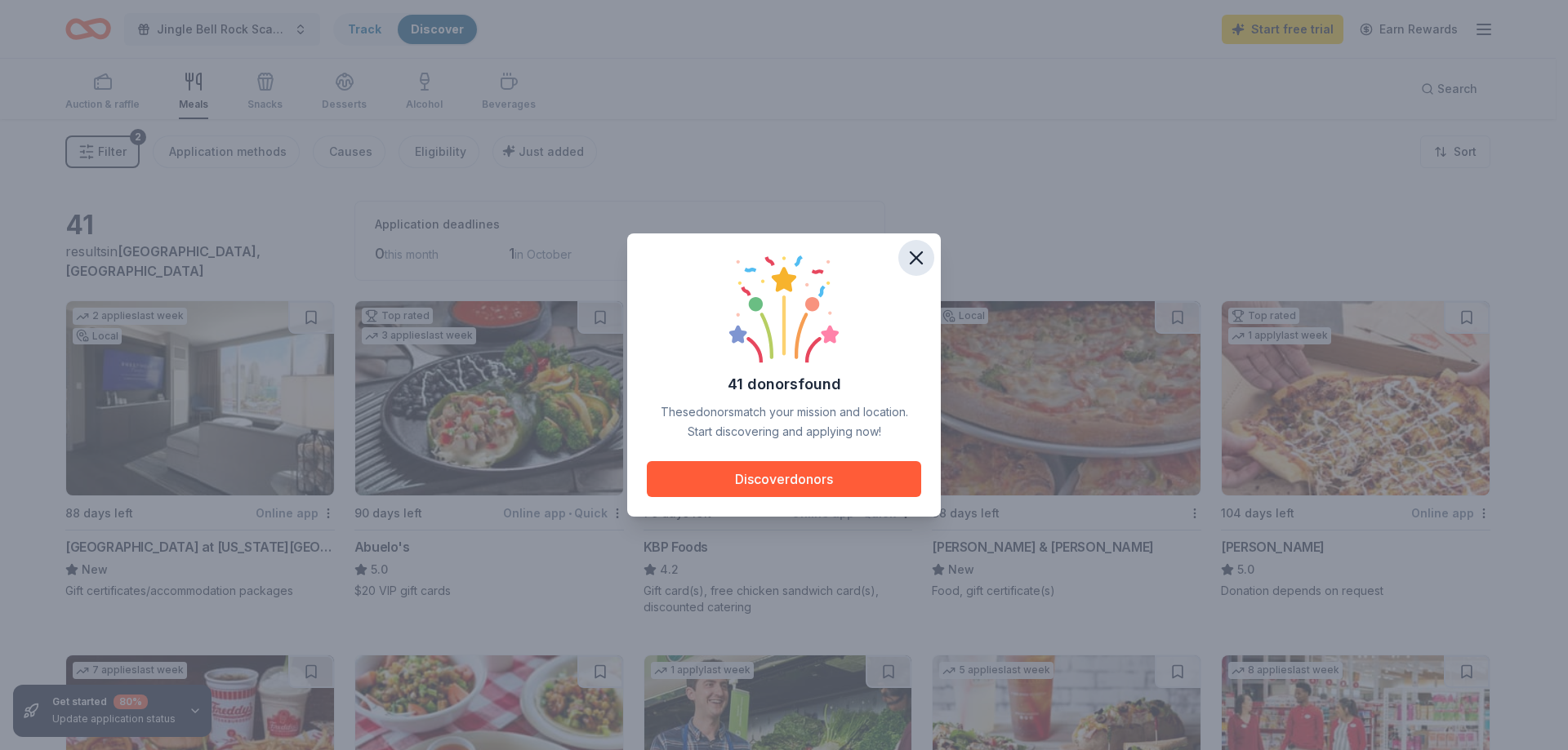
click at [924, 254] on icon "button" at bounding box center [916, 257] width 23 height 23
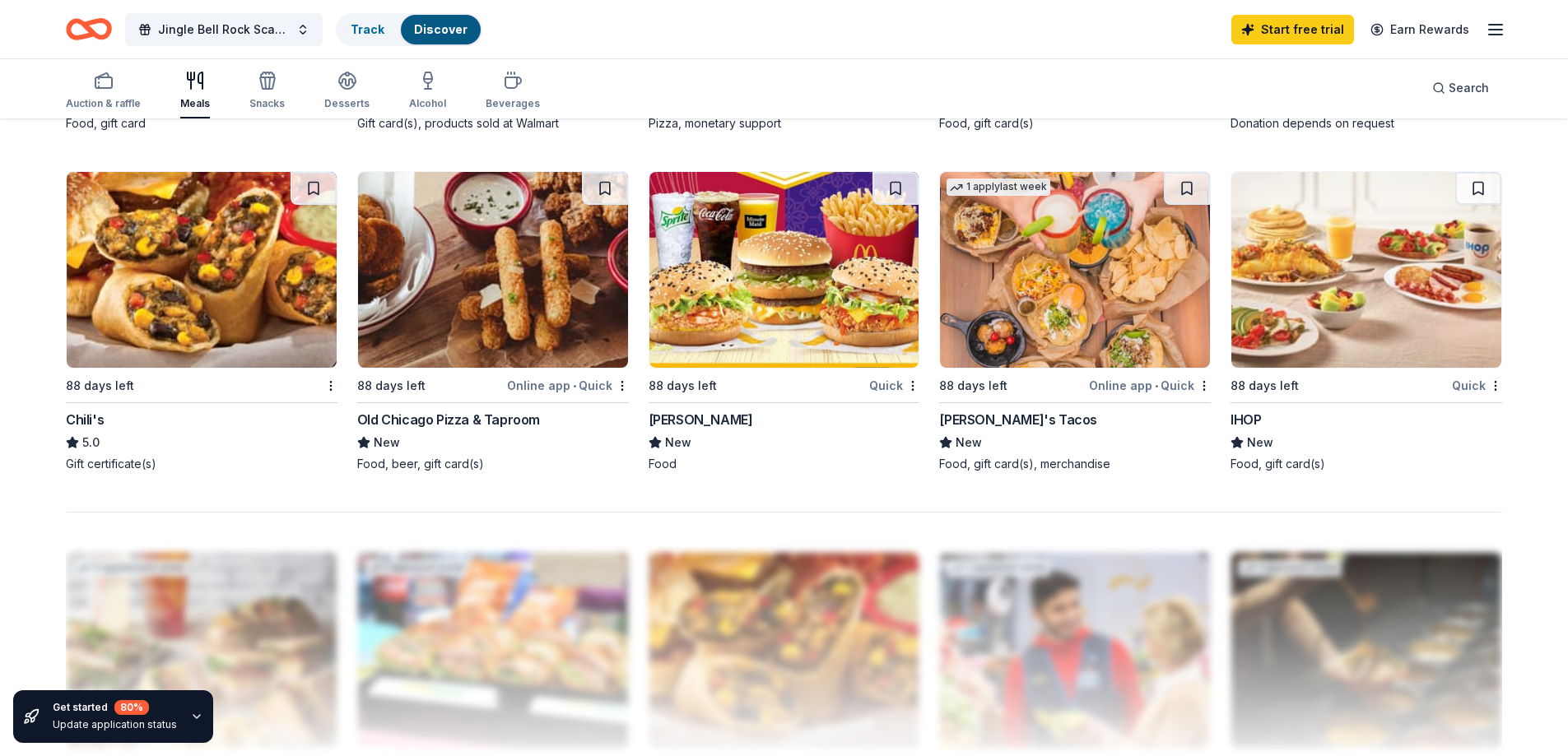
scroll to position [1234, 0]
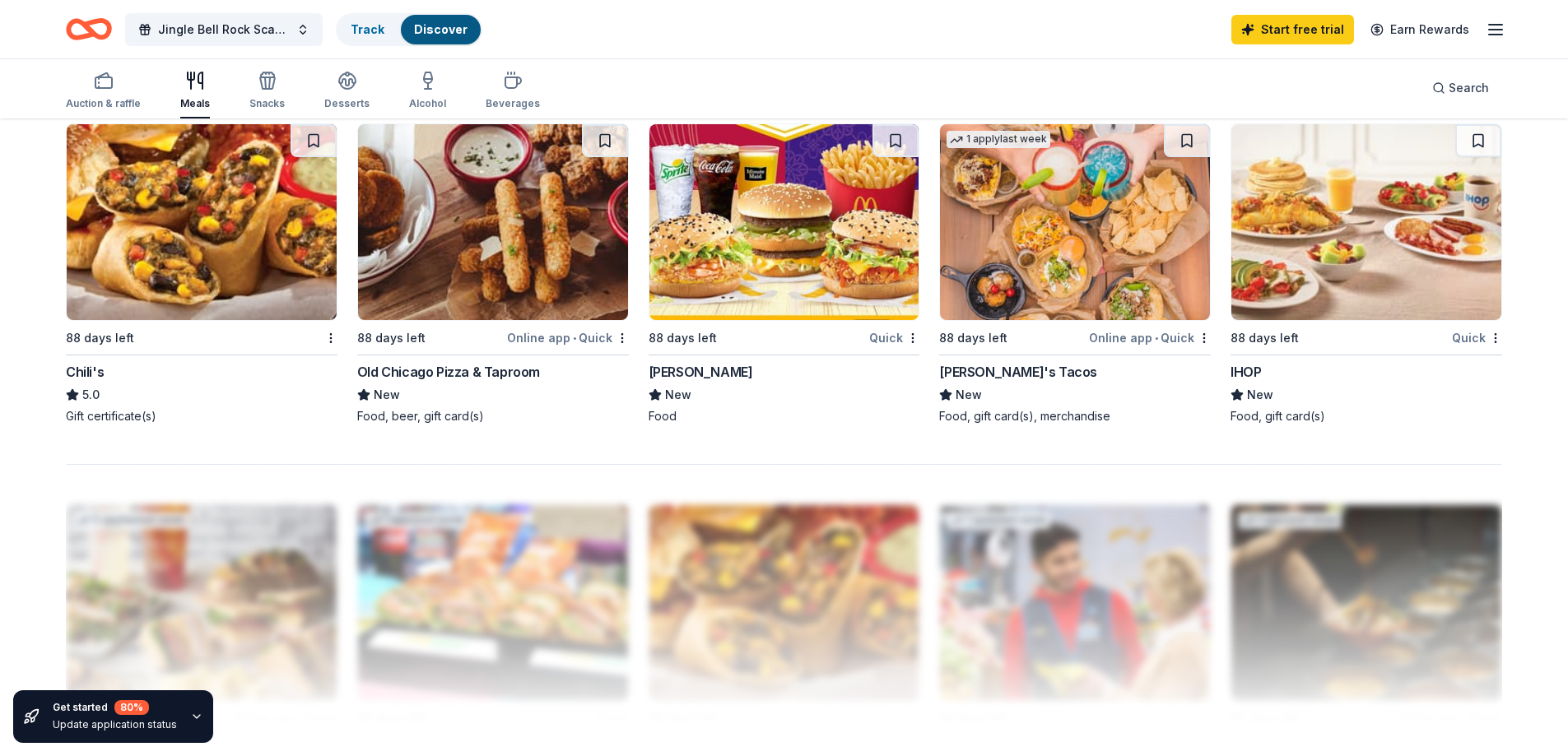
click at [92, 374] on div "Chili's" at bounding box center [85, 371] width 38 height 19
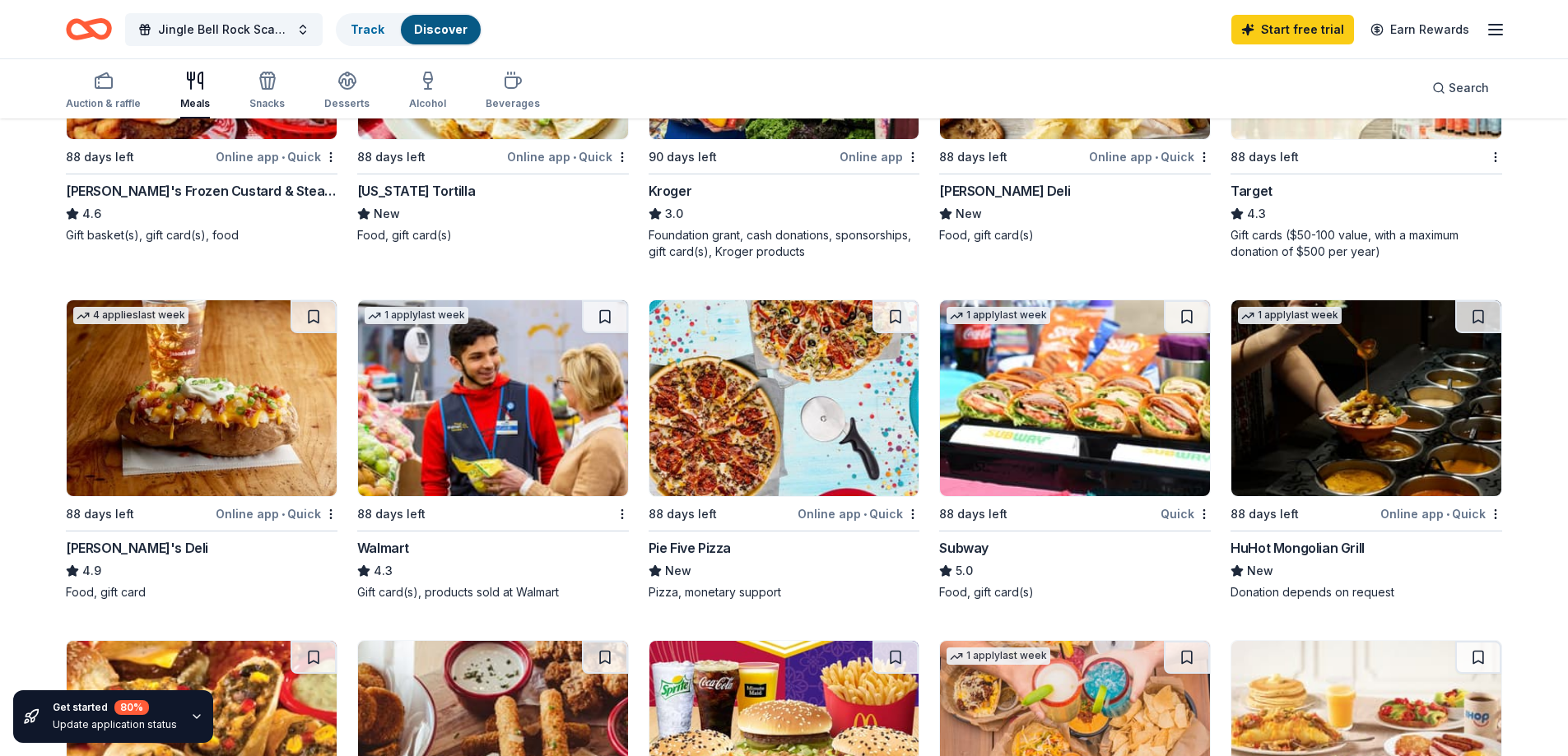
scroll to position [741, 0]
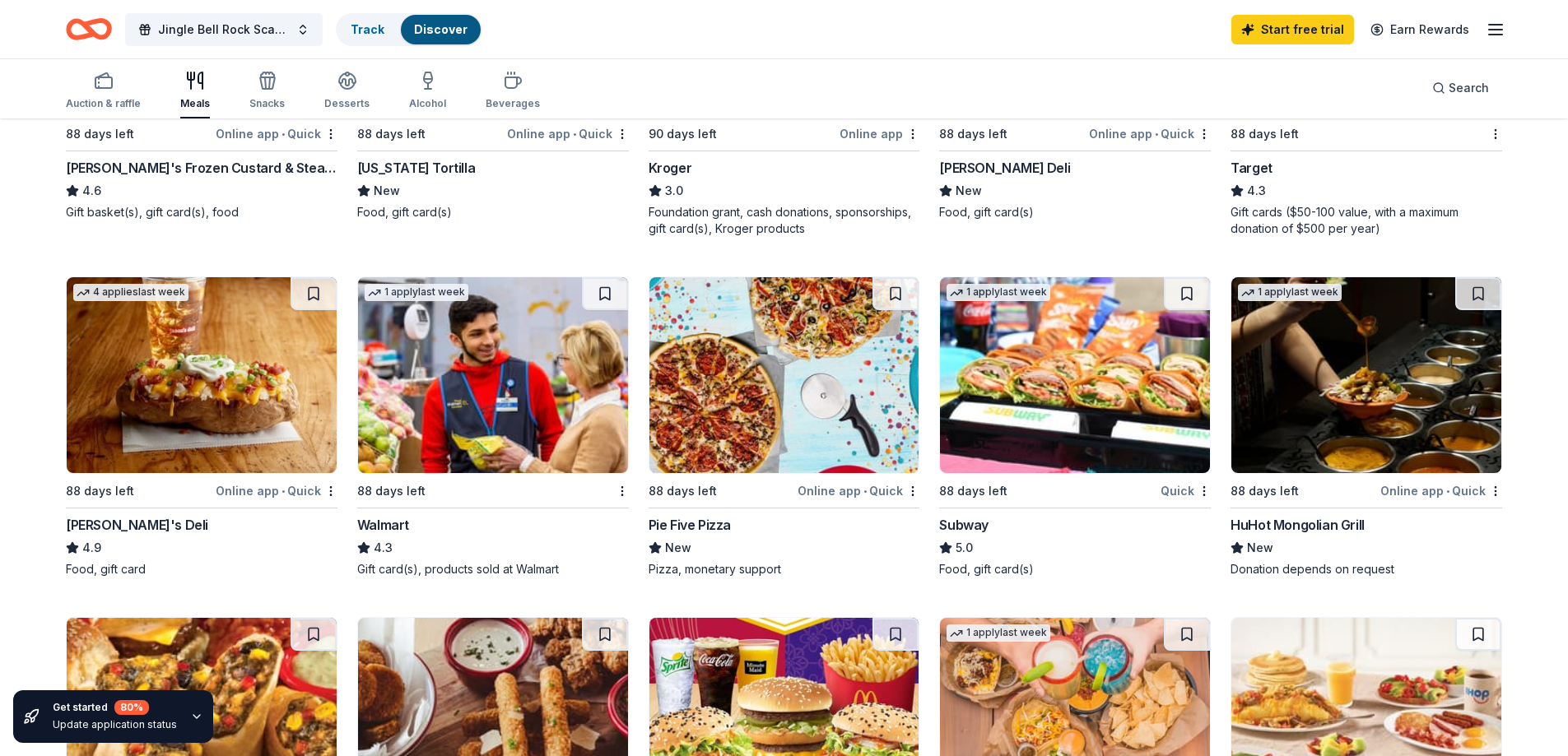
click at [382, 525] on div "Walmart" at bounding box center [382, 525] width 52 height 19
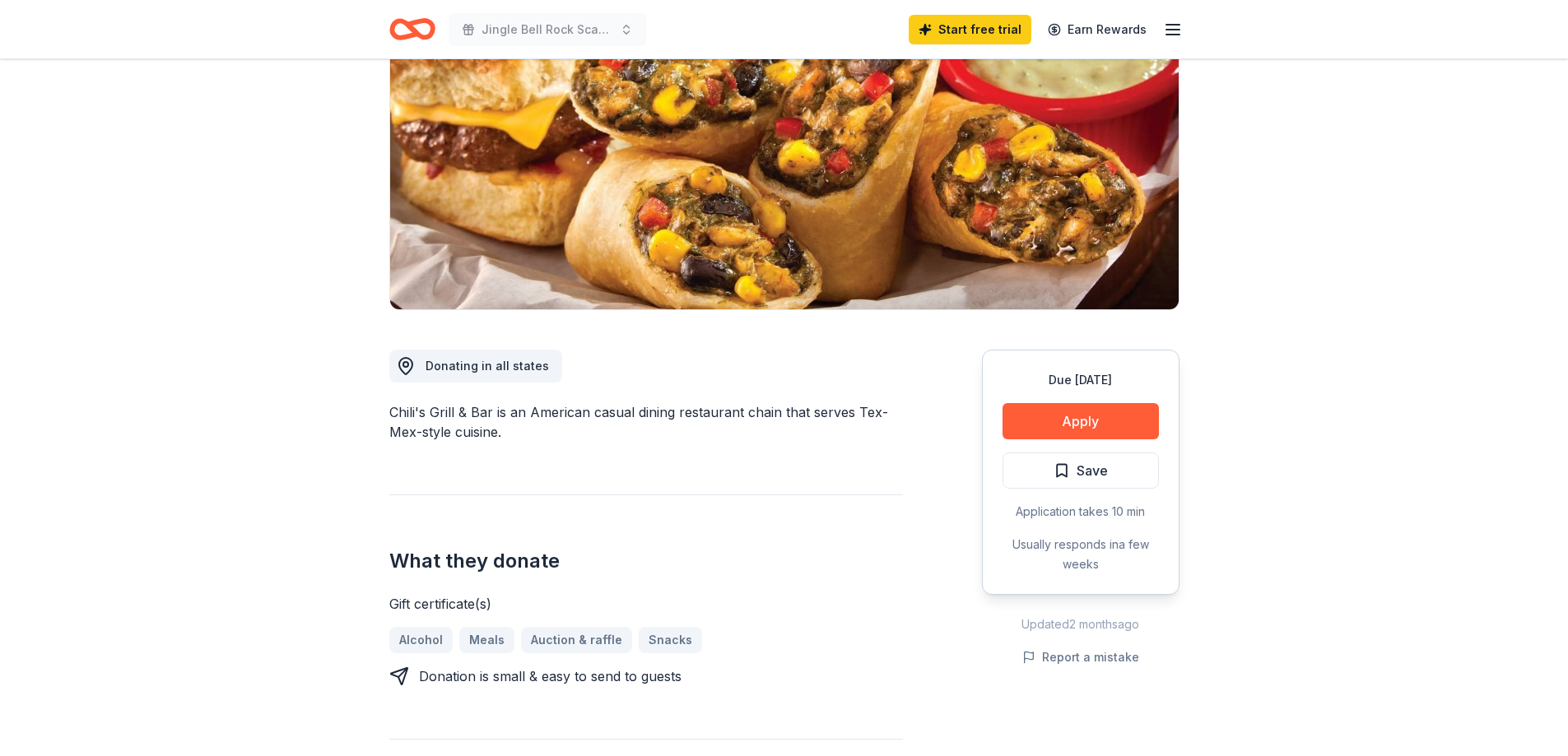
scroll to position [247, 0]
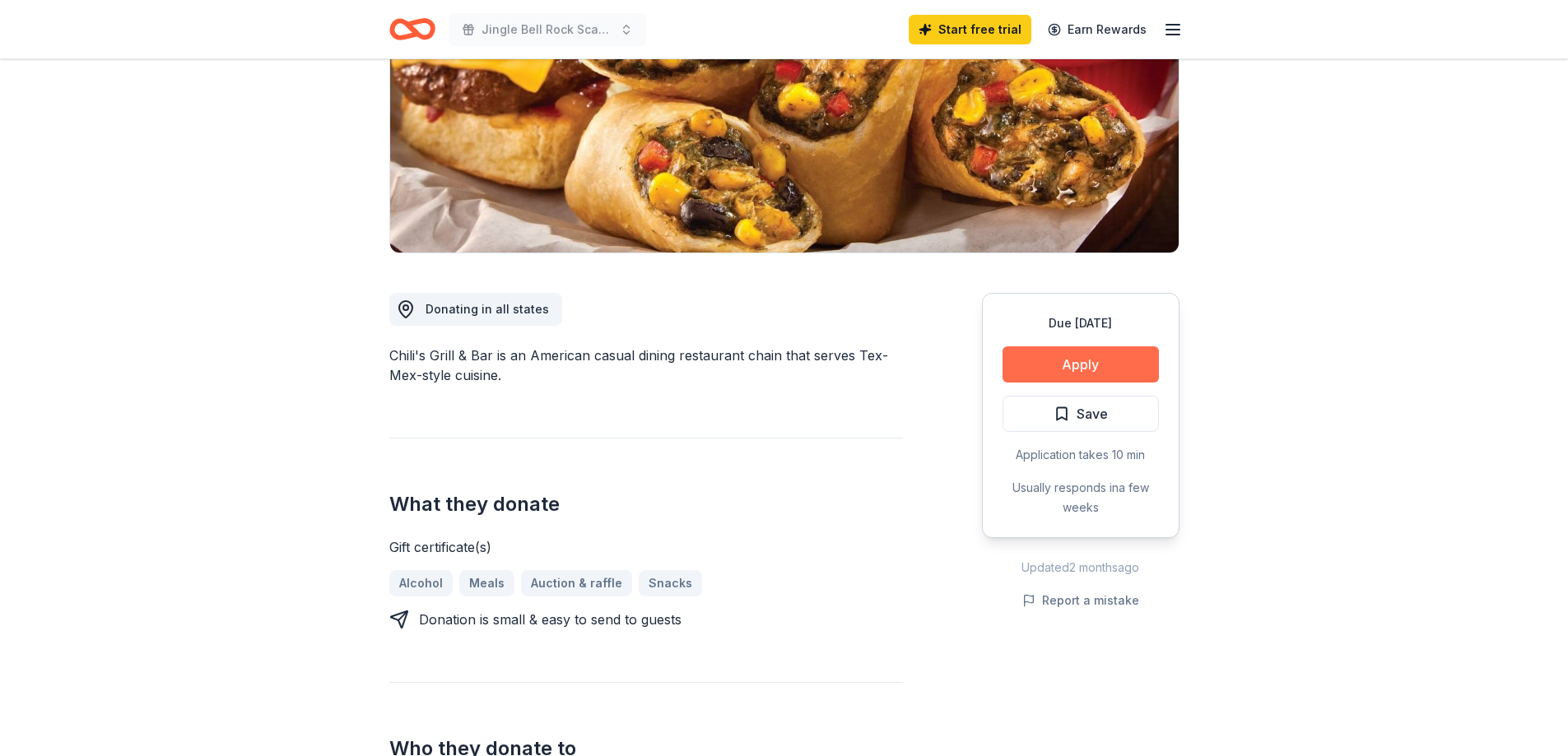
click at [1090, 365] on button "Apply" at bounding box center [1081, 364] width 156 height 36
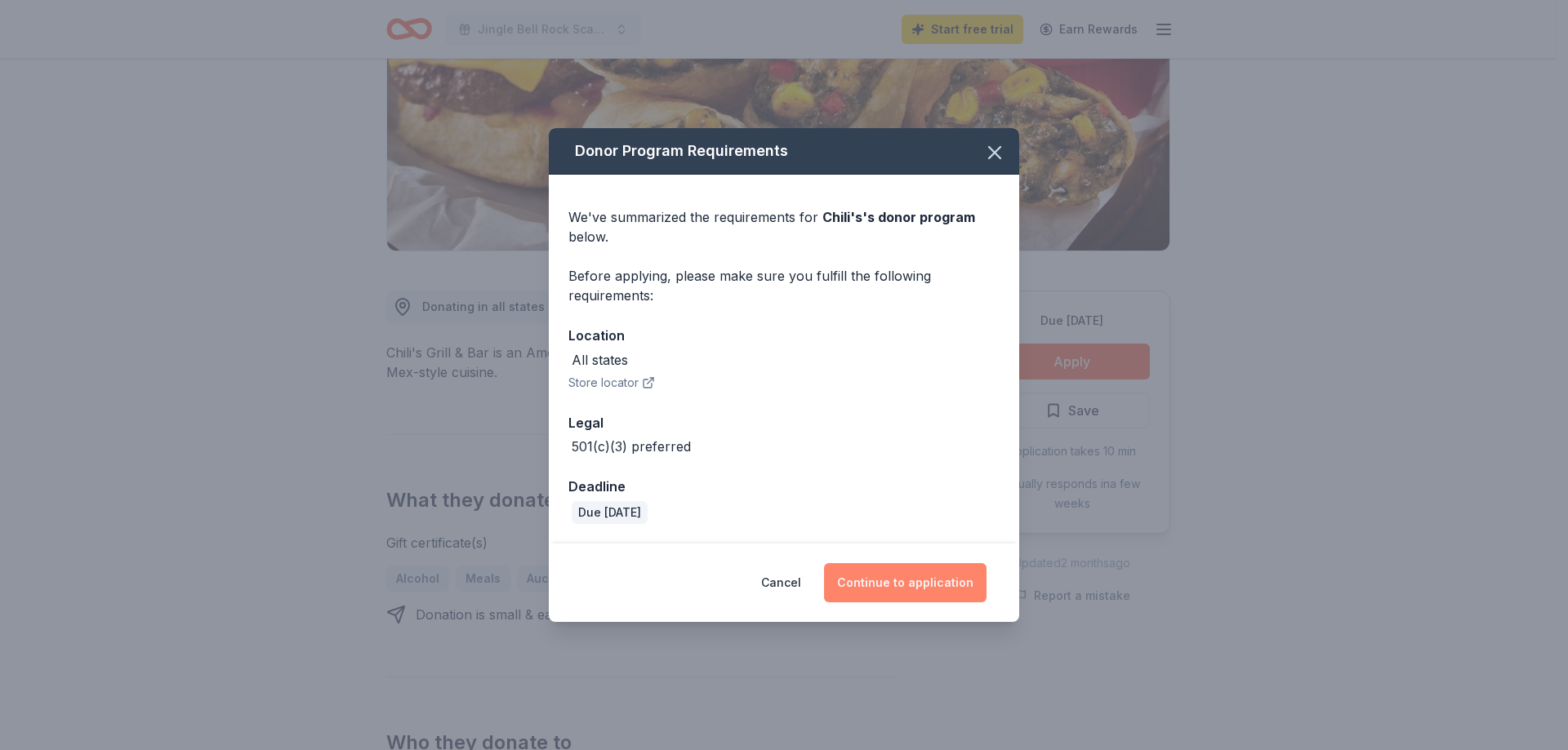
click at [911, 573] on button "Continue to application" at bounding box center [905, 583] width 162 height 40
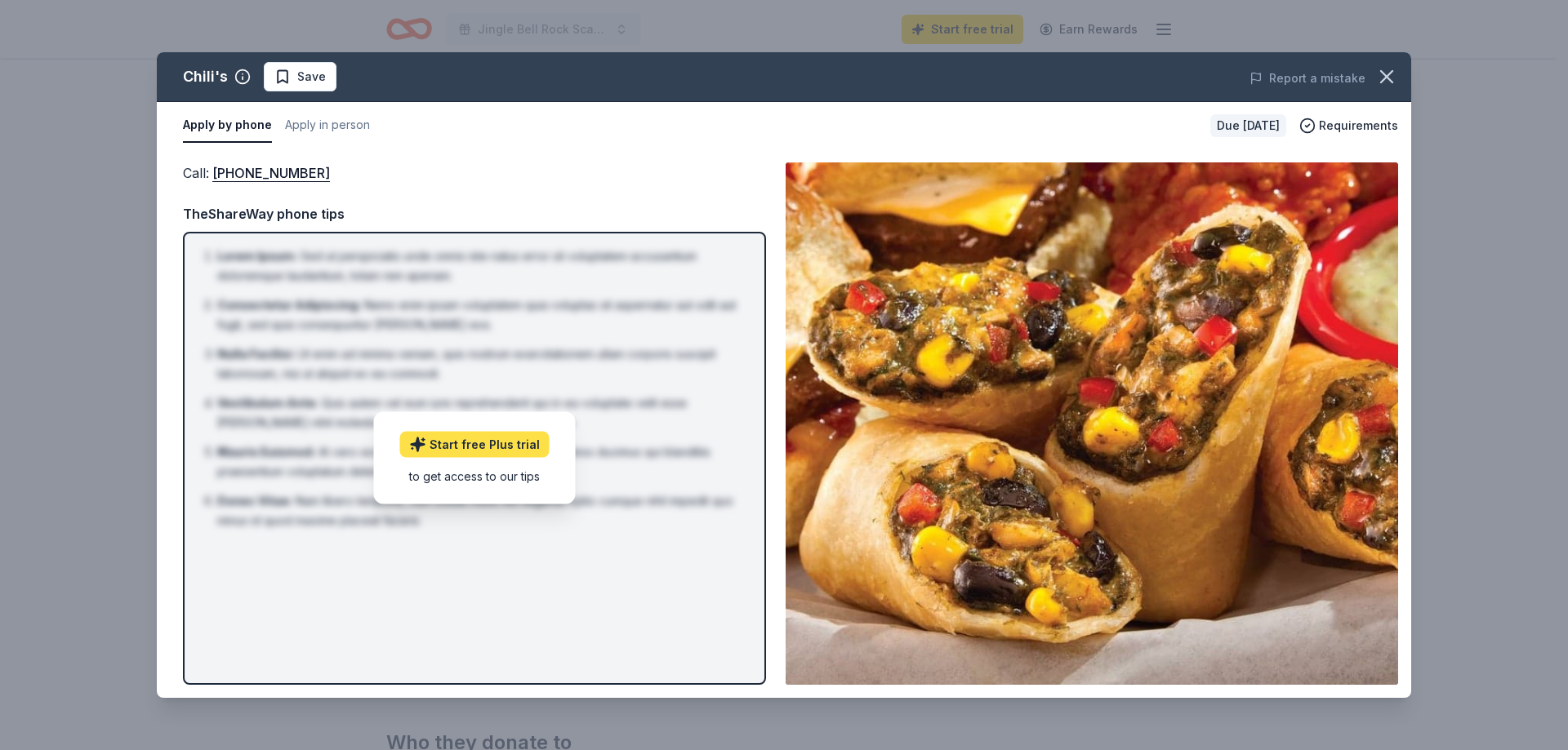
click at [474, 446] on link "Start free Plus trial" at bounding box center [475, 445] width 150 height 26
click at [241, 129] on button "Apply by phone" at bounding box center [227, 125] width 89 height 34
click at [328, 121] on button "Apply in person" at bounding box center [327, 125] width 85 height 34
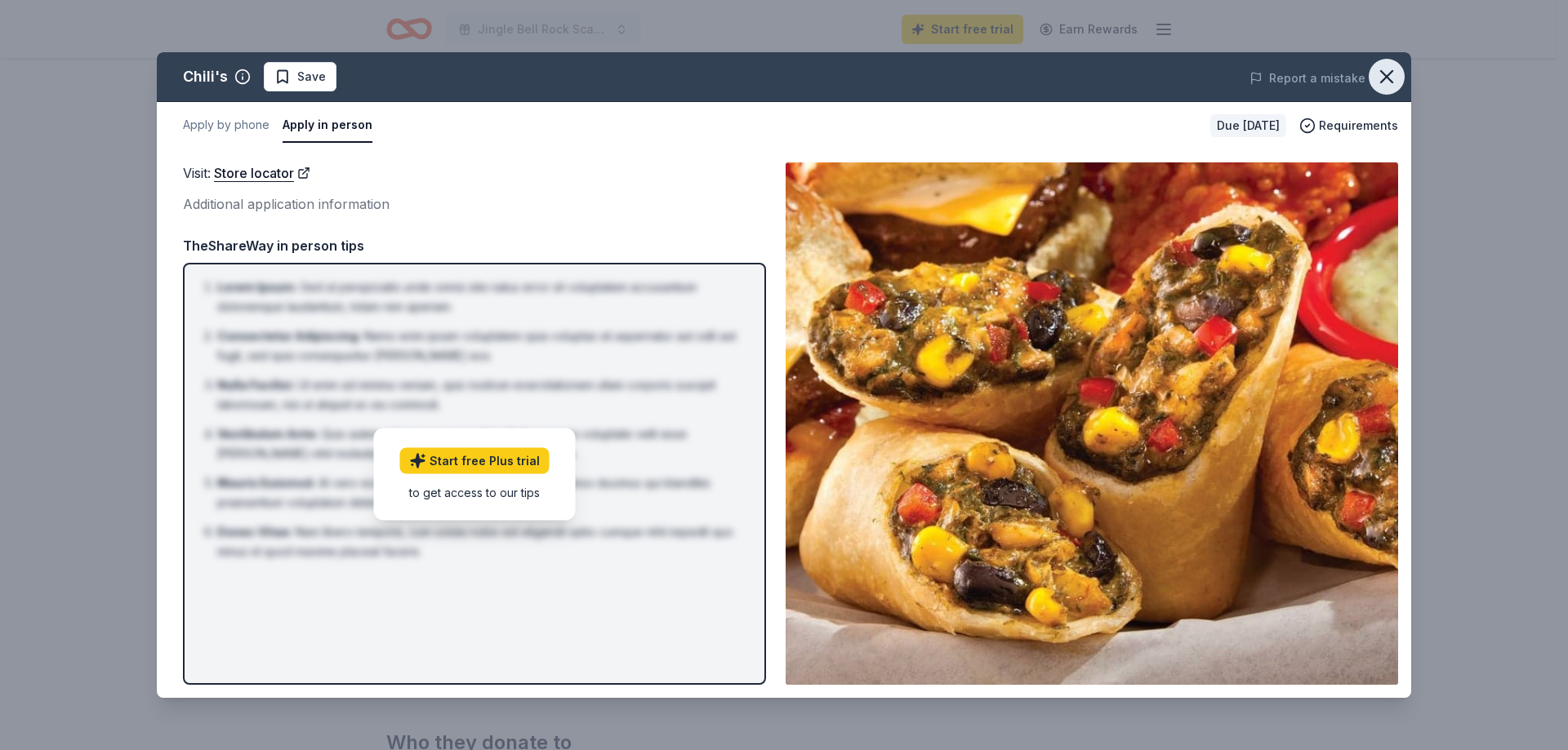
click at [1385, 66] on icon "button" at bounding box center [1386, 77] width 23 height 23
